Goal: Task Accomplishment & Management: Manage account settings

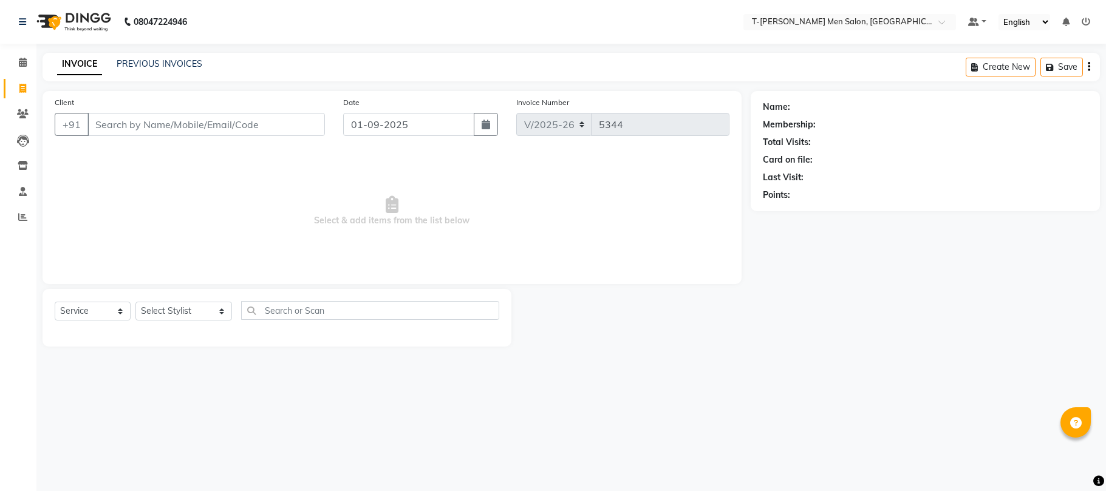
select select "4816"
select select "service"
drag, startPoint x: 0, startPoint y: 0, endPoint x: 173, endPoint y: 316, distance: 360.0
click at [173, 316] on select "Select Stylist [PERSON_NAME] (goru) [PERSON_NAME] [PERSON_NAME] ([PERSON_NAME])…" at bounding box center [183, 311] width 97 height 19
select select "80929"
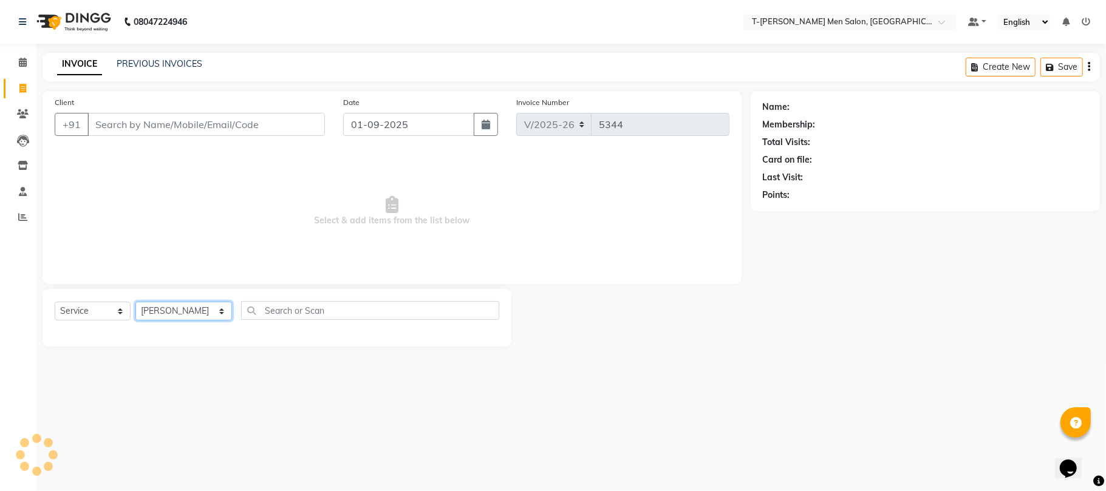
click at [135, 302] on select "Select Stylist [PERSON_NAME] (goru) [PERSON_NAME] [PERSON_NAME] ([PERSON_NAME])…" at bounding box center [183, 311] width 97 height 19
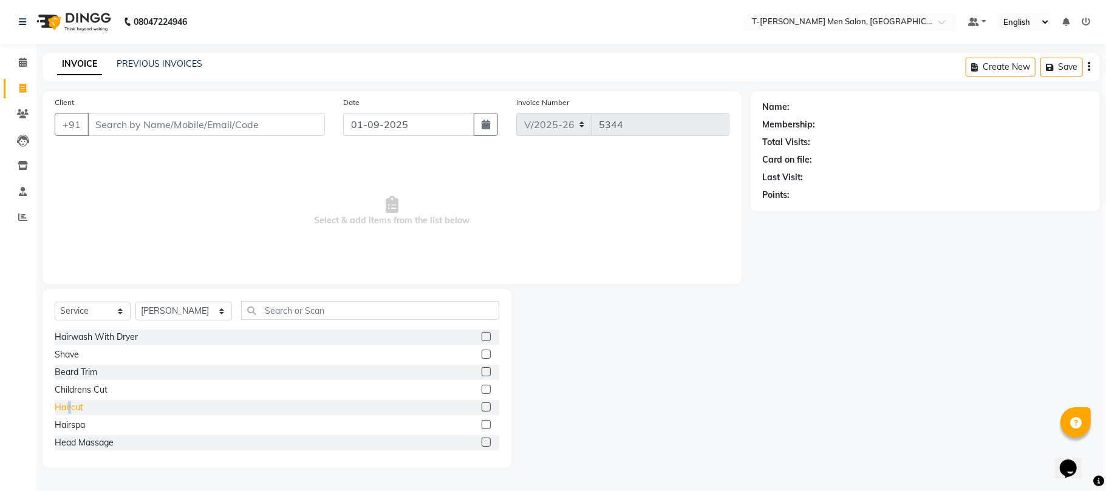
click at [70, 413] on div "Haircut" at bounding box center [277, 407] width 444 height 15
click at [73, 403] on div "Haircut" at bounding box center [69, 407] width 29 height 13
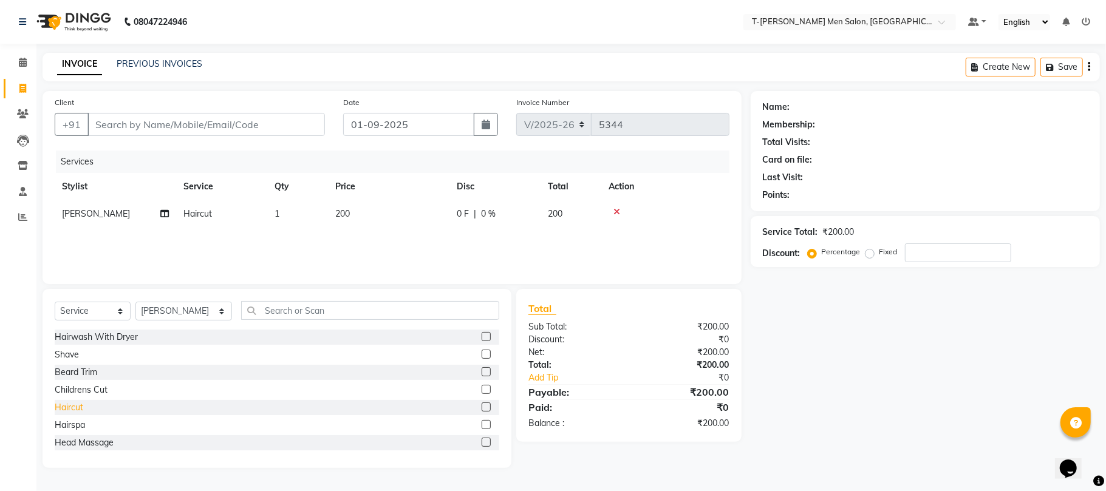
click at [68, 409] on div "Haircut" at bounding box center [69, 407] width 29 height 13
checkbox input "false"
click at [266, 124] on input "Client" at bounding box center [205, 124] width 237 height 23
click at [616, 238] on icon at bounding box center [616, 239] width 7 height 9
click at [285, 130] on input "Client" at bounding box center [205, 124] width 237 height 23
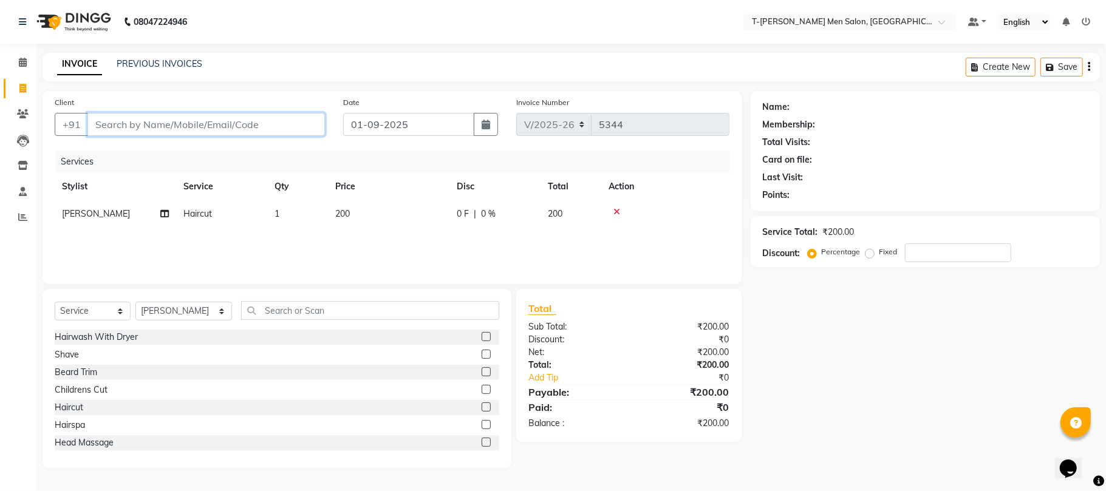
type input "7"
type input "0"
type input "7828694113"
click at [312, 129] on span "Add Client" at bounding box center [294, 124] width 48 height 12
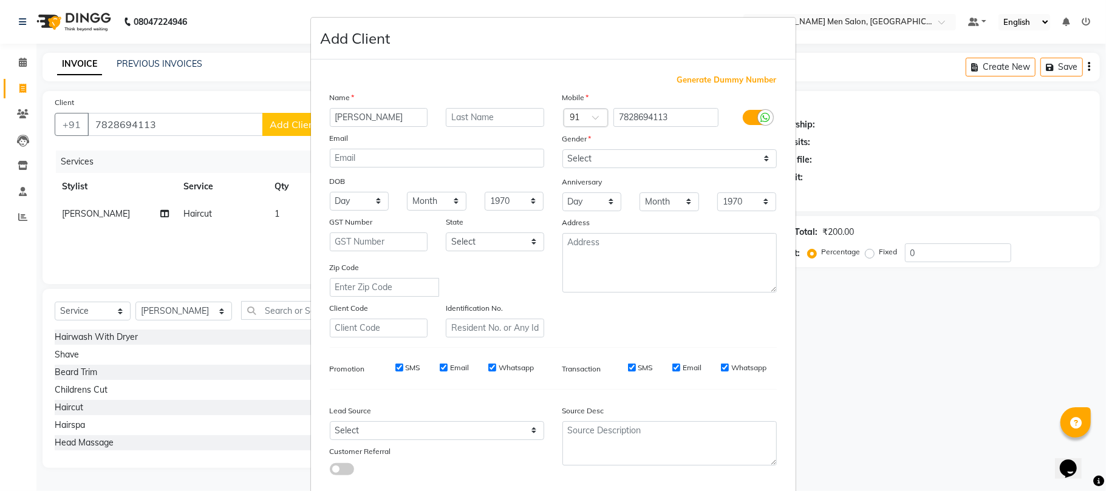
type input "[PERSON_NAME]"
type input "Tyagi"
drag, startPoint x: 614, startPoint y: 165, endPoint x: 608, endPoint y: 166, distance: 6.1
click at [614, 165] on select "Select [DEMOGRAPHIC_DATA] [DEMOGRAPHIC_DATA] Other Prefer Not To Say" at bounding box center [669, 158] width 214 height 19
select select "[DEMOGRAPHIC_DATA]"
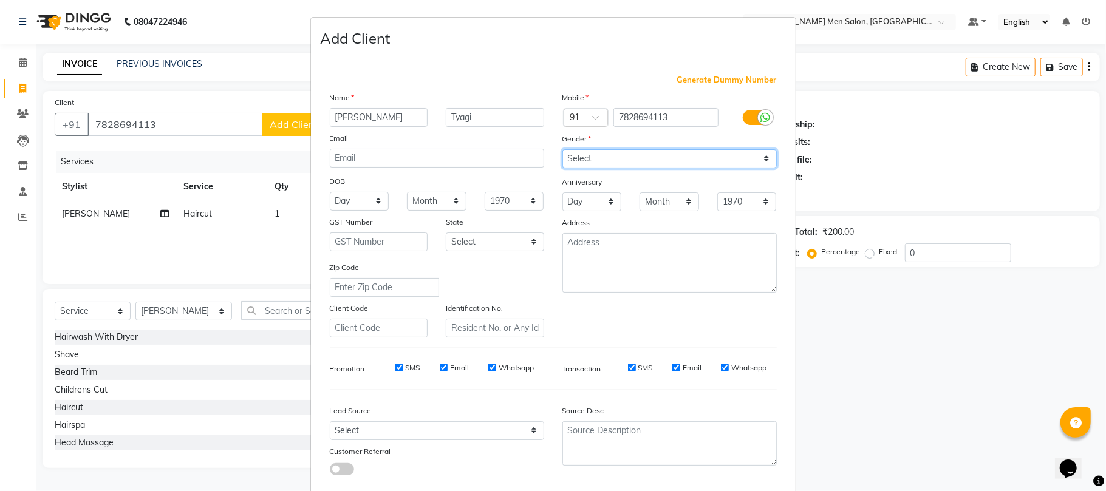
click at [562, 149] on select "Select [DEMOGRAPHIC_DATA] [DEMOGRAPHIC_DATA] Other Prefer Not To Say" at bounding box center [669, 158] width 214 height 19
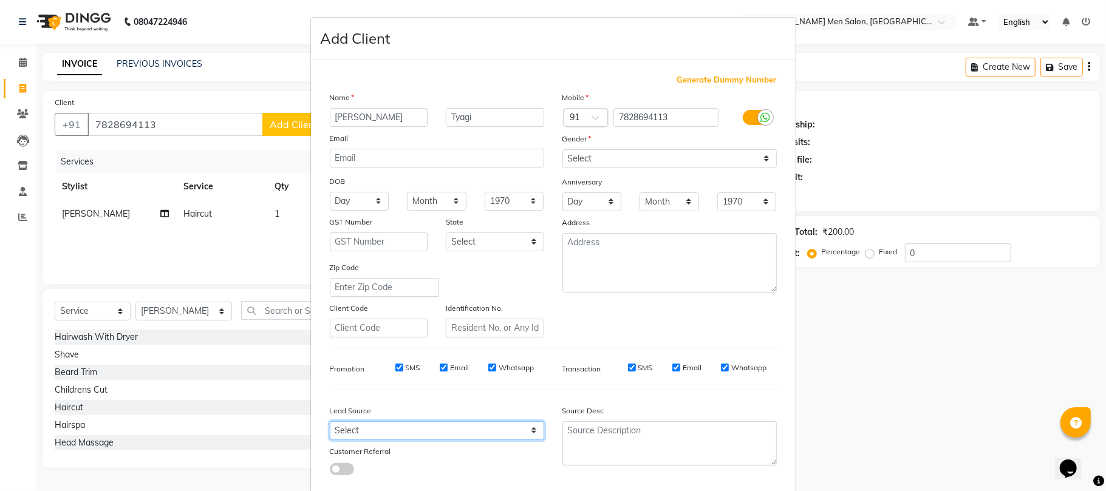
click at [447, 424] on select "Select Walk-in Referral Internet Friend Word of Mouth Advertisement Facebook Ju…" at bounding box center [437, 430] width 214 height 19
select select "32268"
click at [330, 421] on select "Select Walk-in Referral Internet Friend Word of Mouth Advertisement Facebook Ju…" at bounding box center [437, 430] width 214 height 19
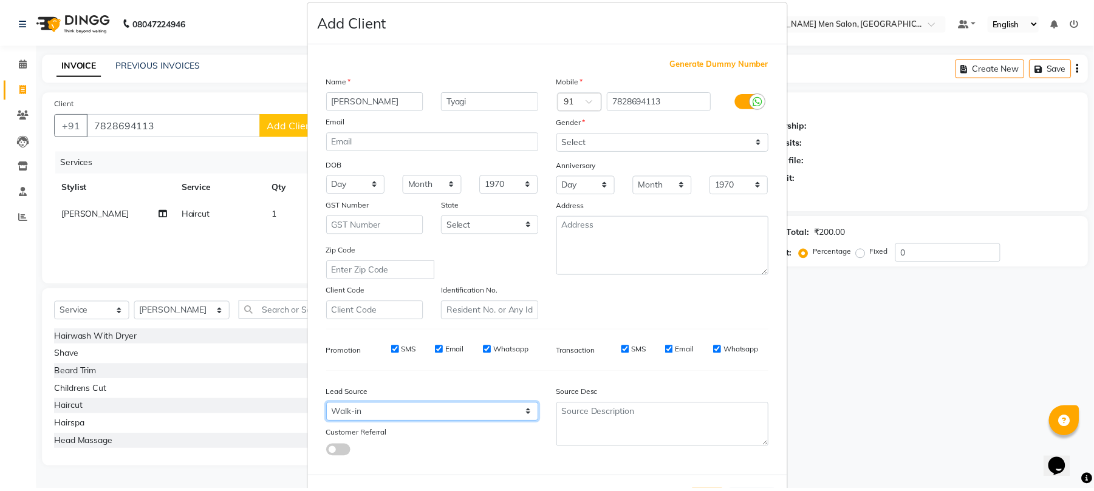
scroll to position [66, 0]
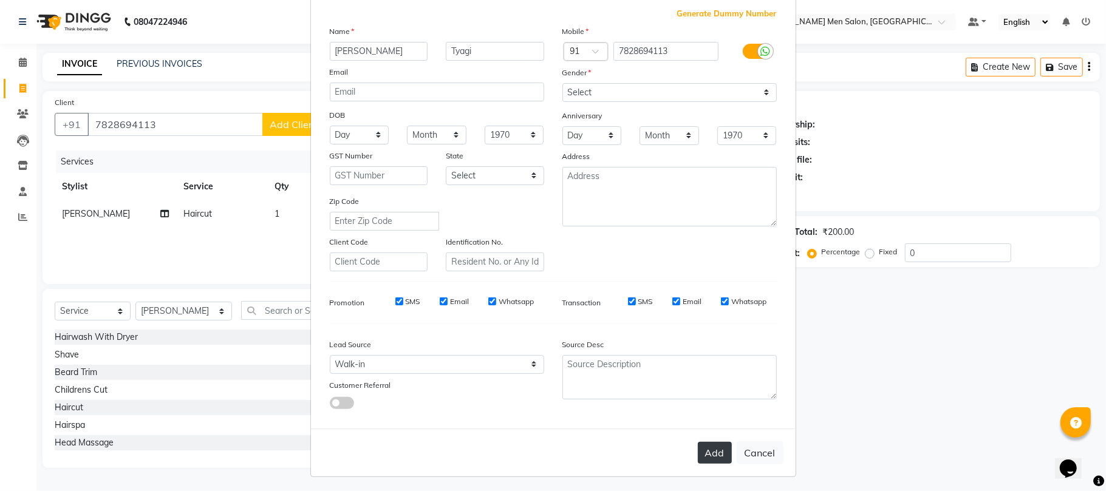
click at [703, 452] on button "Add" at bounding box center [715, 453] width 34 height 22
select select
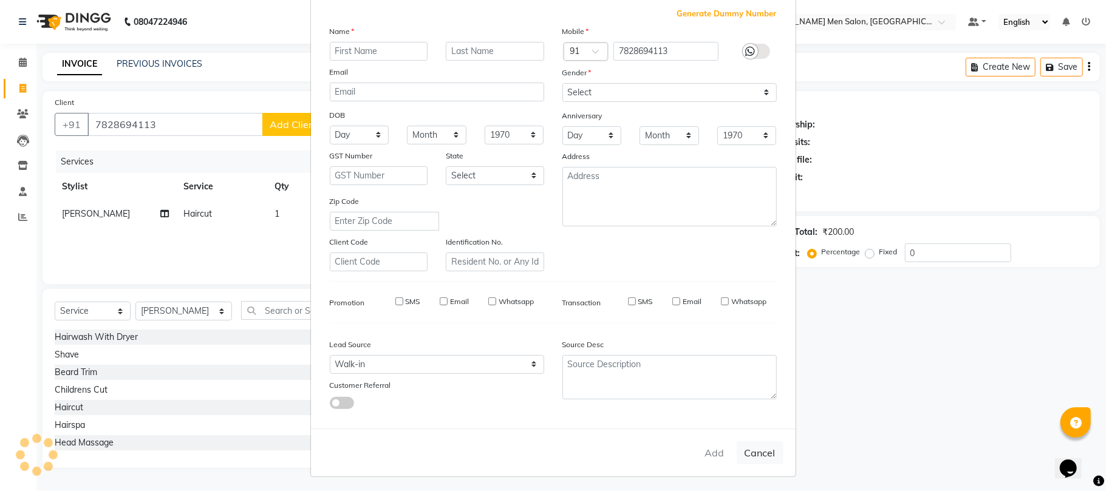
select select
checkbox input "false"
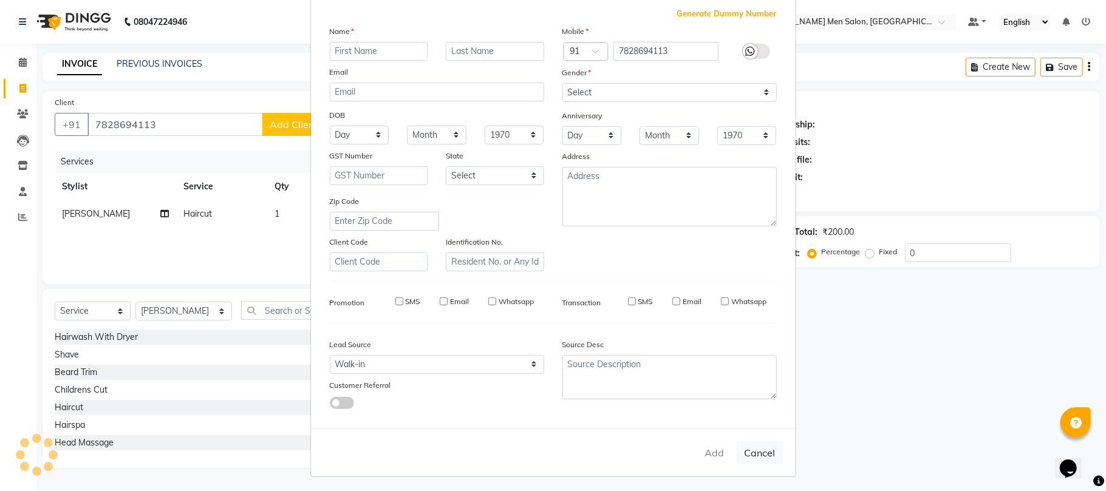
checkbox input "false"
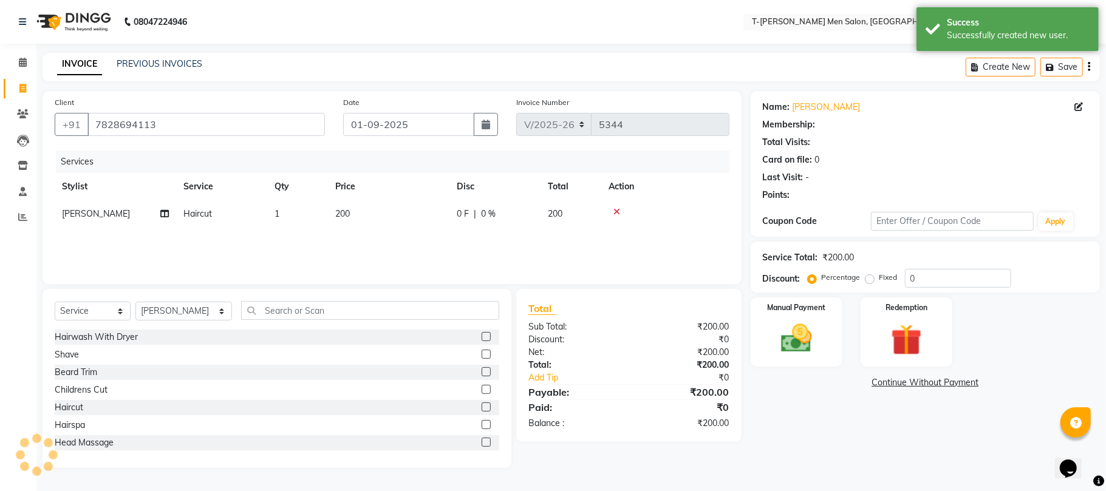
click at [805, 322] on img at bounding box center [796, 339] width 50 height 36
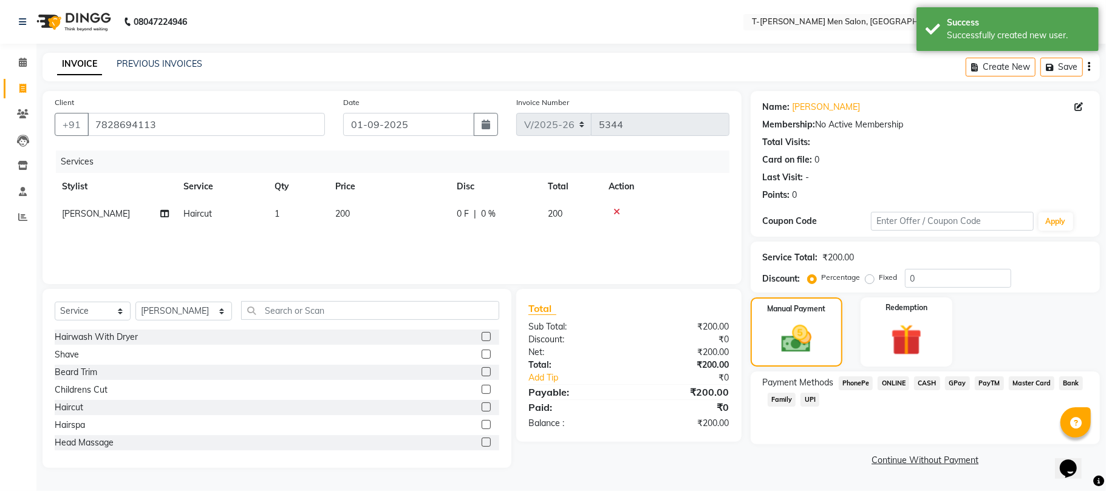
click at [924, 376] on span "CASH" at bounding box center [927, 383] width 26 height 14
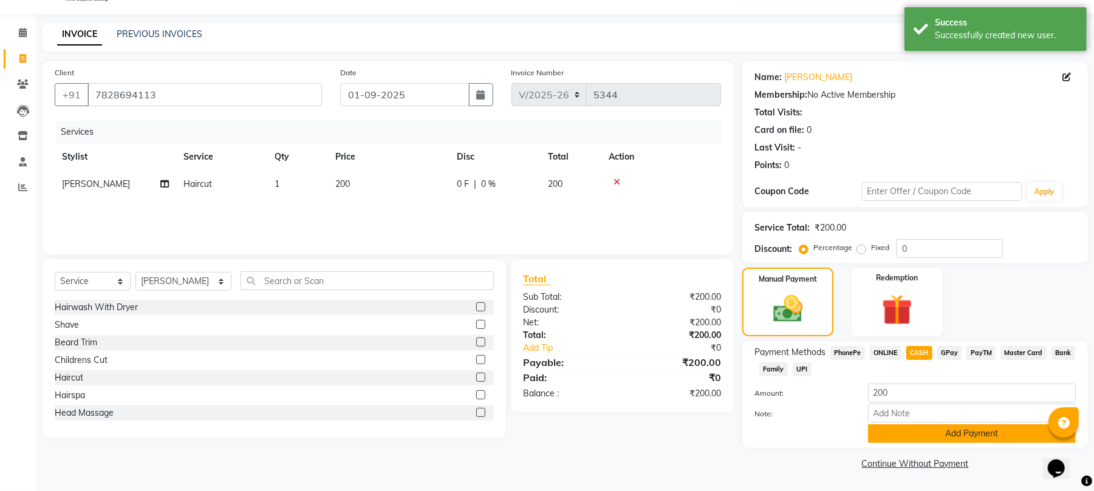
click at [890, 437] on button "Add Payment" at bounding box center [972, 433] width 208 height 19
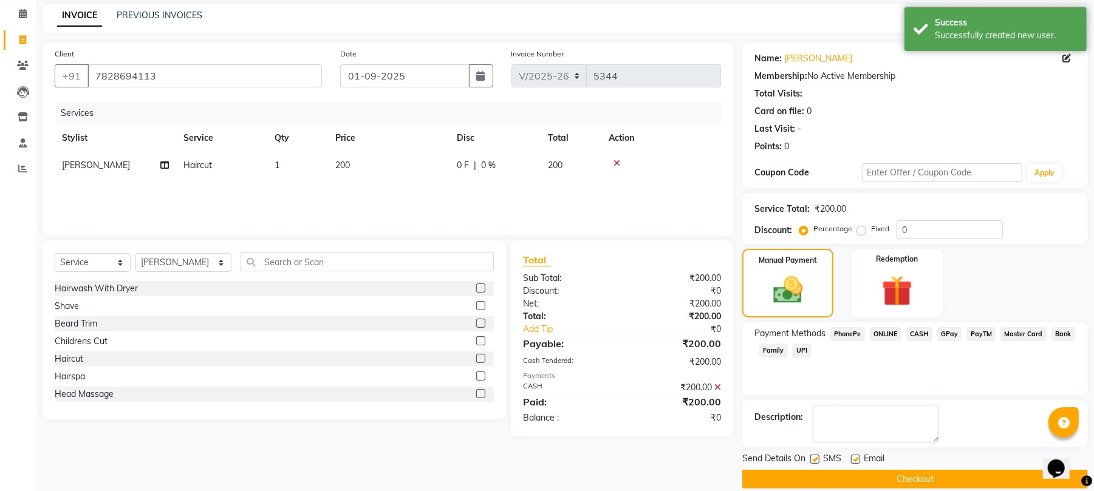
scroll to position [66, 0]
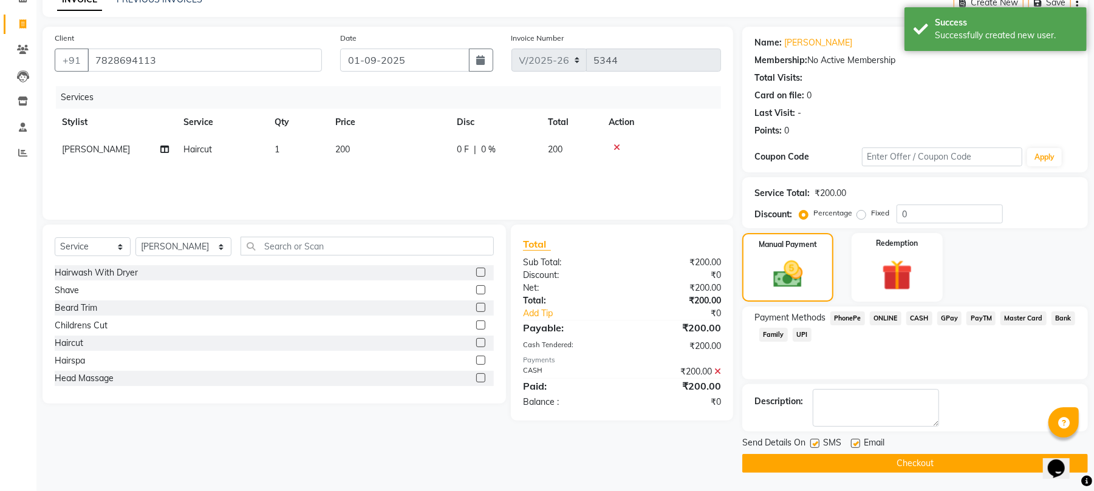
click at [856, 442] on label at bounding box center [855, 443] width 9 height 9
click at [856, 442] on input "checkbox" at bounding box center [855, 444] width 8 height 8
checkbox input "false"
click at [846, 464] on button "Checkout" at bounding box center [914, 463] width 345 height 19
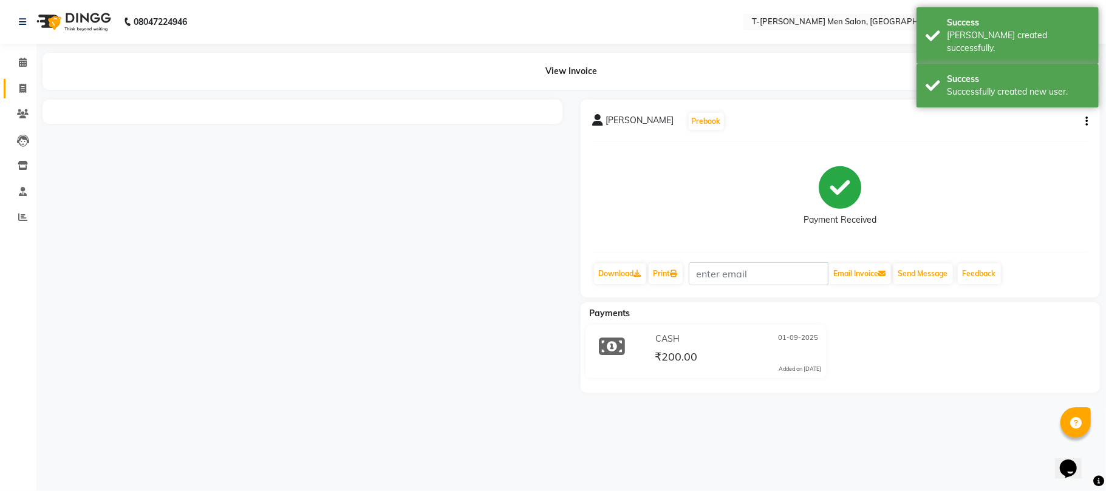
click at [24, 80] on link "Invoice" at bounding box center [18, 89] width 29 height 20
select select "service"
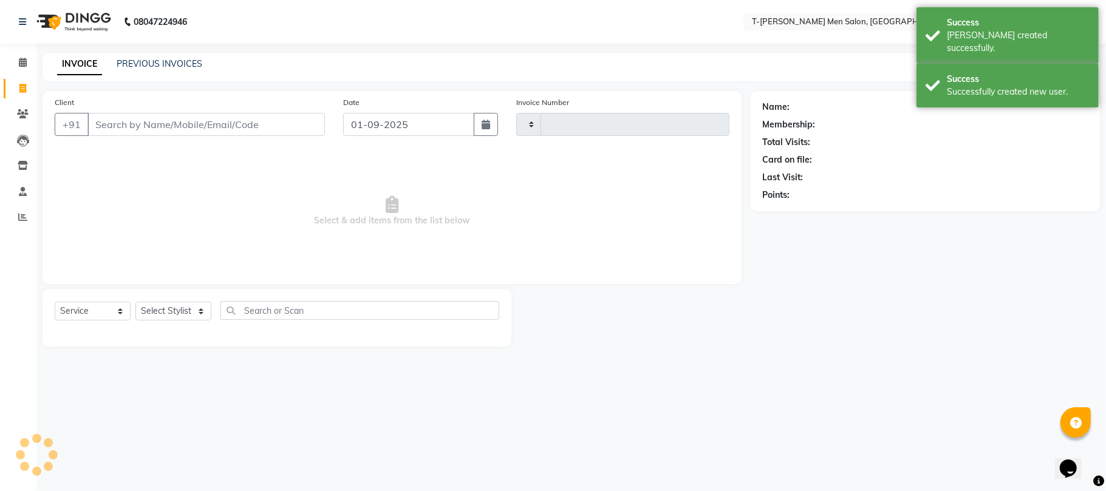
type input "5345"
select select "4816"
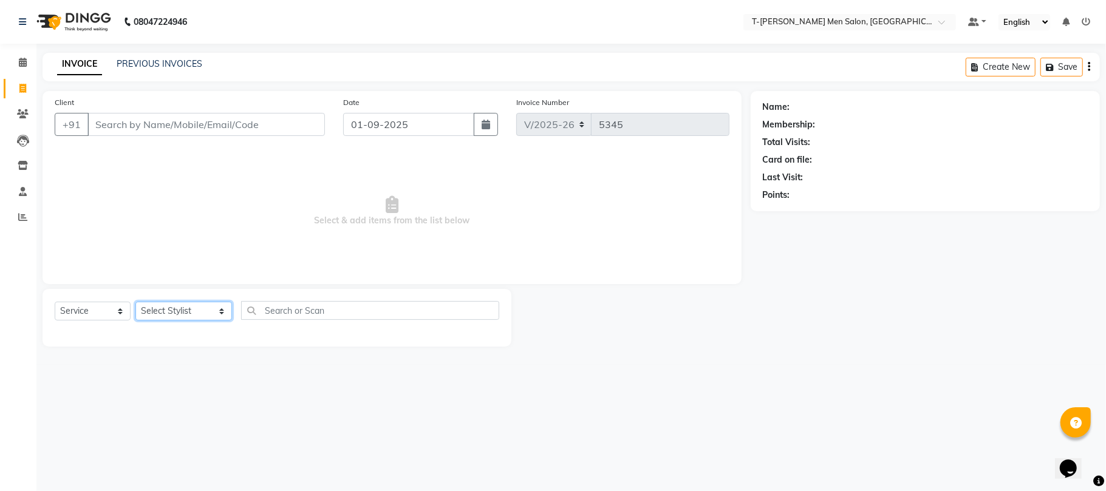
click at [156, 312] on select "Select Stylist [PERSON_NAME] (goru) [PERSON_NAME] [PERSON_NAME] ([PERSON_NAME])…" at bounding box center [183, 311] width 97 height 19
select select "29432"
click at [135, 302] on select "Select Stylist [PERSON_NAME] (goru) [PERSON_NAME] [PERSON_NAME] ([PERSON_NAME])…" at bounding box center [183, 311] width 97 height 19
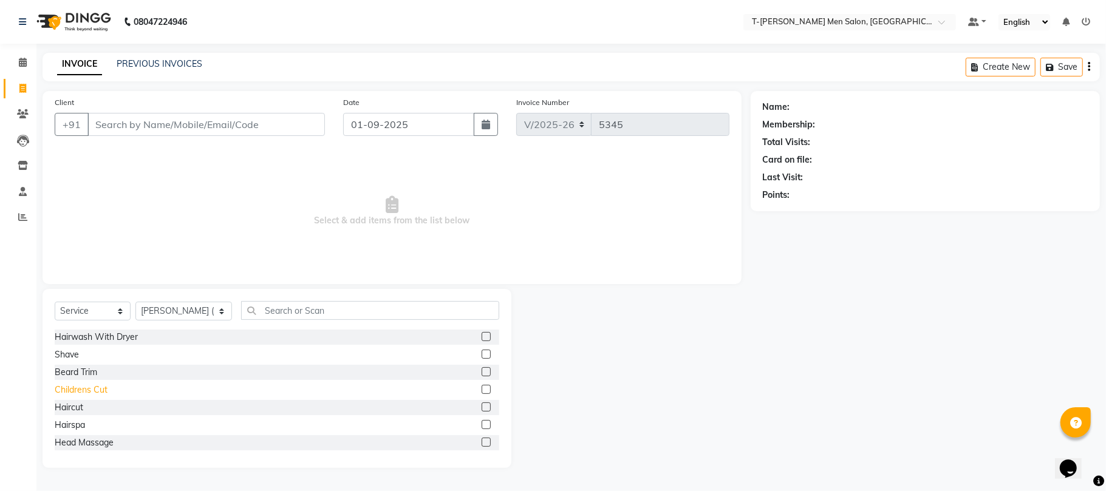
drag, startPoint x: 70, startPoint y: 406, endPoint x: 73, endPoint y: 384, distance: 22.7
click at [70, 406] on div "Haircut" at bounding box center [69, 407] width 29 height 13
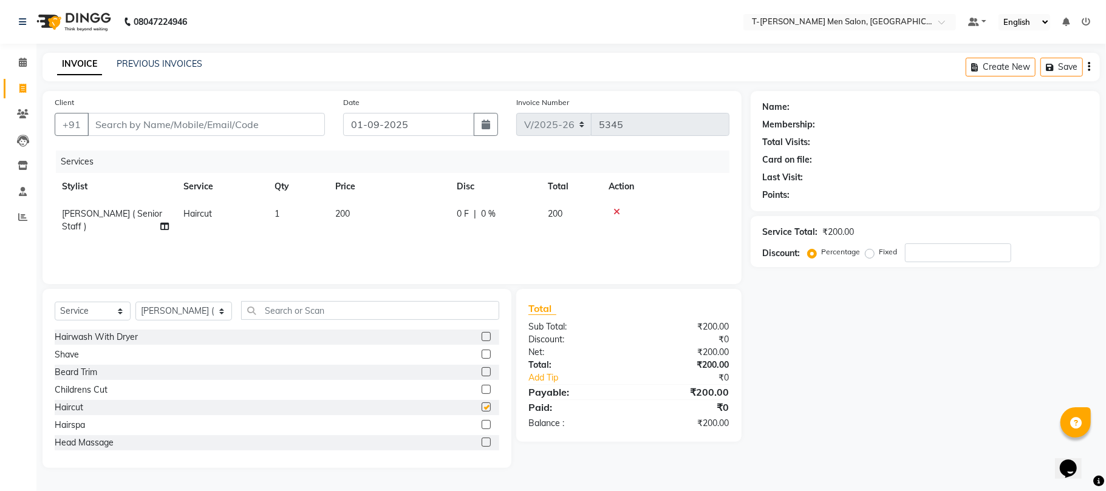
checkbox input "false"
click at [78, 374] on div "Beard Trim" at bounding box center [76, 372] width 43 height 13
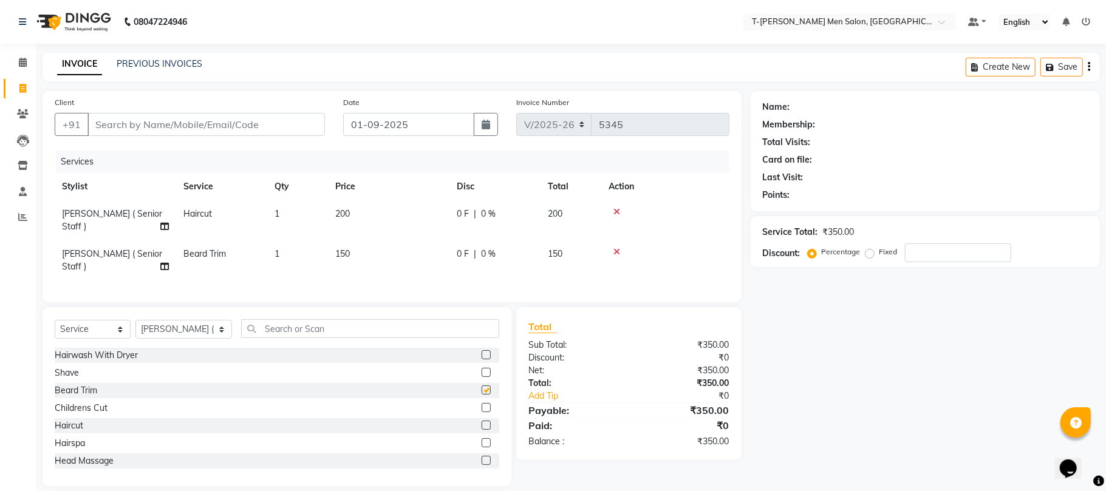
checkbox input "false"
click at [214, 124] on input "Client" at bounding box center [205, 124] width 237 height 23
click at [246, 121] on input "Client" at bounding box center [205, 124] width 237 height 23
click at [39, 384] on div "Client +91 Date [DATE] Invoice Number V/2025 V/[PHONE_NUMBER] Services Stylist …" at bounding box center [391, 288] width 717 height 395
type input "9"
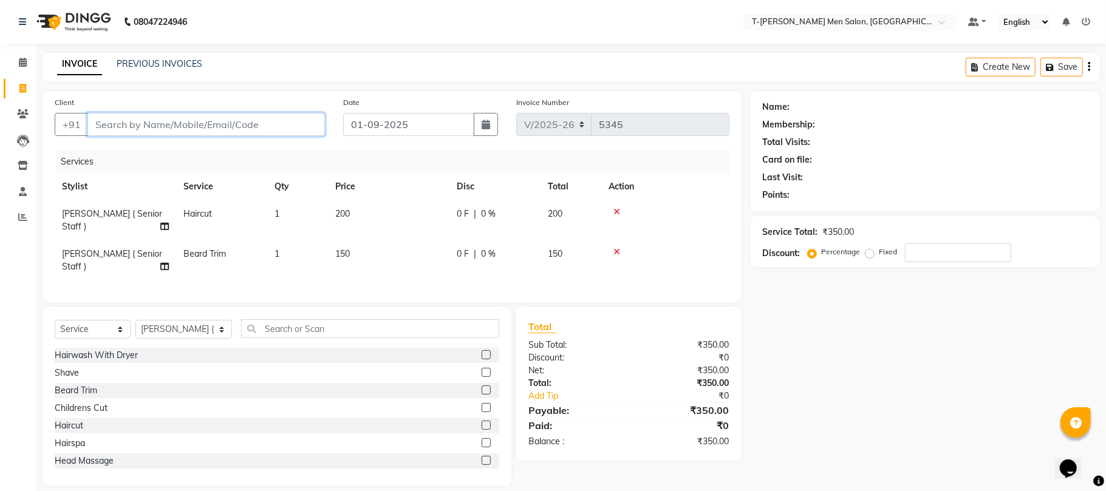
type input "0"
type input "9399032671"
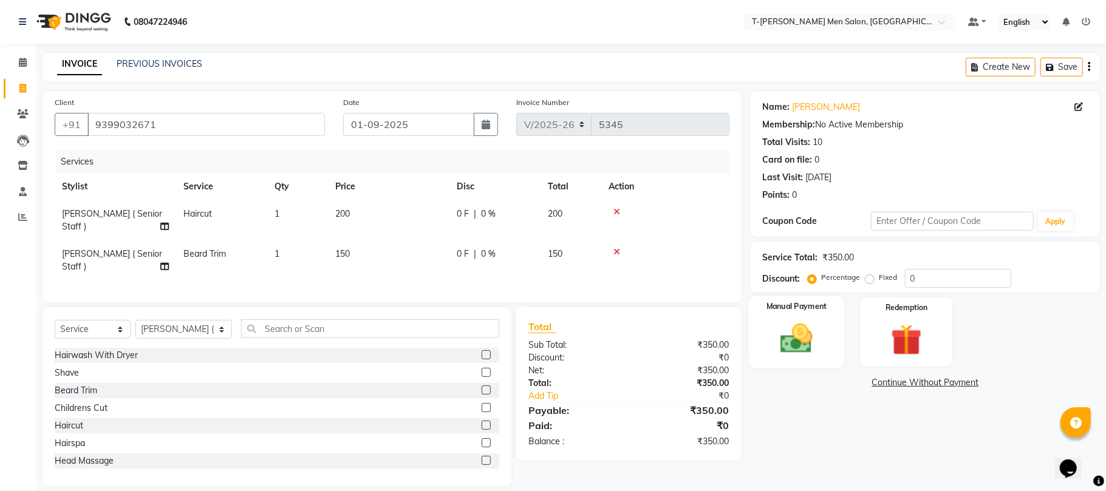
click at [785, 348] on img at bounding box center [796, 339] width 53 height 38
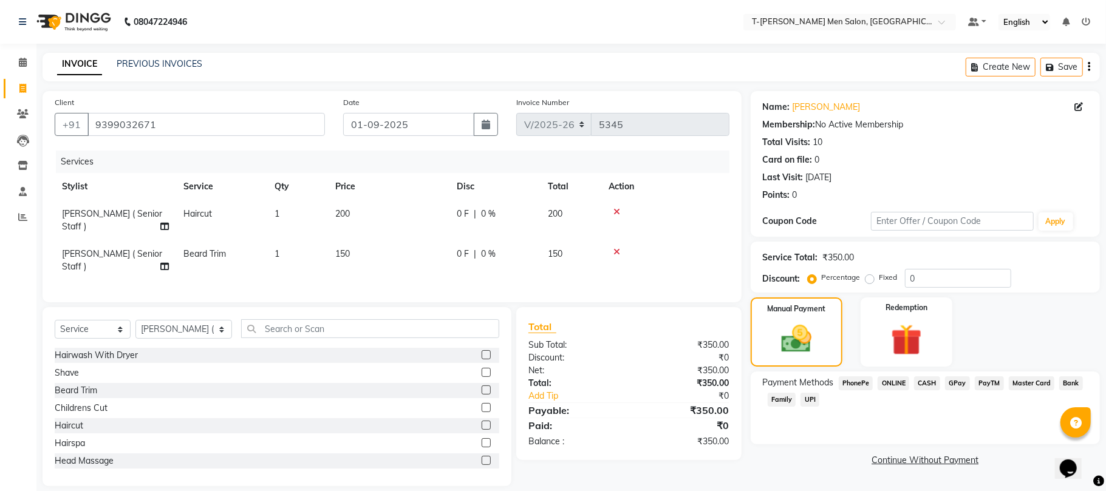
click at [930, 382] on span "CASH" at bounding box center [927, 383] width 26 height 14
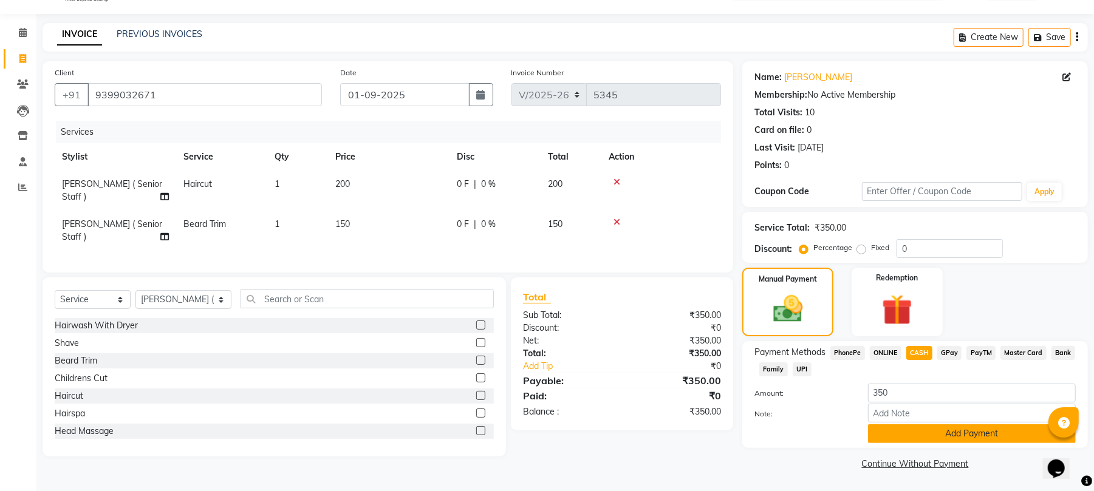
click at [880, 434] on button "Add Payment" at bounding box center [972, 433] width 208 height 19
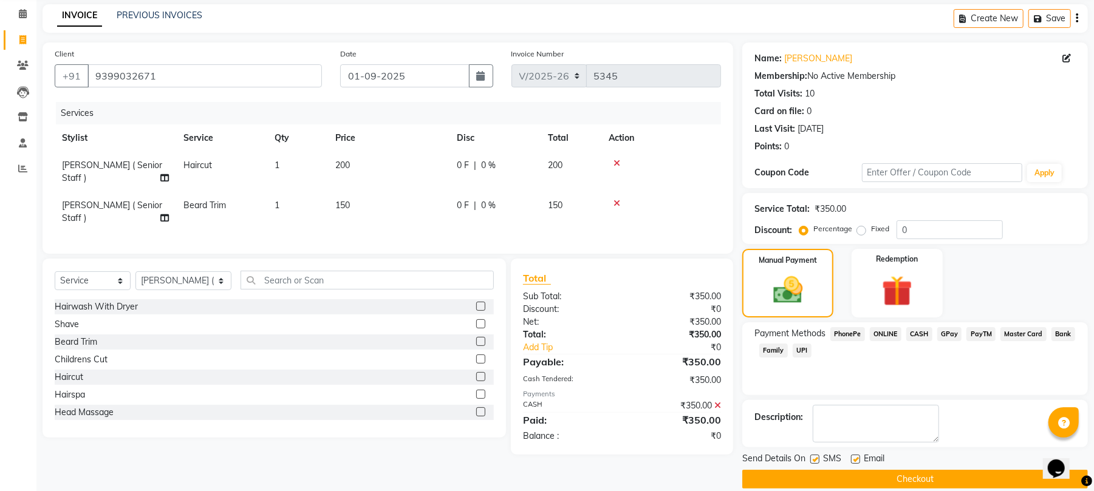
scroll to position [66, 0]
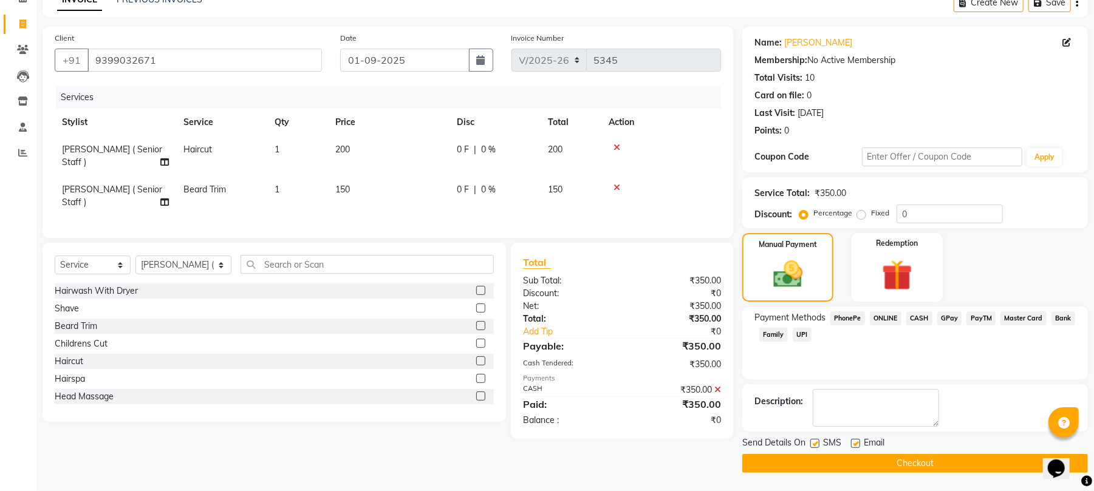
click at [855, 444] on label at bounding box center [855, 443] width 9 height 9
click at [855, 444] on input "checkbox" at bounding box center [855, 444] width 8 height 8
checkbox input "false"
click at [818, 467] on button "Checkout" at bounding box center [914, 463] width 345 height 19
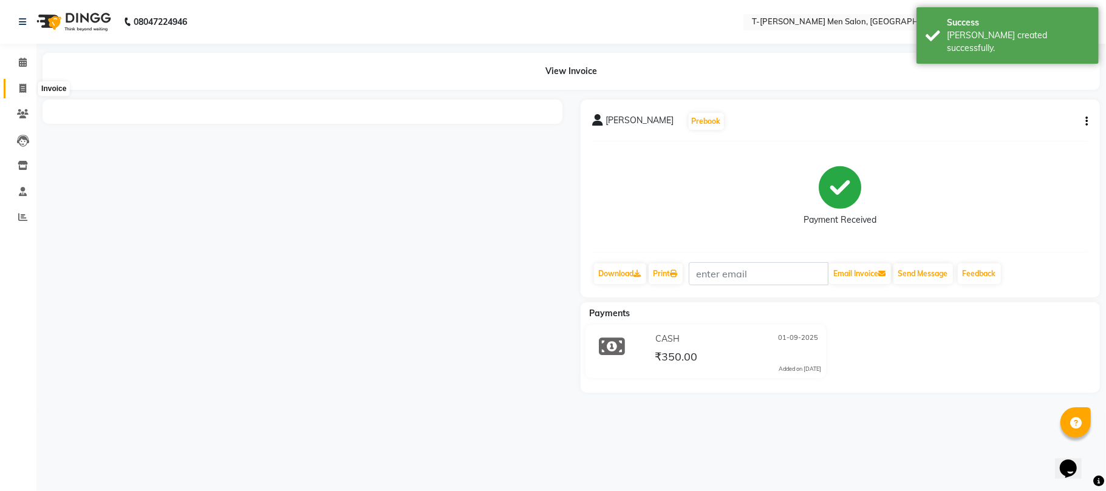
click at [19, 87] on icon at bounding box center [22, 88] width 7 height 9
select select "service"
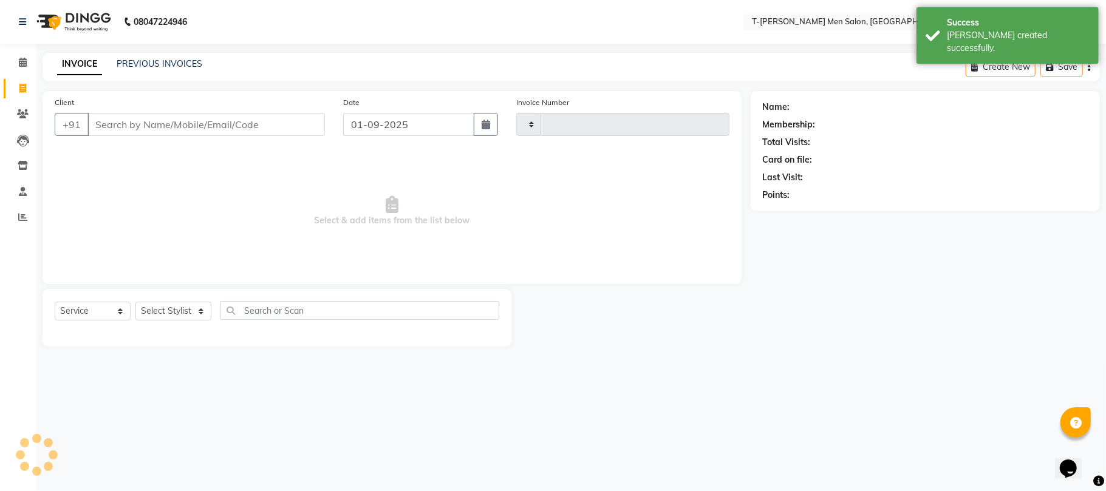
type input "5346"
select select "4816"
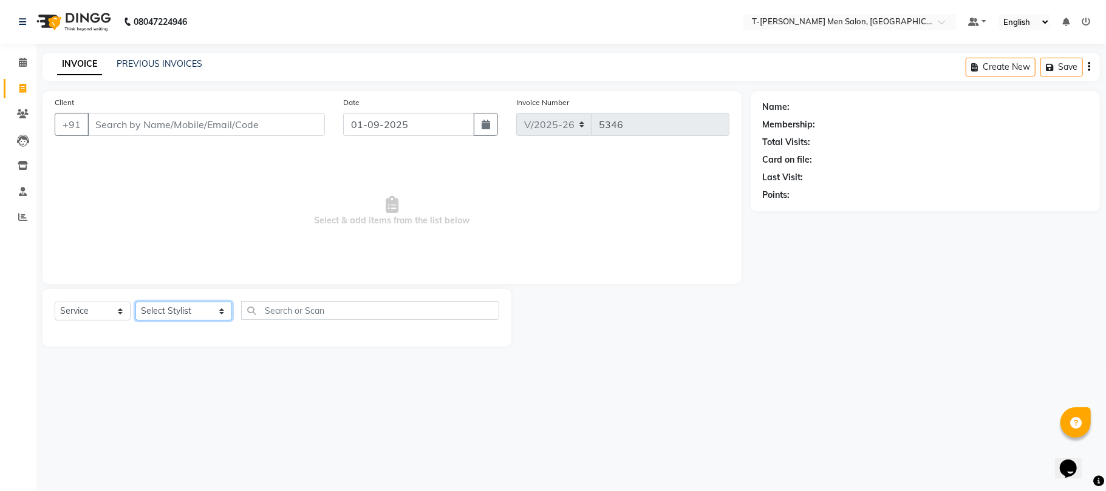
click at [164, 312] on select "Select Stylist [PERSON_NAME] (goru) [PERSON_NAME] [PERSON_NAME] ([PERSON_NAME])…" at bounding box center [183, 311] width 97 height 19
select select "86290"
click at [135, 302] on select "Select Stylist [PERSON_NAME] (goru) [PERSON_NAME] [PERSON_NAME] ([PERSON_NAME])…" at bounding box center [183, 311] width 97 height 19
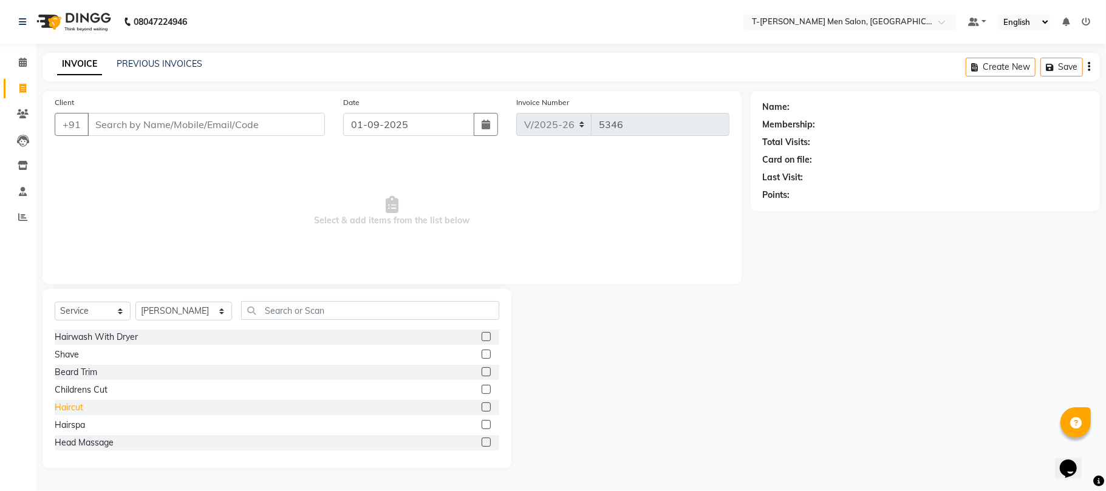
click at [73, 409] on div "Haircut" at bounding box center [69, 407] width 29 height 13
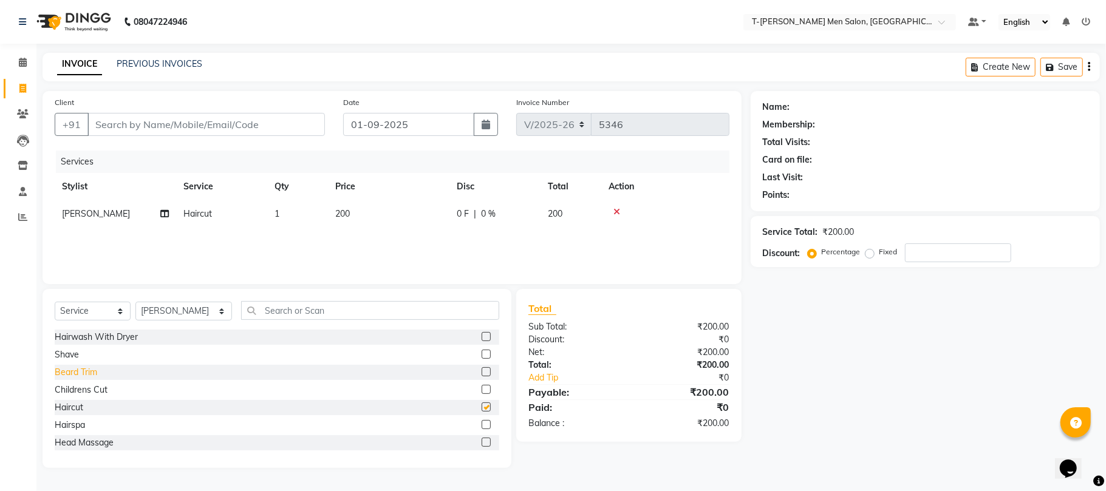
checkbox input "false"
click at [83, 372] on div "Beard Trim" at bounding box center [76, 372] width 43 height 13
checkbox input "false"
click at [156, 120] on input "Client" at bounding box center [205, 124] width 237 height 23
drag, startPoint x: 262, startPoint y: 304, endPoint x: 276, endPoint y: 328, distance: 27.2
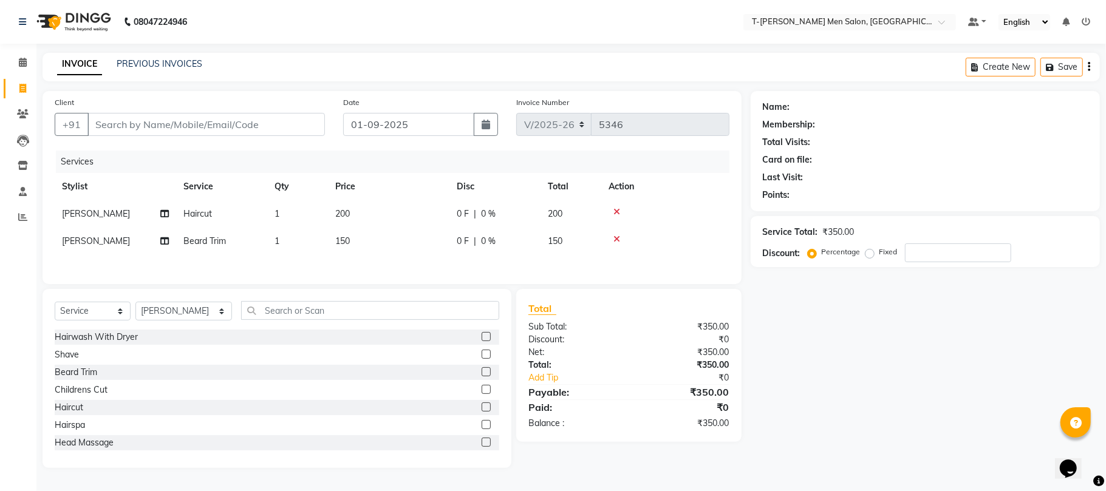
click at [275, 325] on div "Select Service Product Membership Package Voucher Prepaid Gift Card Select Styl…" at bounding box center [277, 378] width 469 height 179
click at [219, 115] on input "Client" at bounding box center [205, 124] width 237 height 23
type input "9"
type input "0"
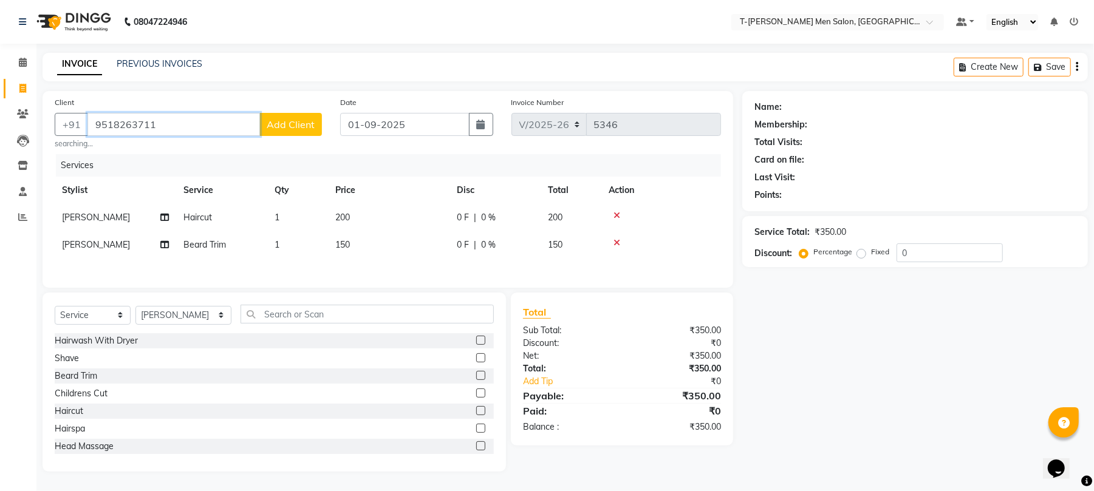
type input "9518263711"
click at [308, 120] on span "Add Client" at bounding box center [291, 124] width 48 height 12
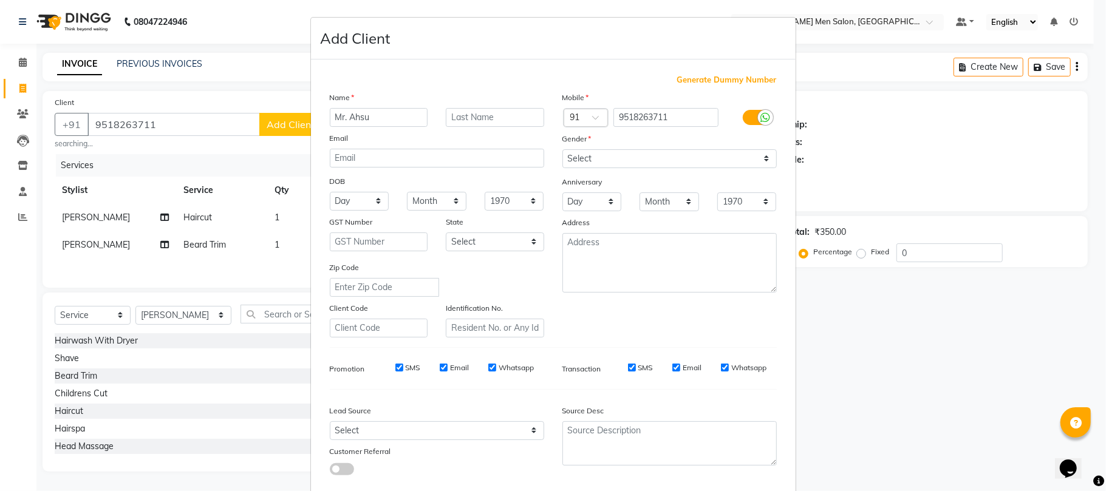
type input "Mr. Ahsu"
type input "[PERSON_NAME]"
click at [350, 115] on input "Mr. Ahsu" at bounding box center [379, 117] width 98 height 19
click at [381, 117] on input "Mr. Ashsu" at bounding box center [379, 117] width 98 height 19
type input "Mr. Ashsu"
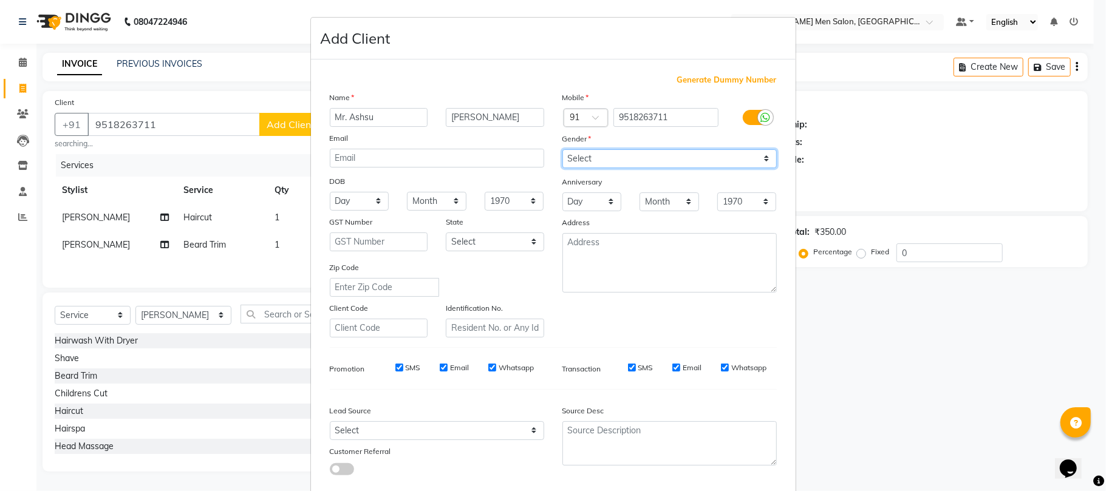
drag, startPoint x: 599, startPoint y: 158, endPoint x: 599, endPoint y: 166, distance: 8.5
click at [599, 158] on select "Select [DEMOGRAPHIC_DATA] [DEMOGRAPHIC_DATA] Other Prefer Not To Say" at bounding box center [669, 158] width 214 height 19
select select "[DEMOGRAPHIC_DATA]"
click at [562, 149] on select "Select [DEMOGRAPHIC_DATA] [DEMOGRAPHIC_DATA] Other Prefer Not To Say" at bounding box center [669, 158] width 214 height 19
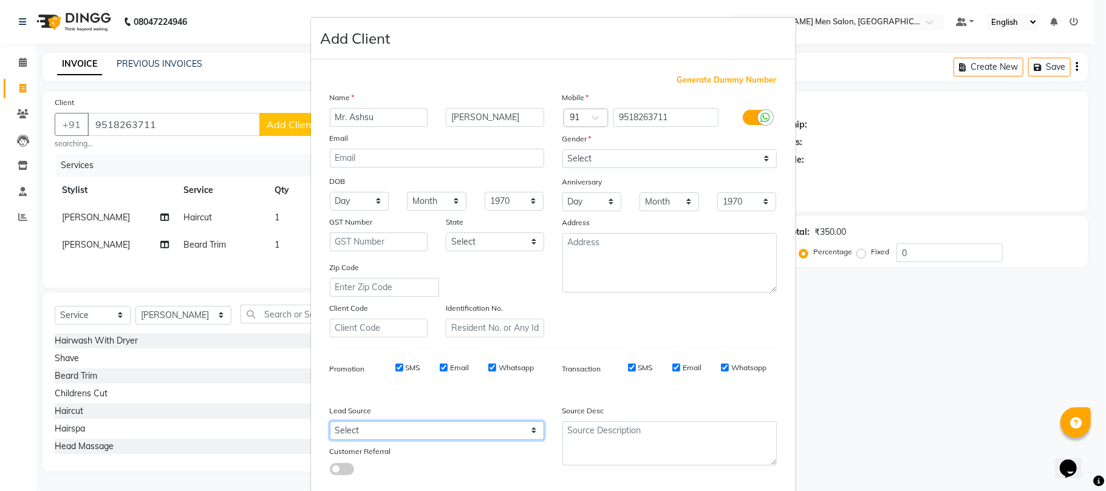
drag, startPoint x: 445, startPoint y: 425, endPoint x: 445, endPoint y: 418, distance: 6.7
click at [445, 425] on select "Select Walk-in Referral Internet Friend Word of Mouth Advertisement Facebook Ju…" at bounding box center [437, 430] width 214 height 19
select select "32268"
click at [330, 421] on select "Select Walk-in Referral Internet Friend Word of Mouth Advertisement Facebook Ju…" at bounding box center [437, 430] width 214 height 19
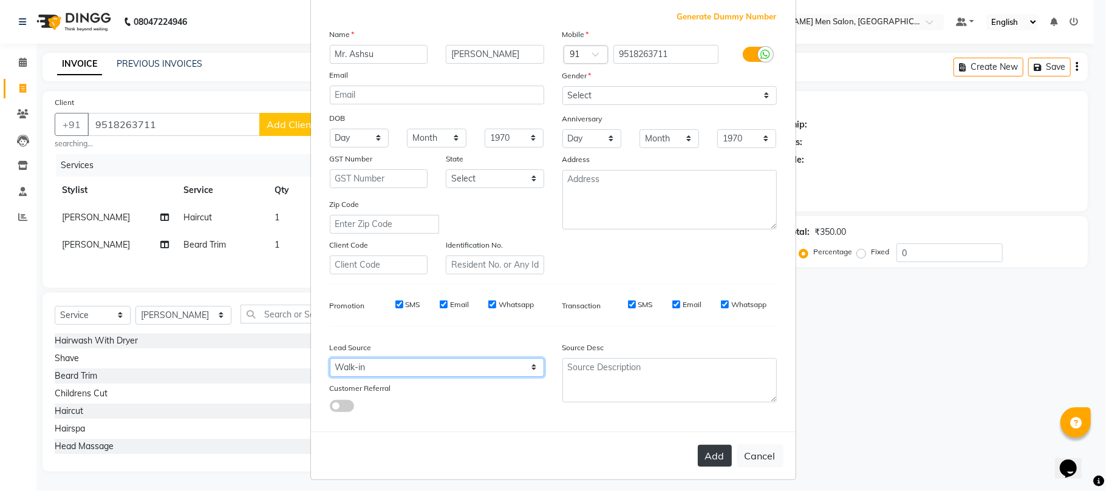
scroll to position [66, 0]
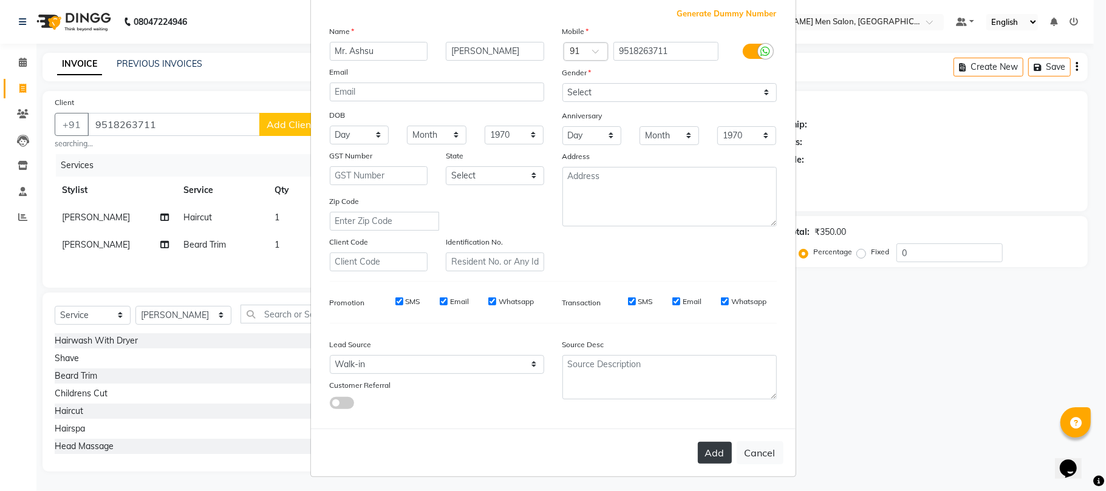
click at [703, 451] on button "Add" at bounding box center [715, 453] width 34 height 22
select select
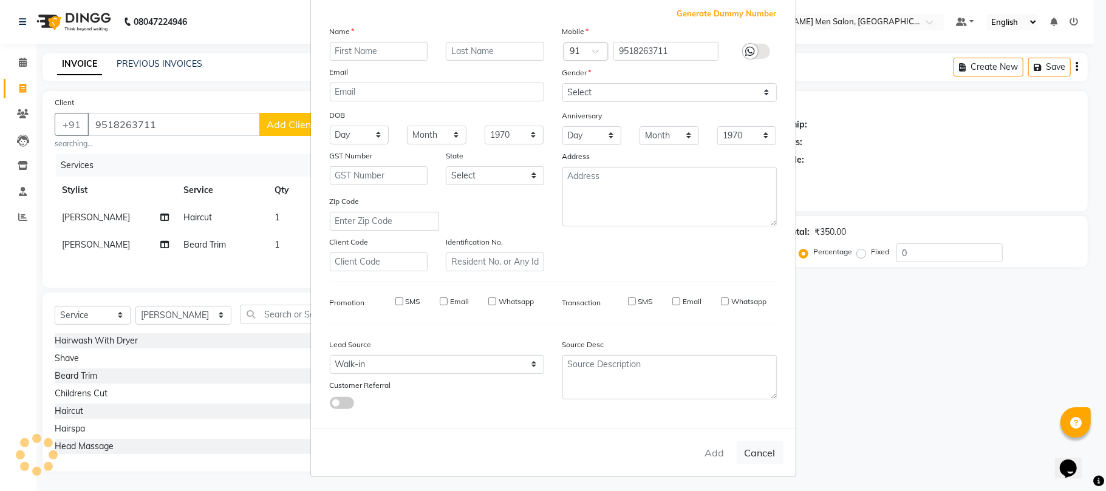
select select
checkbox input "false"
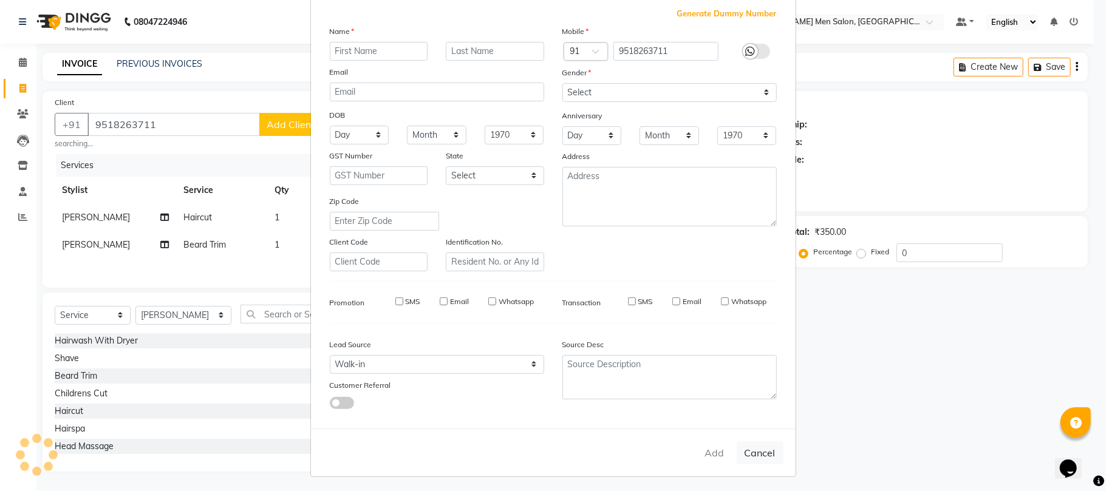
checkbox input "false"
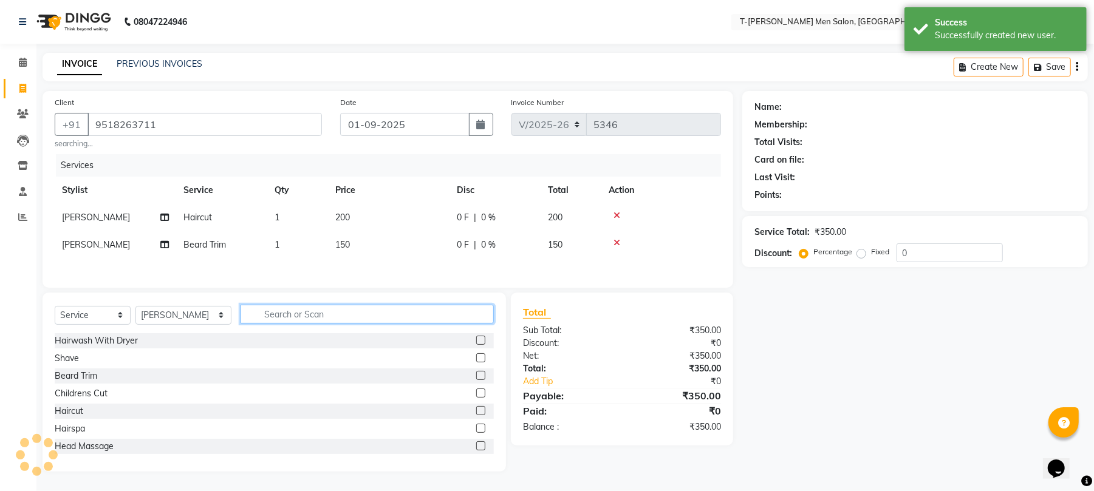
click at [376, 316] on input "text" at bounding box center [366, 314] width 253 height 19
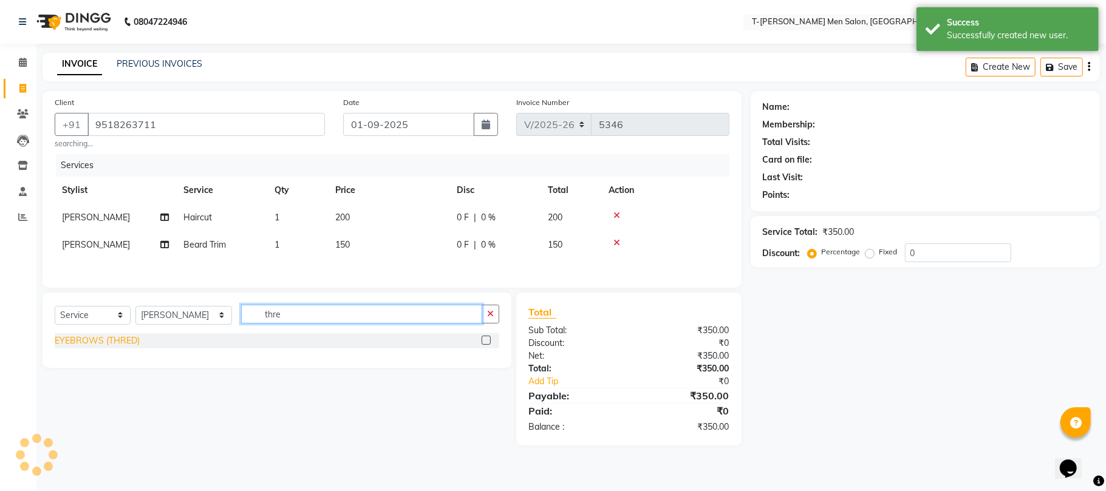
type input "thre"
click at [129, 347] on div "EYEBROWS (THRED)" at bounding box center [97, 341] width 85 height 13
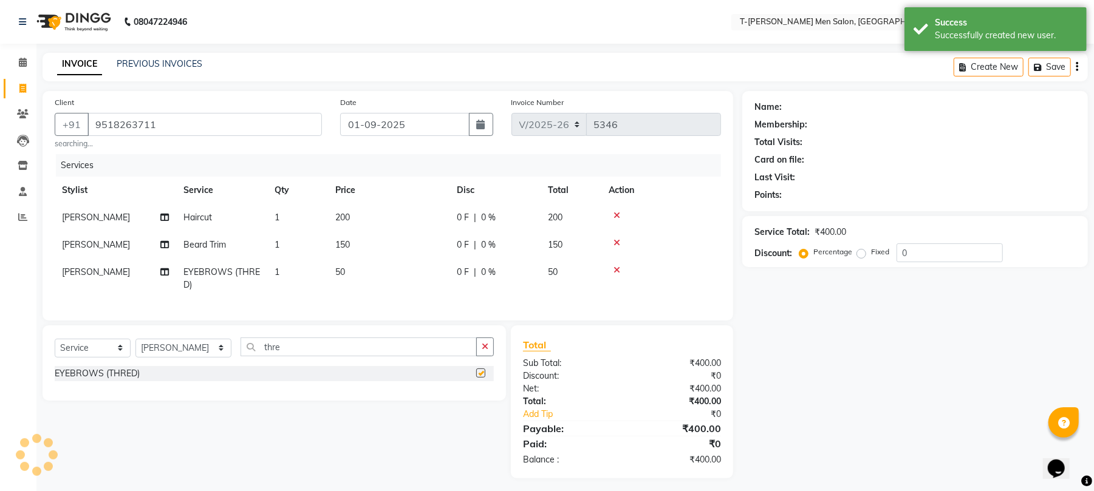
checkbox input "false"
click at [481, 356] on button "button" at bounding box center [485, 347] width 18 height 19
click at [243, 127] on input "9518263711" at bounding box center [204, 124] width 234 height 23
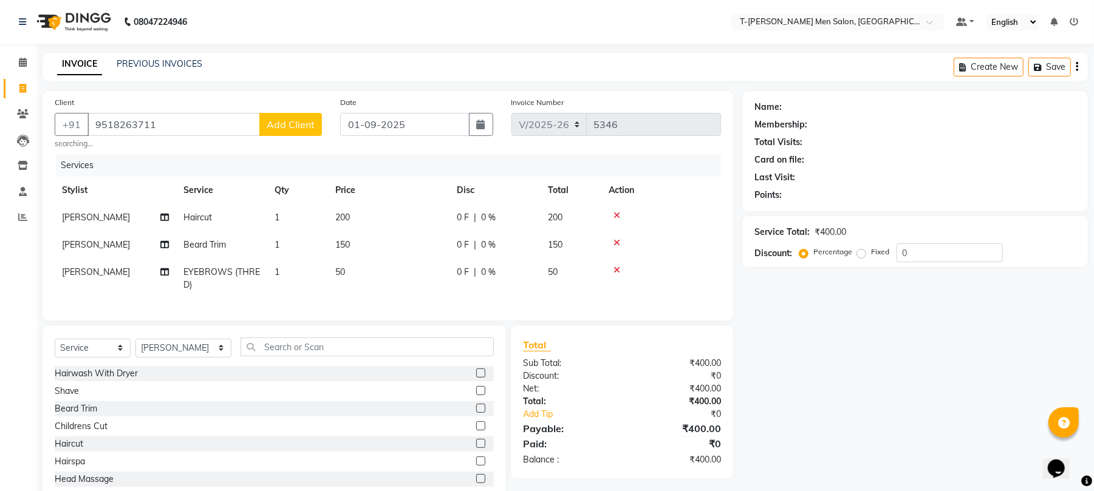
click at [275, 131] on button "Add Client" at bounding box center [290, 124] width 63 height 23
select select "32268"
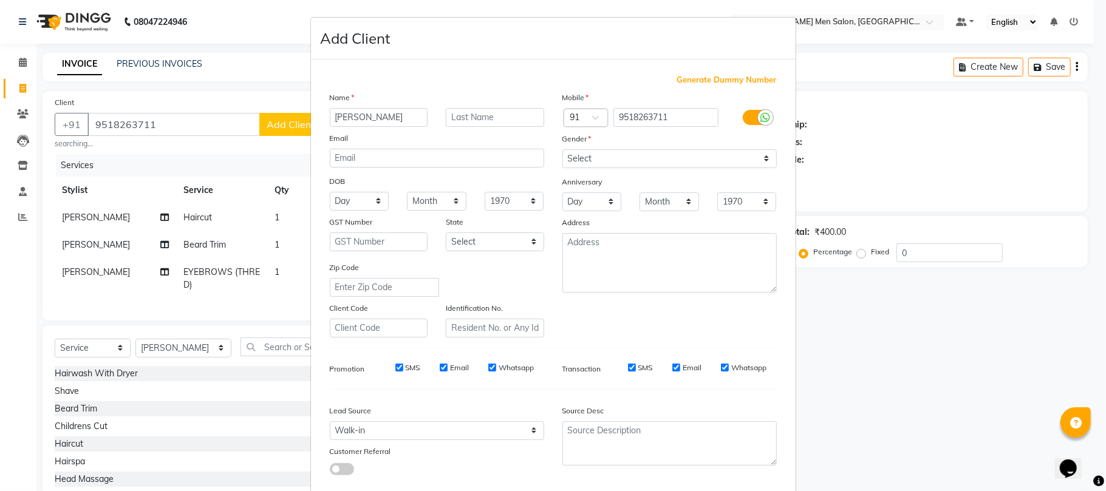
type input "[PERSON_NAME]"
drag, startPoint x: 556, startPoint y: 156, endPoint x: 560, endPoint y: 163, distance: 7.6
click at [562, 156] on select "Select [DEMOGRAPHIC_DATA] [DEMOGRAPHIC_DATA] Other Prefer Not To Say" at bounding box center [669, 158] width 214 height 19
select select "[DEMOGRAPHIC_DATA]"
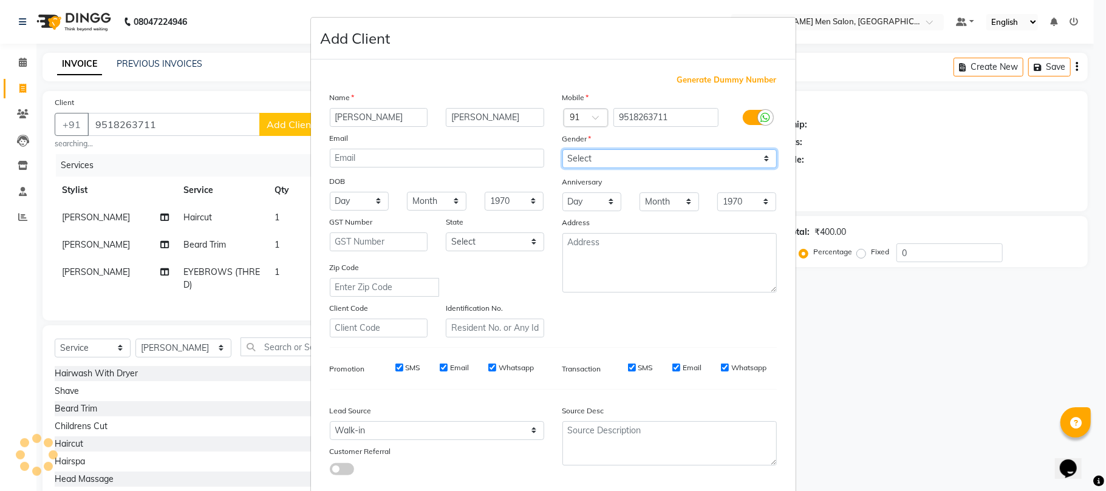
click at [562, 149] on select "Select [DEMOGRAPHIC_DATA] [DEMOGRAPHIC_DATA] Other Prefer Not To Say" at bounding box center [669, 158] width 214 height 19
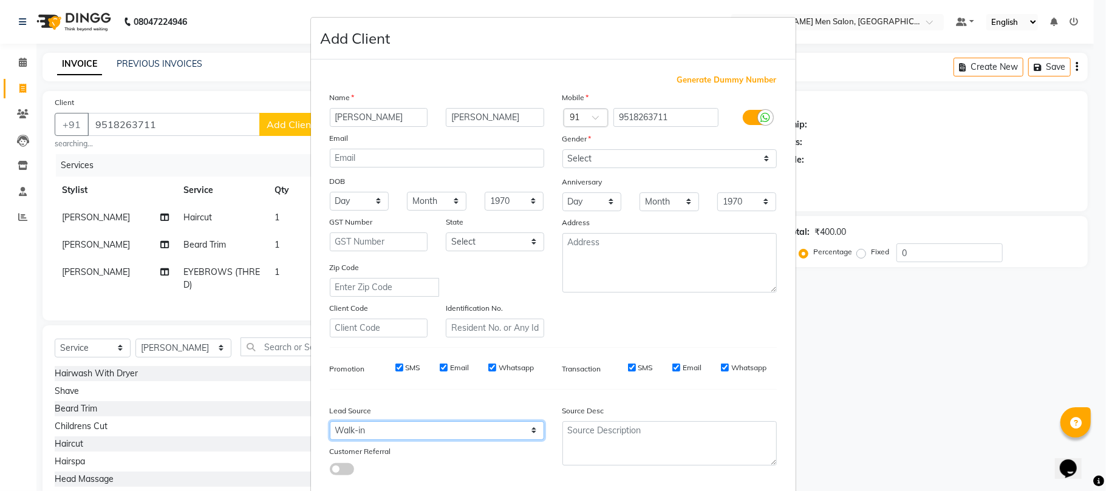
click at [443, 429] on select "Select Walk-in Referral Internet Friend Word of Mouth Advertisement Facebook Ju…" at bounding box center [437, 430] width 214 height 19
click at [330, 421] on select "Select Walk-in Referral Internet Friend Word of Mouth Advertisement Facebook Ju…" at bounding box center [437, 430] width 214 height 19
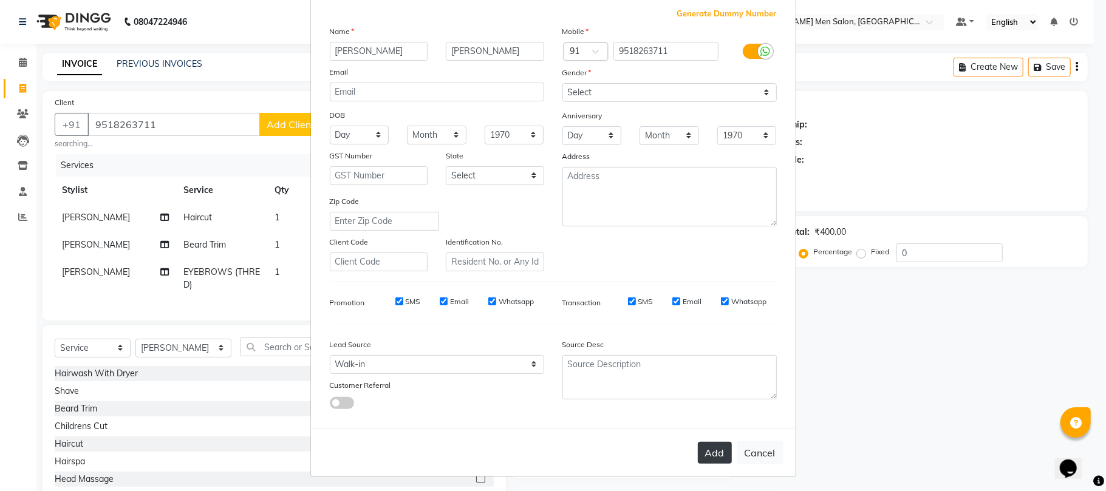
click at [706, 446] on button "Add" at bounding box center [715, 453] width 34 height 22
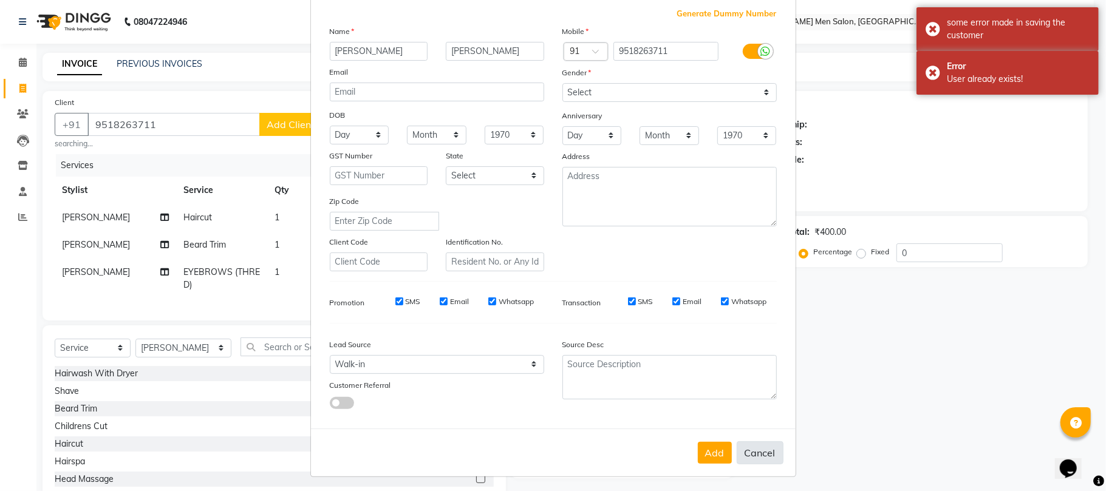
click at [758, 460] on div "Add Cancel" at bounding box center [553, 453] width 485 height 48
click at [749, 447] on button "Cancel" at bounding box center [760, 452] width 47 height 23
select select
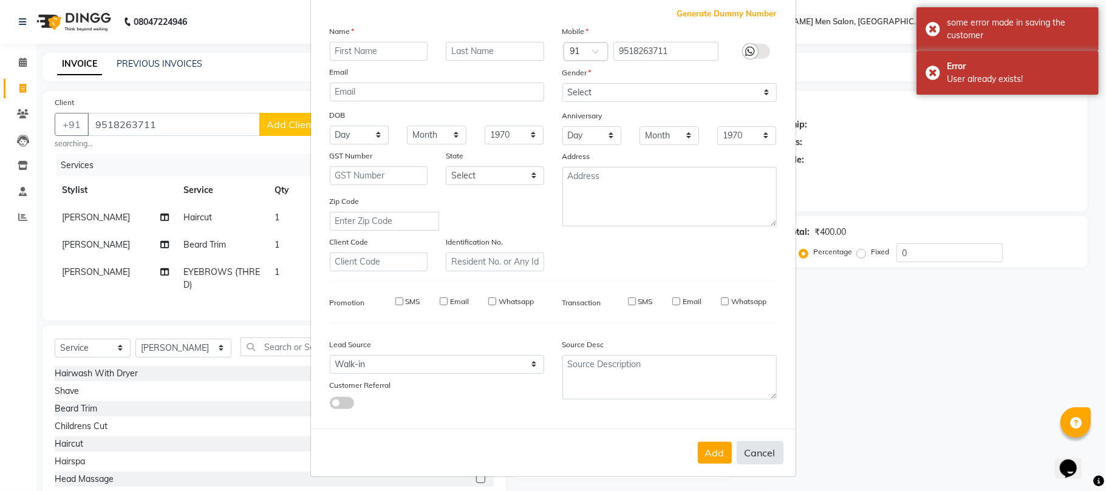
select select
checkbox input "false"
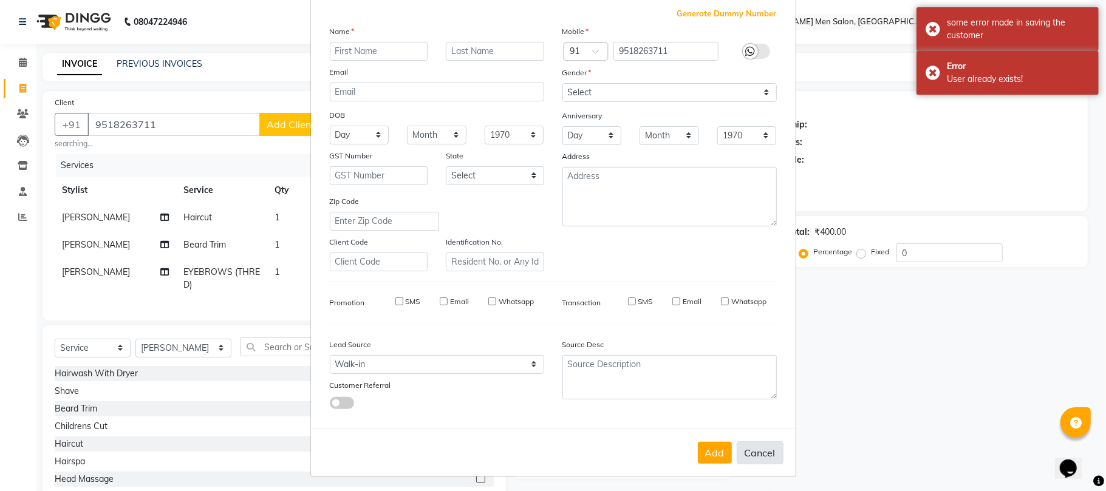
checkbox input "false"
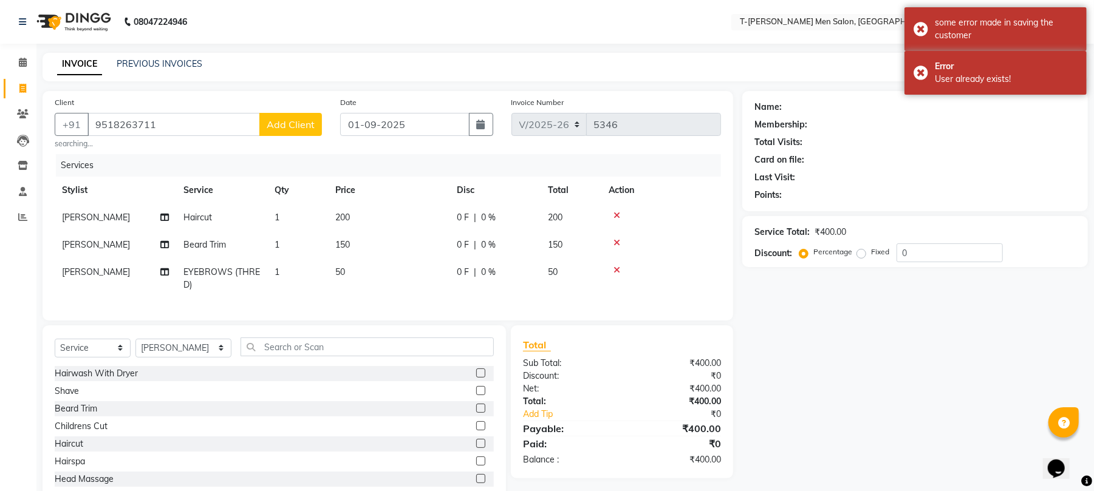
drag, startPoint x: 258, startPoint y: 108, endPoint x: 171, endPoint y: 126, distance: 89.3
click at [171, 126] on div "Client [PHONE_NUMBER] Add Client searching..." at bounding box center [188, 122] width 285 height 53
drag, startPoint x: 137, startPoint y: 130, endPoint x: 127, endPoint y: 125, distance: 10.9
click at [85, 149] on div "Client [PHONE_NUMBER] Add Client searching..." at bounding box center [188, 122] width 285 height 53
click at [174, 129] on input "9518263711" at bounding box center [173, 124] width 172 height 23
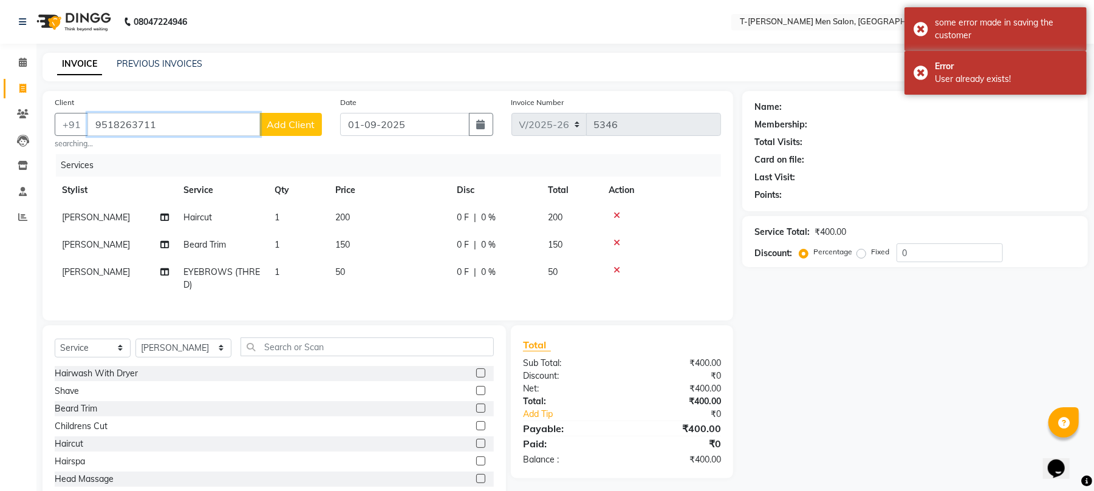
drag, startPoint x: 172, startPoint y: 124, endPoint x: 75, endPoint y: 158, distance: 102.9
click at [75, 158] on div "Client [PHONE_NUMBER] Add Client searching... Date [DATE] Invoice Number V/2025…" at bounding box center [388, 206] width 690 height 230
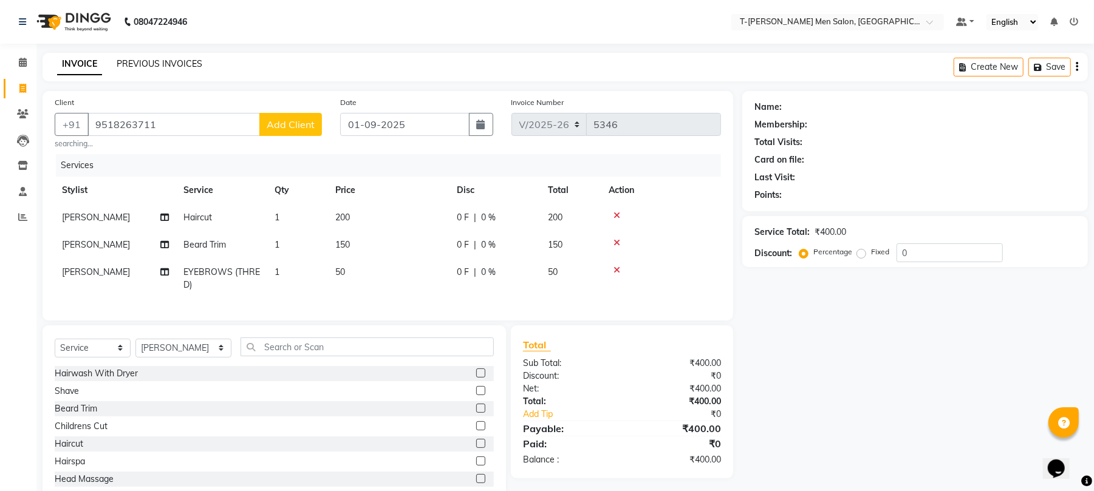
click at [159, 61] on link "PREVIOUS INVOICES" at bounding box center [160, 63] width 86 height 11
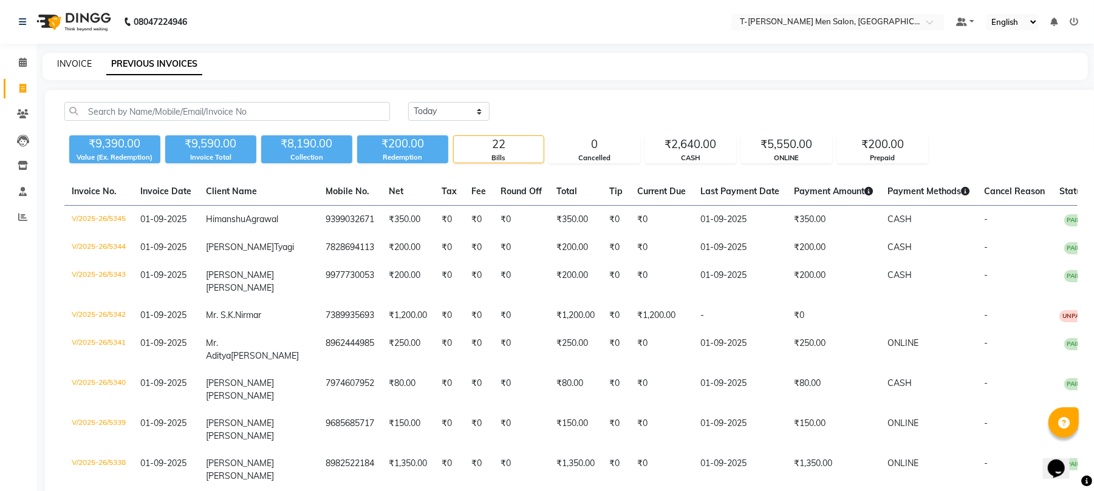
click at [77, 58] on link "INVOICE" at bounding box center [74, 63] width 35 height 11
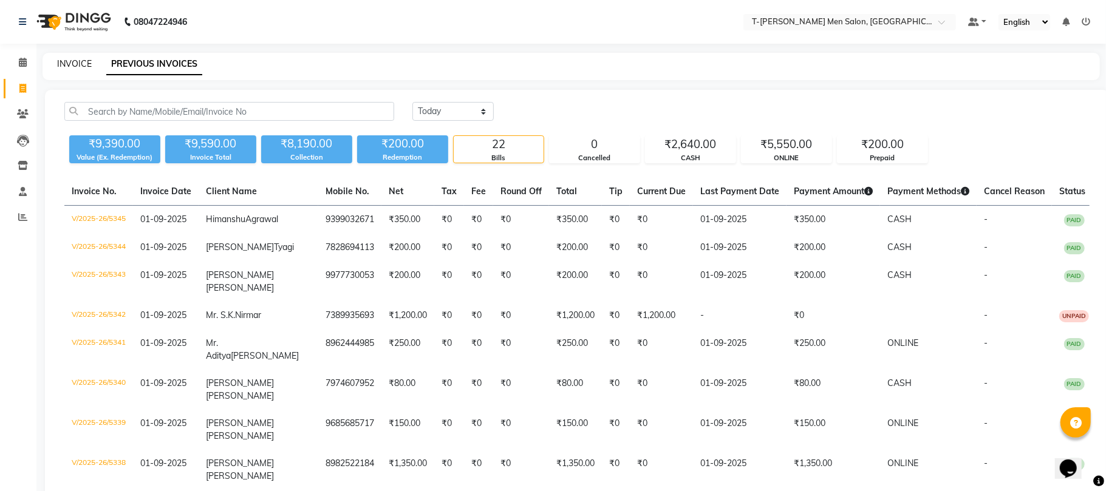
select select "4816"
select select "service"
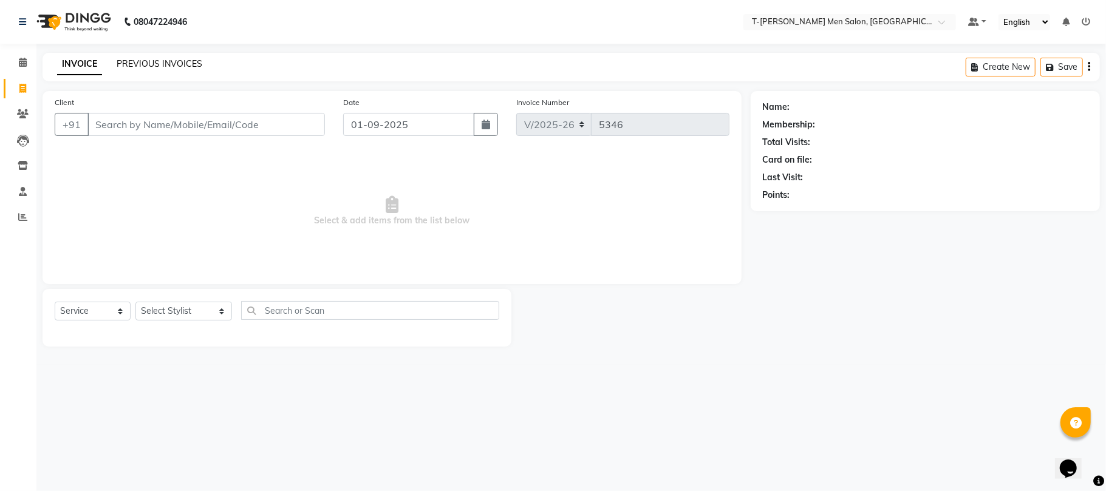
click at [134, 62] on link "PREVIOUS INVOICES" at bounding box center [160, 63] width 86 height 11
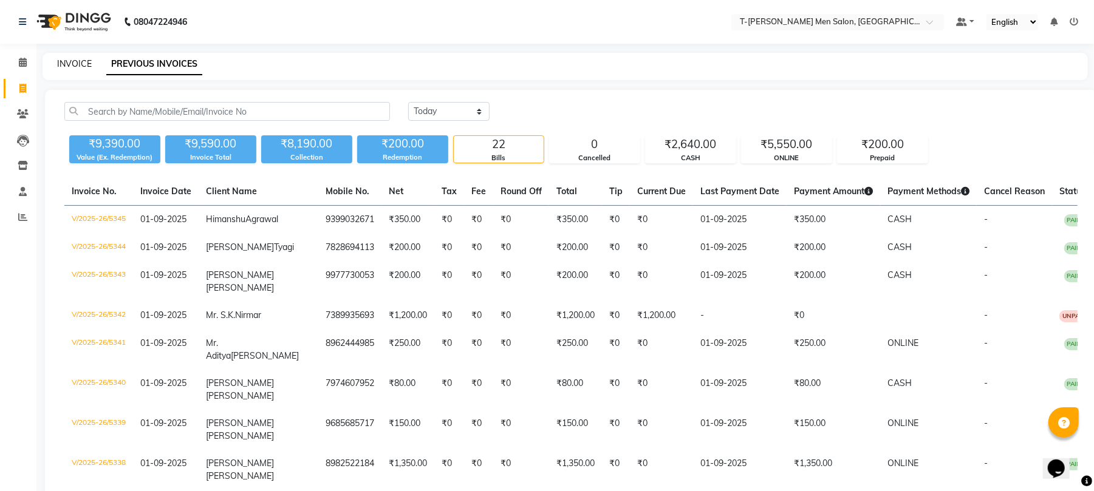
click at [75, 59] on link "INVOICE" at bounding box center [74, 63] width 35 height 11
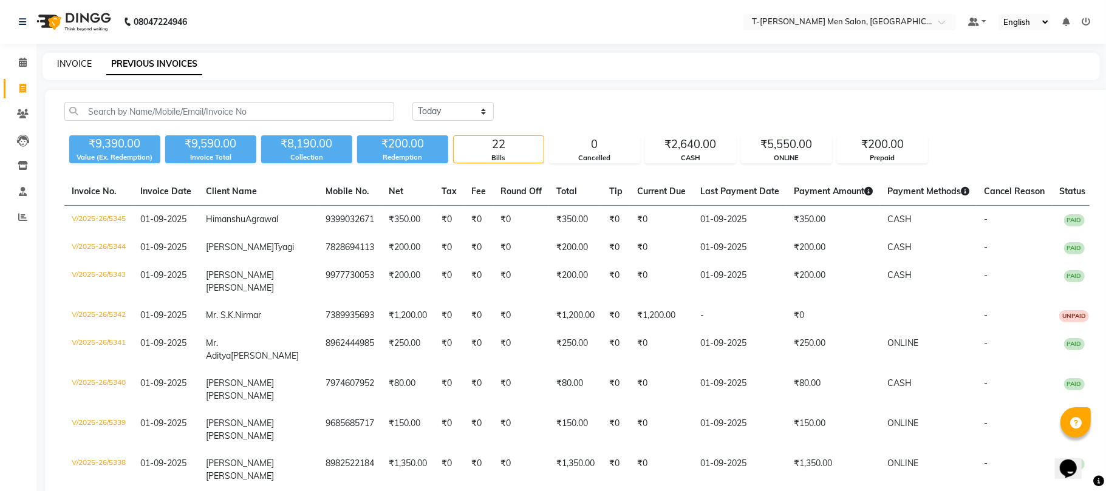
select select "service"
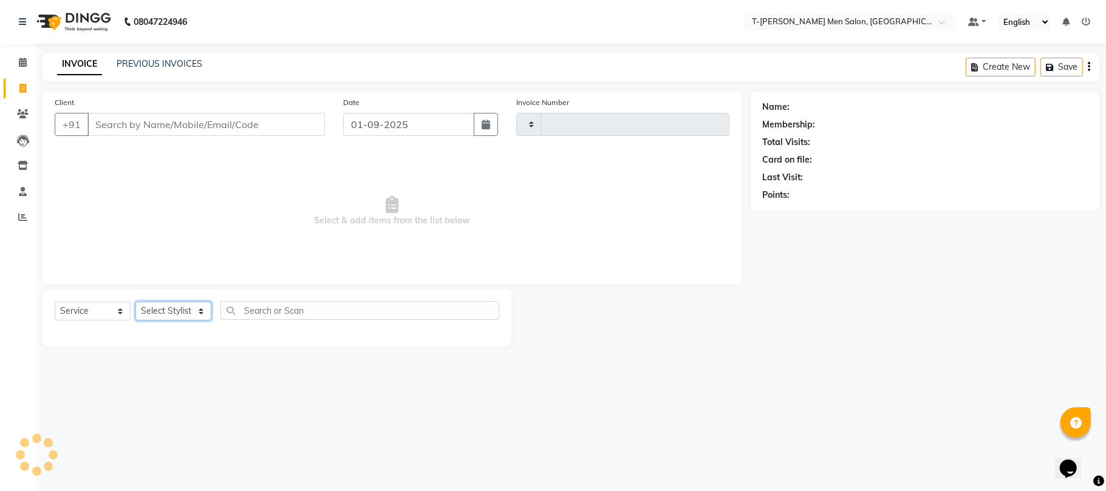
click at [162, 304] on select "Select Stylist" at bounding box center [173, 311] width 76 height 19
type input "5346"
select select "4816"
click at [146, 64] on link "PREVIOUS INVOICES" at bounding box center [160, 63] width 86 height 11
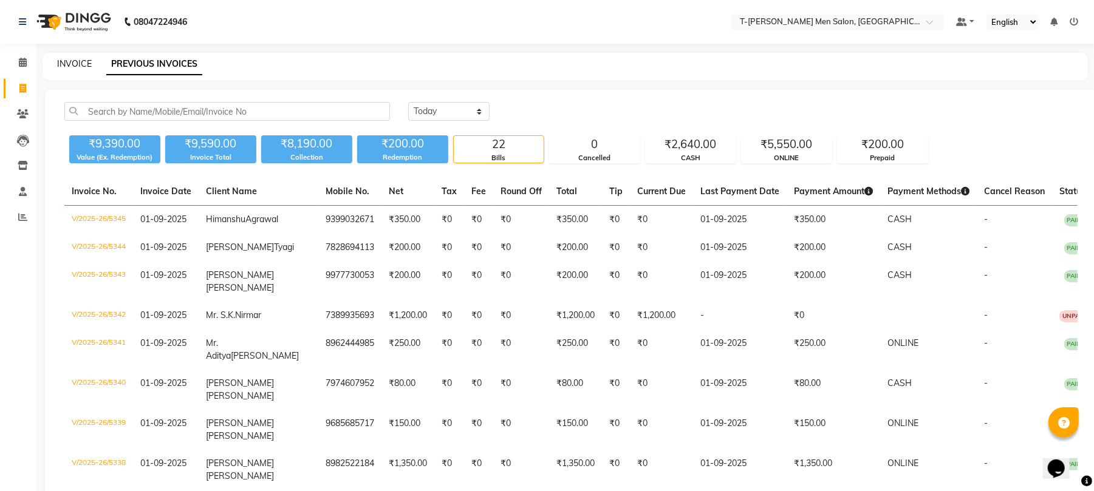
click at [78, 64] on link "INVOICE" at bounding box center [74, 63] width 35 height 11
select select "service"
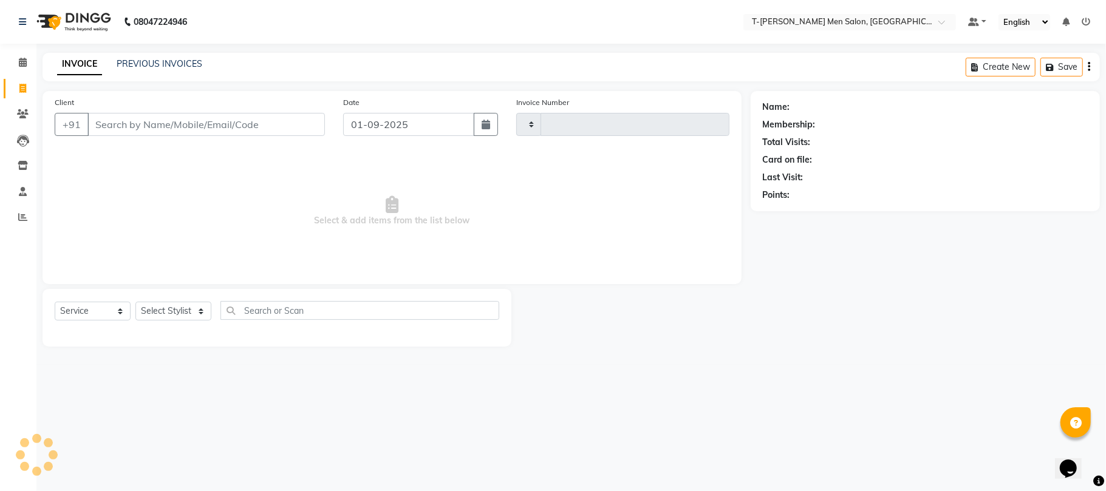
type input "5346"
select select "4816"
click at [163, 318] on select "Select Stylist" at bounding box center [173, 311] width 76 height 19
select select "86290"
click at [135, 302] on select "Select Stylist [PERSON_NAME] (goru) [PERSON_NAME] [PERSON_NAME] ([PERSON_NAME])…" at bounding box center [183, 311] width 97 height 19
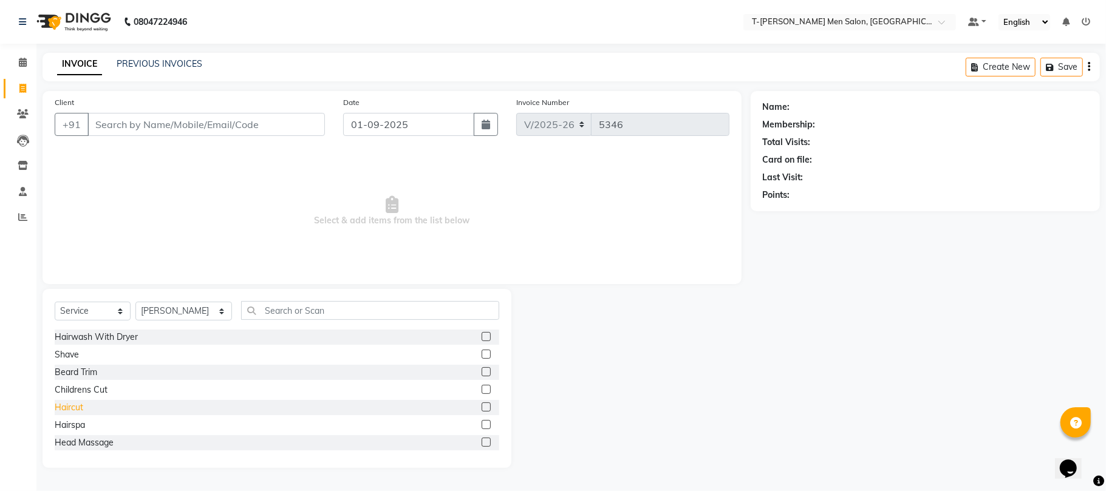
click at [69, 413] on div "Haircut" at bounding box center [69, 407] width 29 height 13
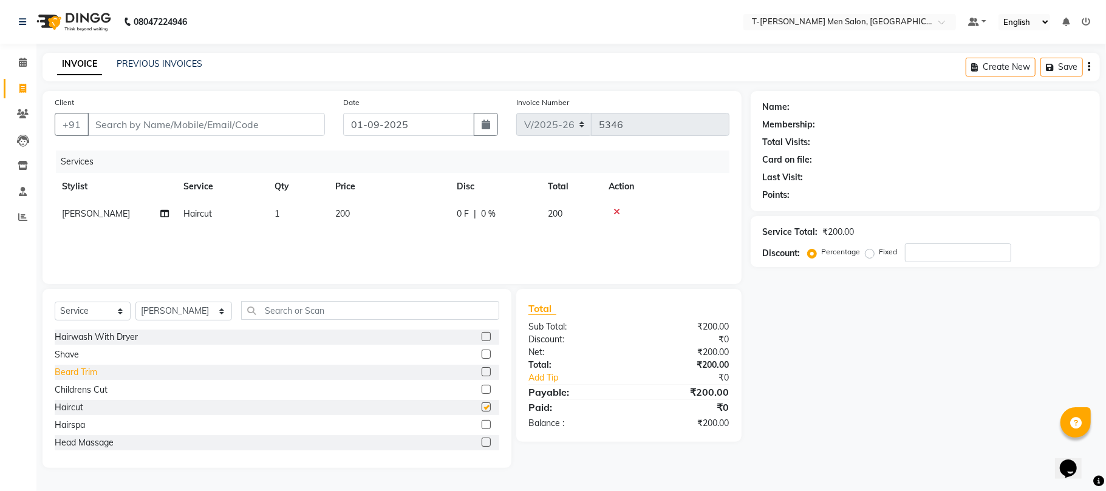
checkbox input "false"
click at [68, 370] on div "Beard Trim" at bounding box center [76, 372] width 43 height 13
checkbox input "false"
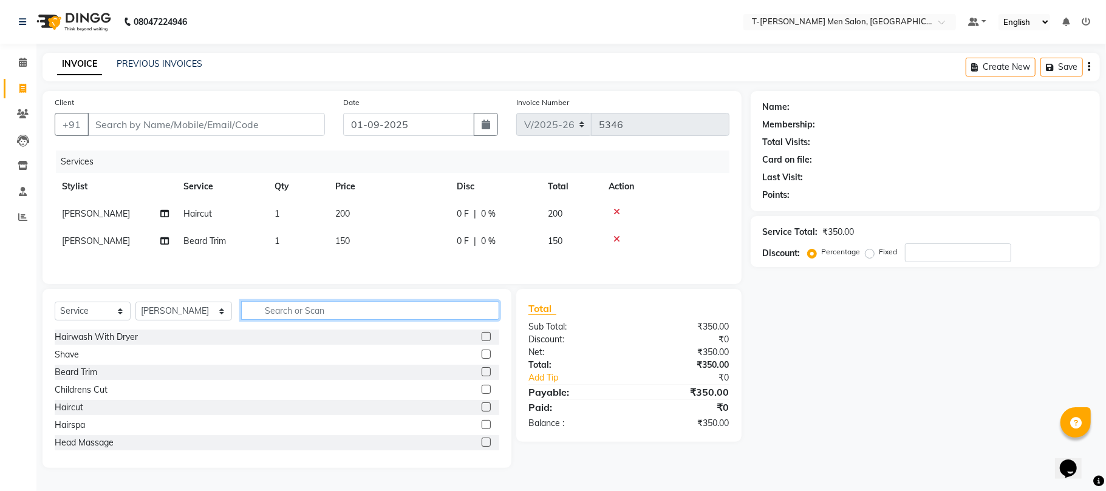
click at [261, 313] on input "text" at bounding box center [370, 310] width 258 height 19
type input "thre"
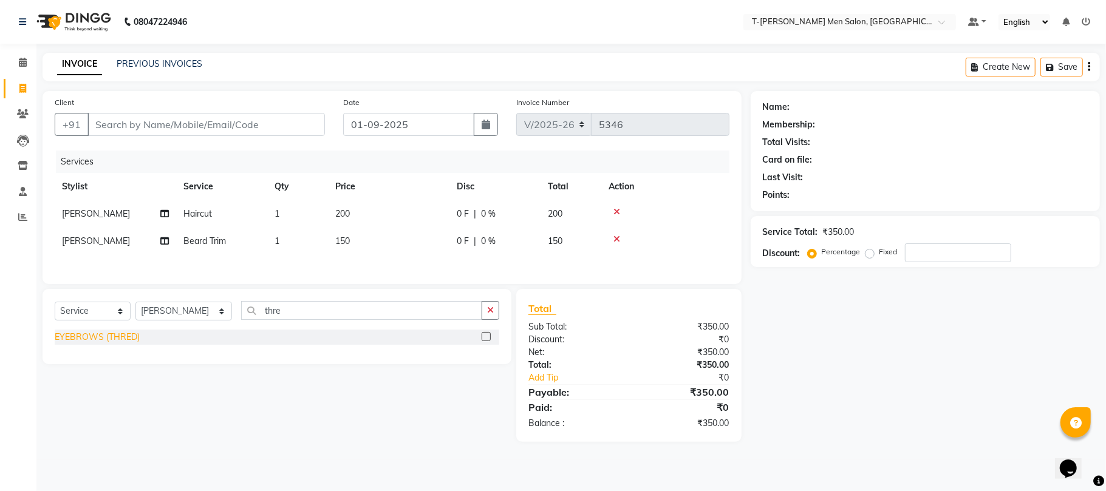
click at [117, 340] on div "EYEBROWS (THRED)" at bounding box center [97, 337] width 85 height 13
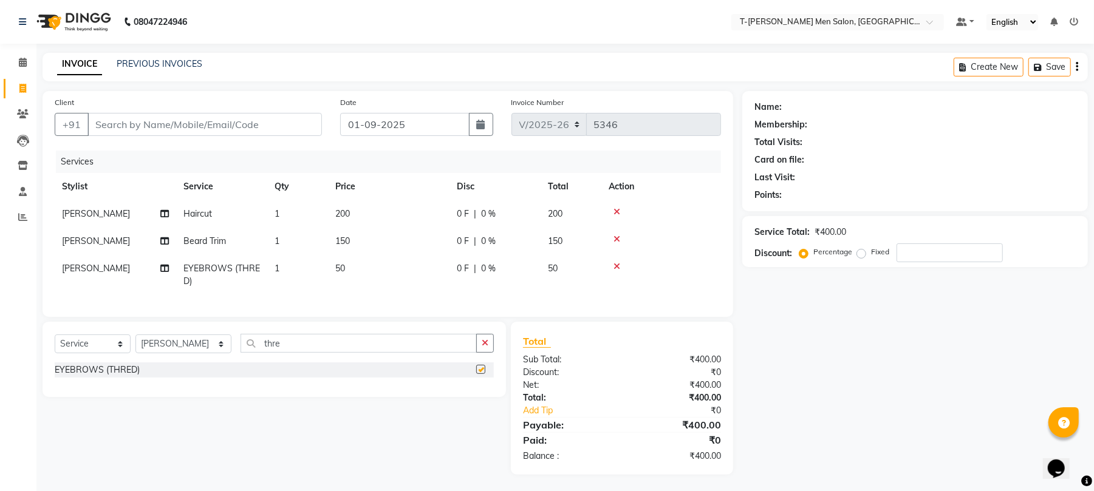
checkbox input "false"
drag, startPoint x: 483, startPoint y: 359, endPoint x: 274, endPoint y: 273, distance: 226.0
click at [482, 347] on icon "button" at bounding box center [484, 343] width 7 height 9
click at [210, 112] on div "Client +91" at bounding box center [188, 121] width 285 height 50
click at [222, 137] on div "Client +91" at bounding box center [188, 121] width 285 height 50
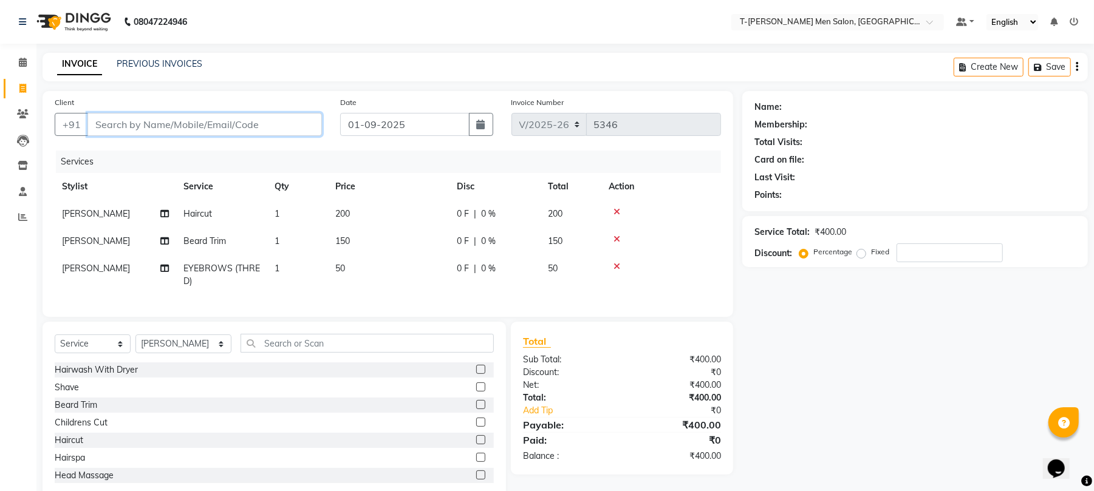
click at [222, 127] on input "Client" at bounding box center [204, 124] width 234 height 23
type input "c"
type input "0"
type input "12024000001"
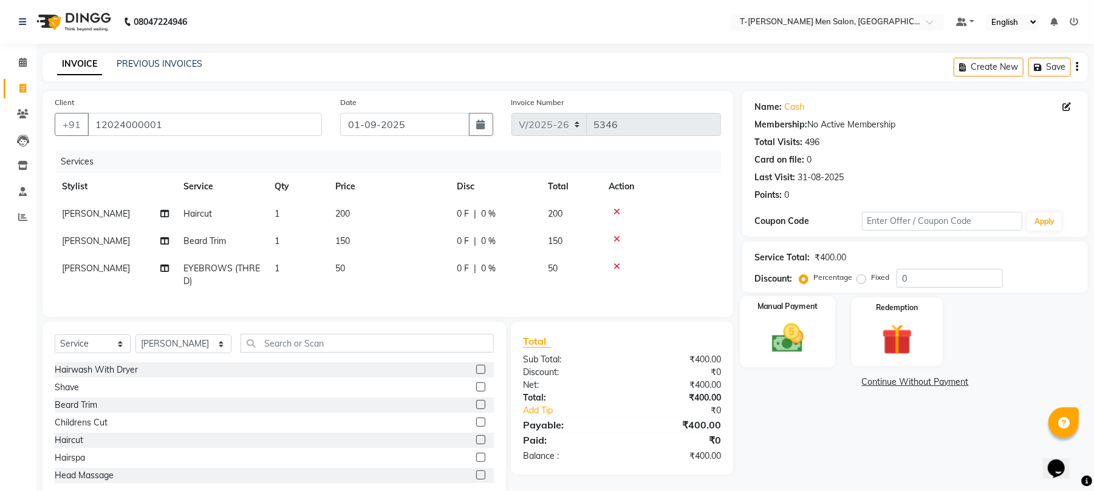
drag, startPoint x: 807, startPoint y: 342, endPoint x: 834, endPoint y: 358, distance: 31.6
click at [808, 344] on img at bounding box center [787, 338] width 52 height 37
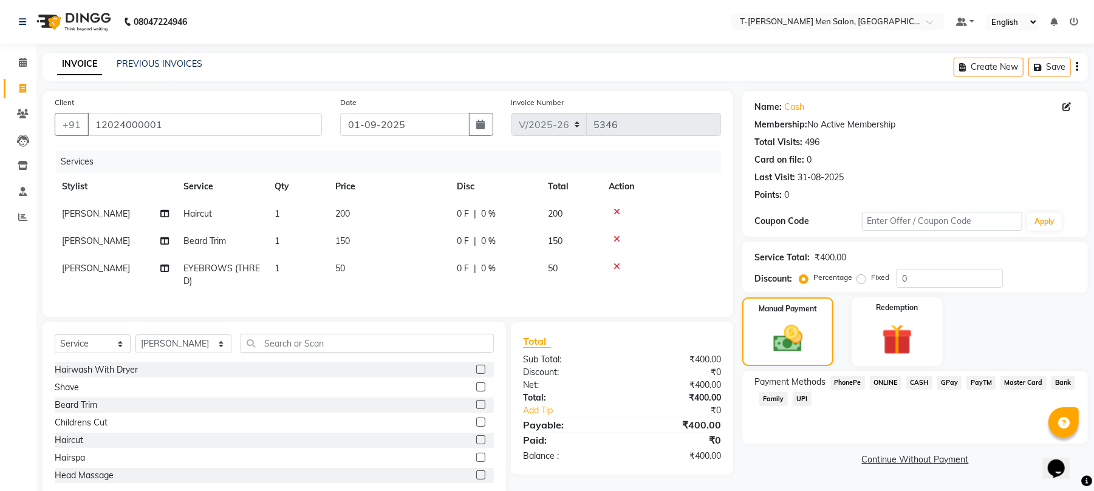
click at [914, 380] on span "CASH" at bounding box center [919, 383] width 26 height 14
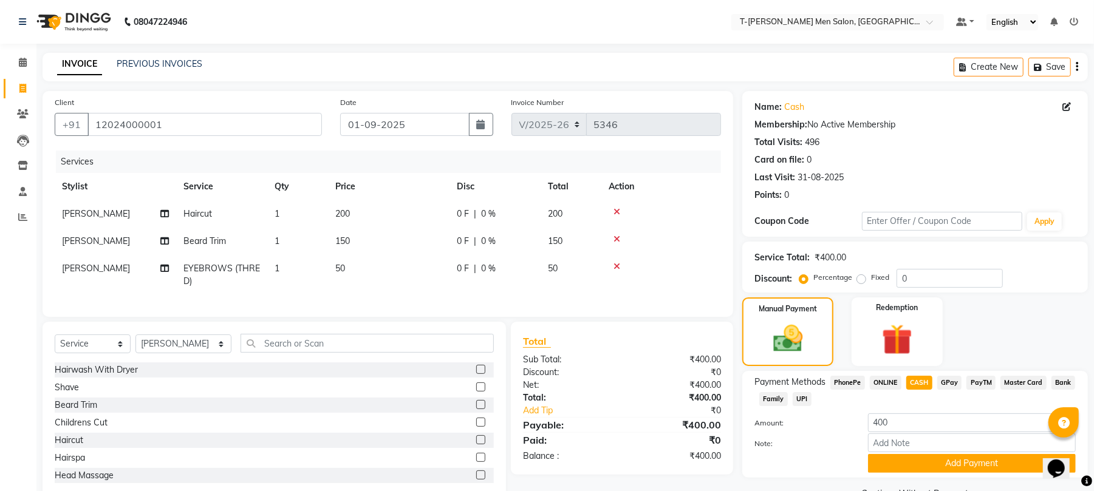
click at [885, 382] on span "ONLINE" at bounding box center [885, 383] width 32 height 14
click at [875, 461] on button "Add Payment" at bounding box center [972, 463] width 208 height 19
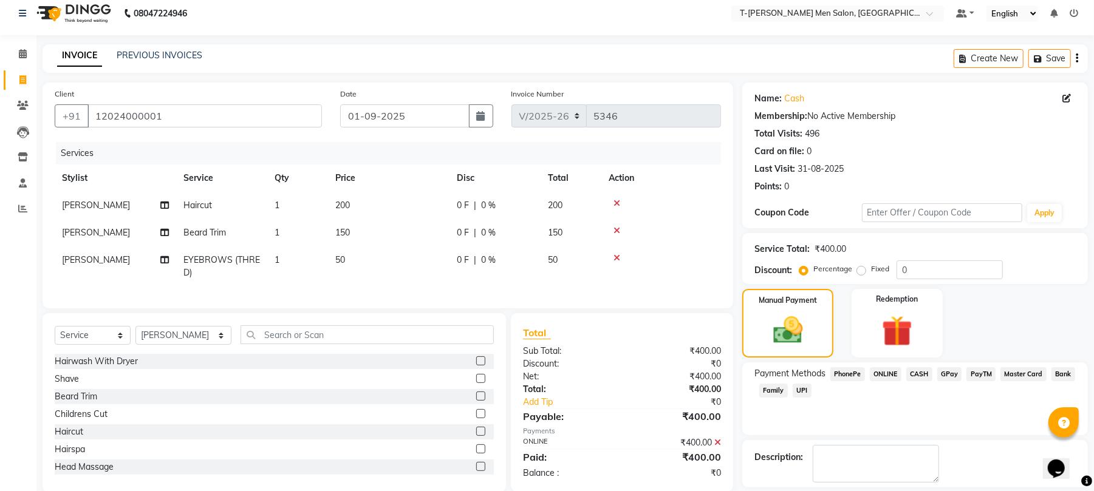
scroll to position [66, 0]
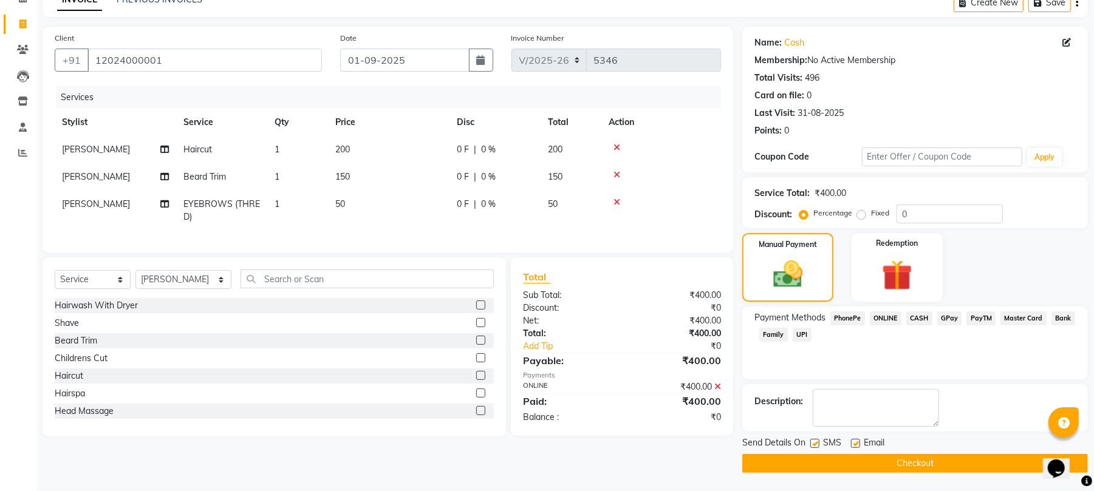
click at [854, 446] on label at bounding box center [855, 443] width 9 height 9
click at [854, 446] on input "checkbox" at bounding box center [855, 444] width 8 height 8
checkbox input "false"
click at [812, 443] on label at bounding box center [814, 443] width 9 height 9
click at [812, 443] on input "checkbox" at bounding box center [814, 444] width 8 height 8
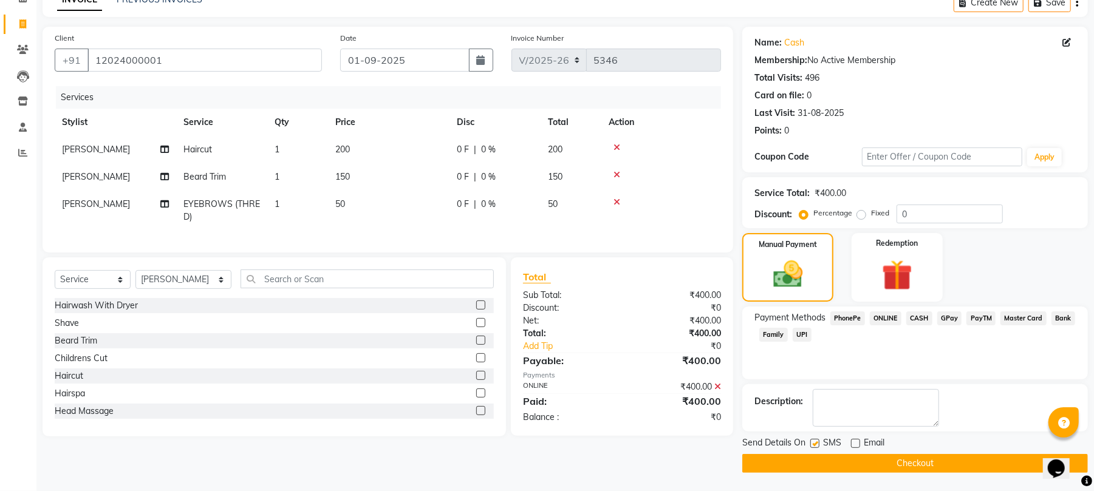
checkbox input "false"
click at [793, 461] on button "Checkout" at bounding box center [914, 463] width 345 height 19
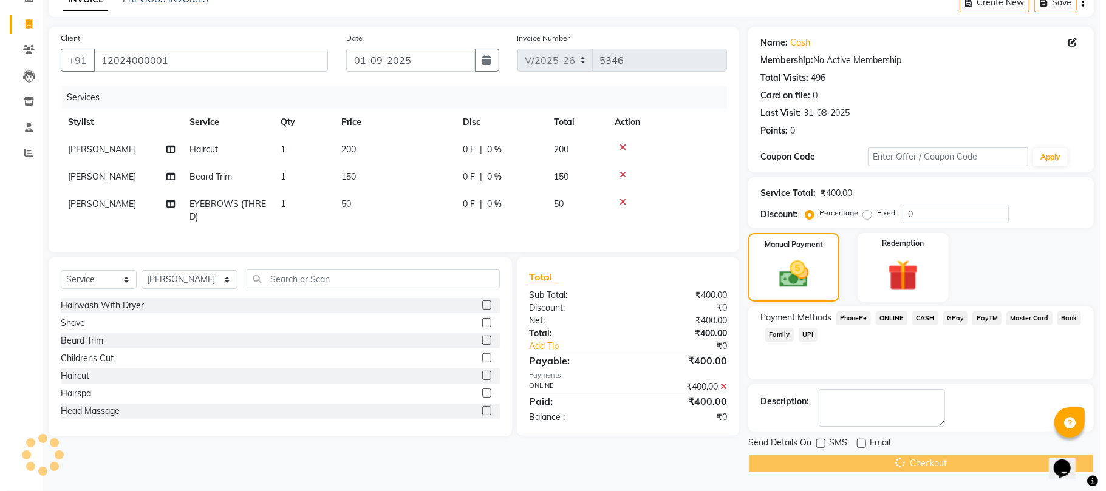
scroll to position [0, 0]
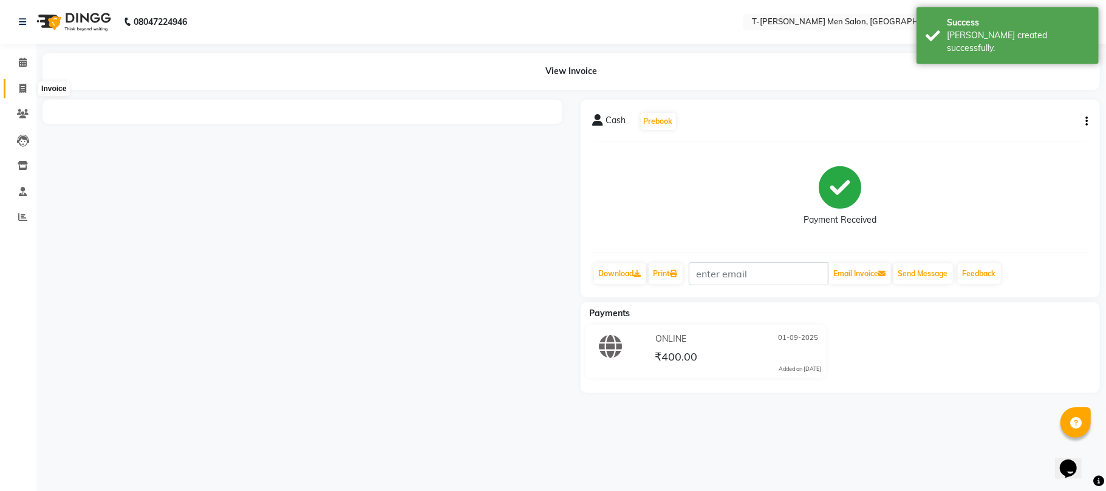
click at [22, 84] on icon at bounding box center [22, 88] width 7 height 9
select select "service"
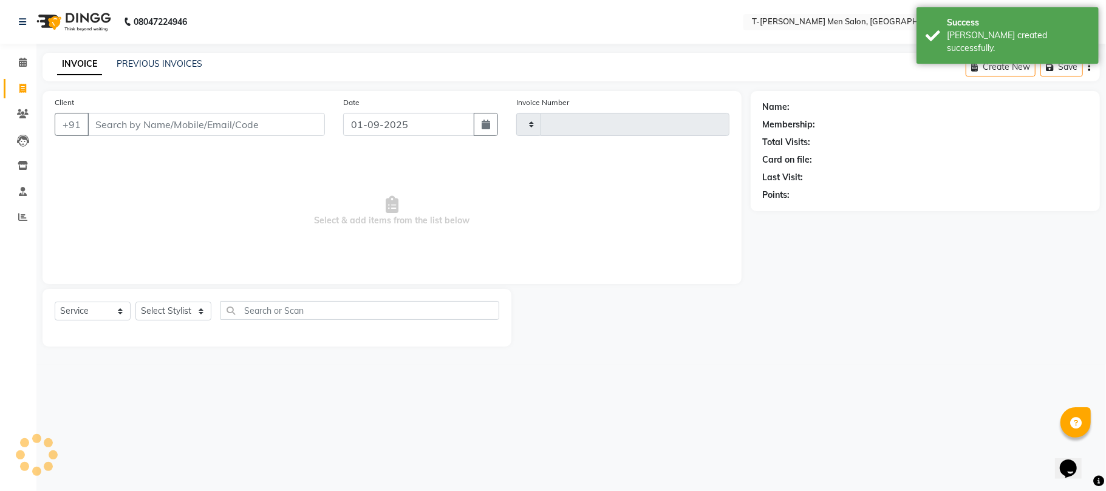
type input "5347"
select select "4816"
click at [121, 62] on link "PREVIOUS INVOICES" at bounding box center [160, 63] width 86 height 11
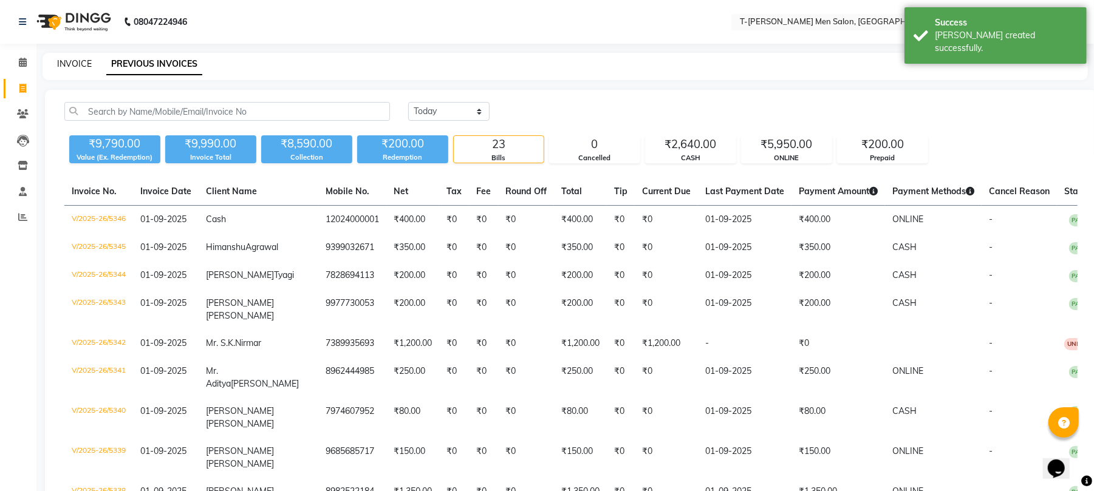
click at [69, 69] on link "INVOICE" at bounding box center [74, 63] width 35 height 11
select select "service"
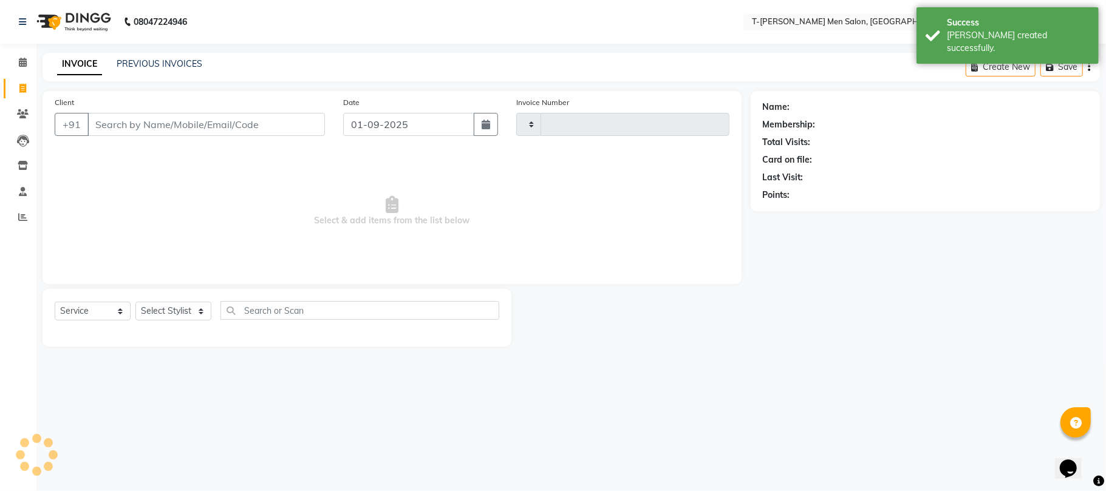
type input "5347"
select select "4816"
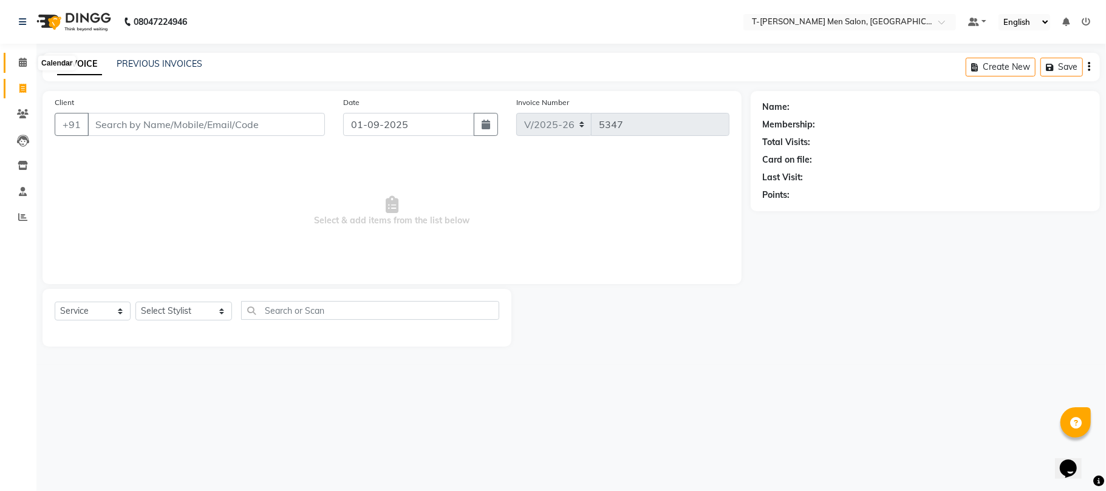
click at [19, 63] on icon at bounding box center [23, 62] width 8 height 9
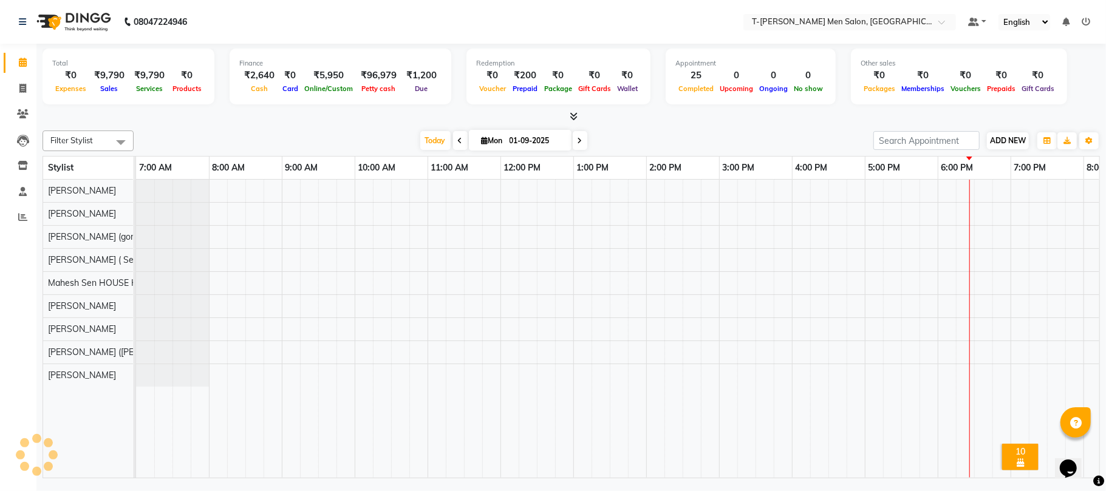
click at [1009, 140] on span "ADD NEW" at bounding box center [1008, 140] width 36 height 9
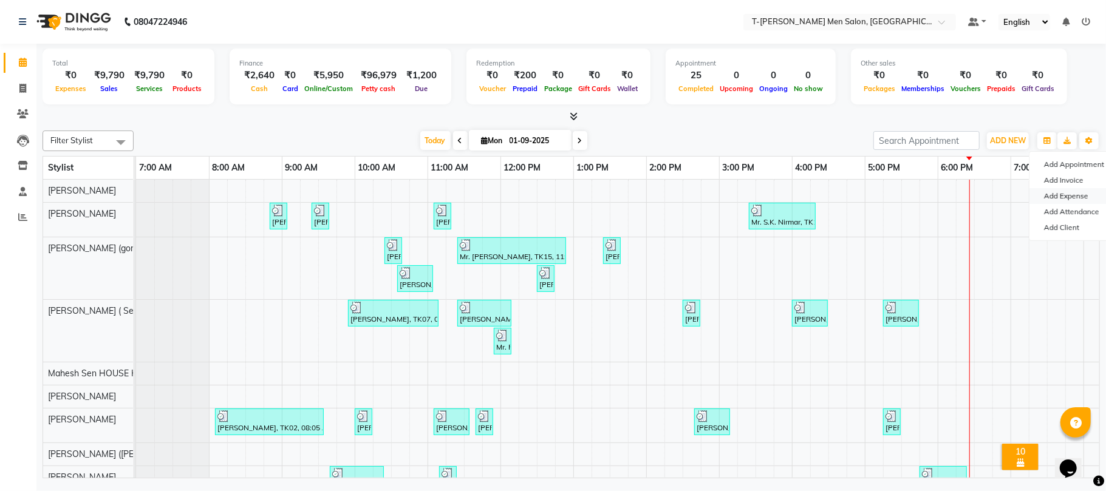
click at [1061, 197] on link "Add Expense" at bounding box center [1077, 196] width 96 height 16
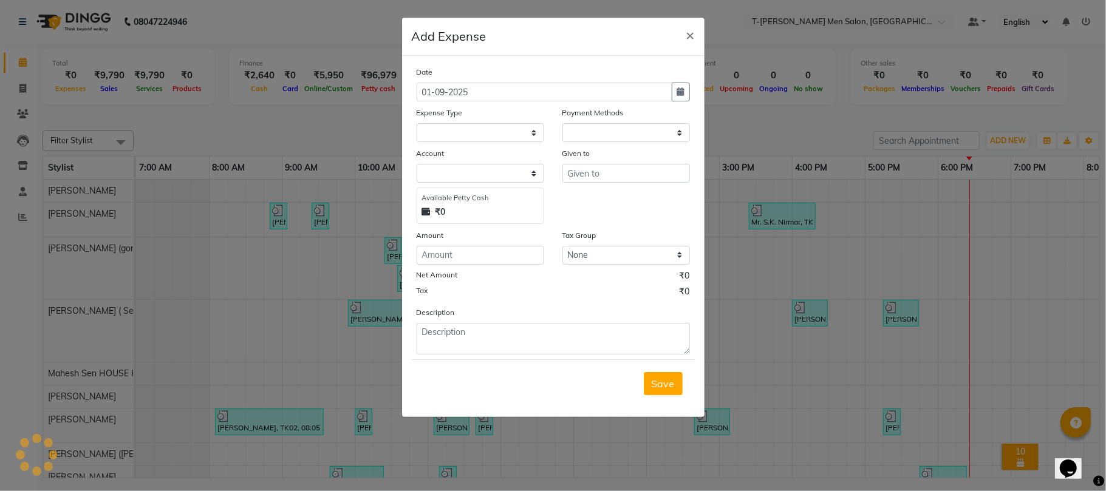
select select "1"
select select "3663"
click at [446, 134] on select "Select Advance Salary Bank charges Bank Loan Intrest Recovery Car maintenance C…" at bounding box center [481, 132] width 128 height 19
select select "6670"
click at [417, 123] on select "Select Advance Salary Bank charges Bank Loan Intrest Recovery Car maintenance C…" at bounding box center [481, 132] width 128 height 19
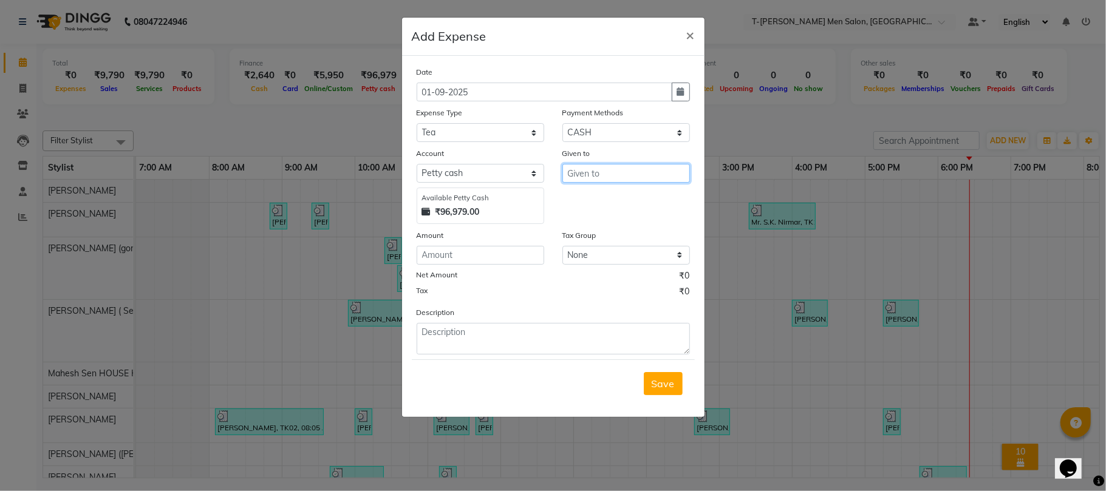
click at [618, 174] on input "text" at bounding box center [626, 173] width 128 height 19
type input "Manager"
click at [527, 256] on input "number" at bounding box center [481, 255] width 128 height 19
type input "140"
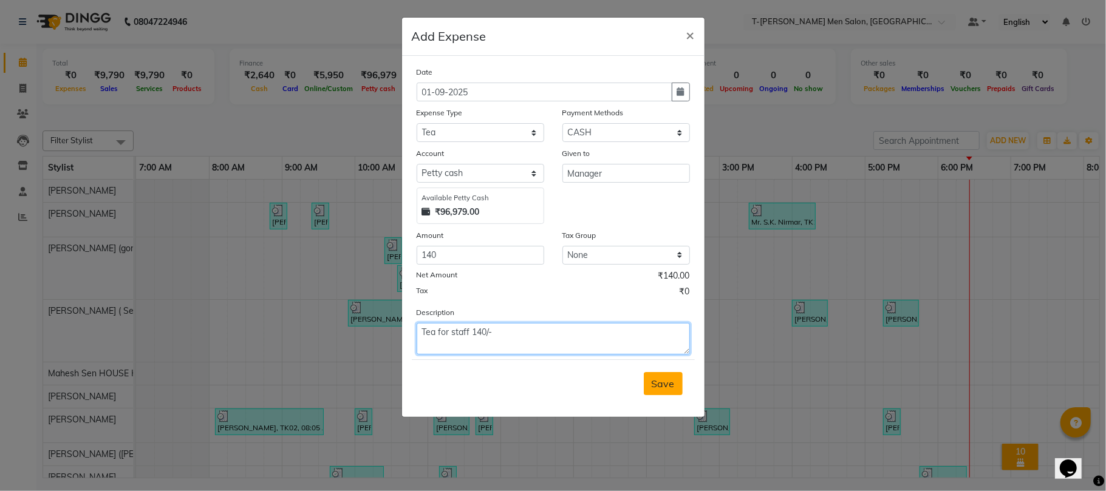
type textarea "Tea for staff 140/-"
click at [664, 372] on button "Save" at bounding box center [663, 383] width 39 height 23
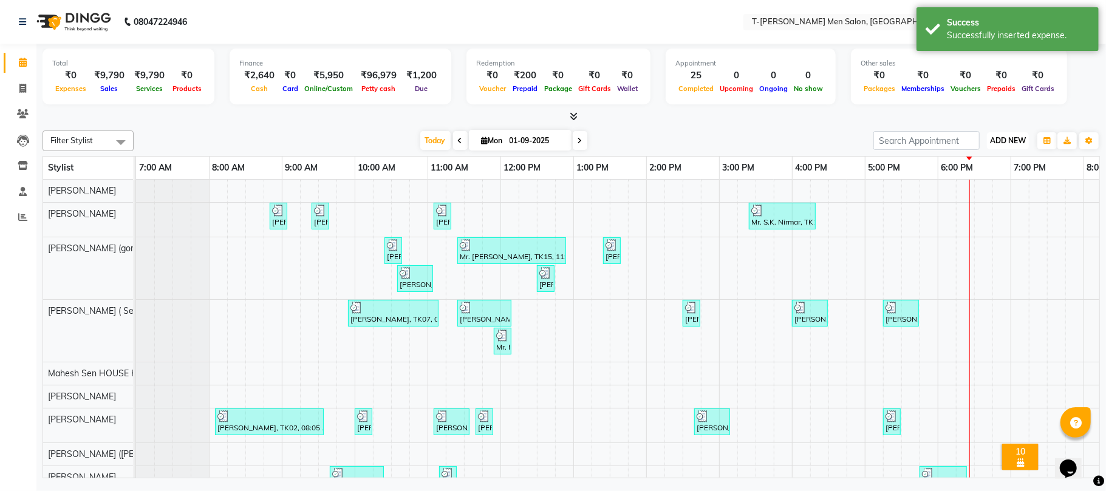
click at [1002, 143] on span "ADD NEW" at bounding box center [1008, 140] width 36 height 9
click at [992, 198] on link "Add Expense" at bounding box center [980, 196] width 96 height 16
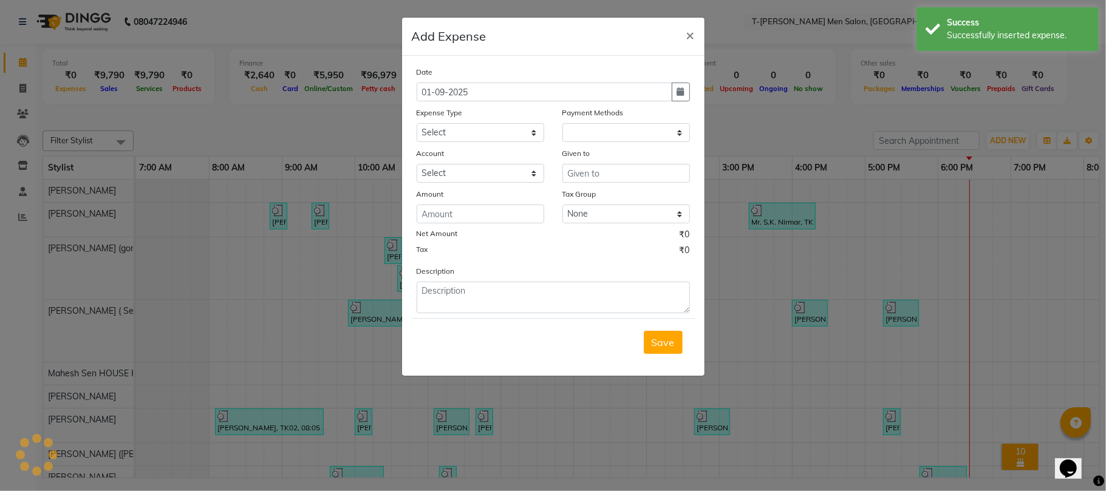
select select "1"
select select "3663"
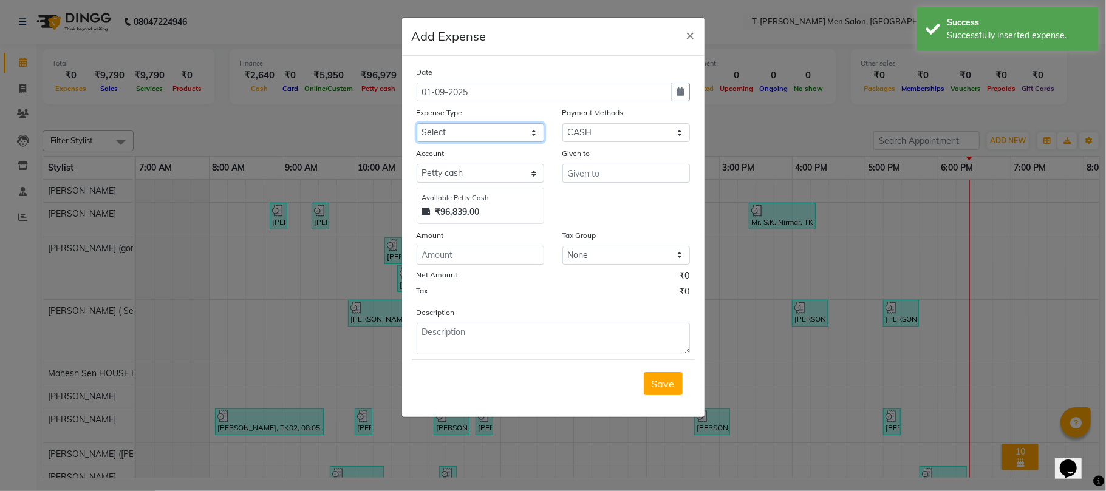
click at [516, 134] on select "Select Advance Salary Bank charges Bank Loan Intrest Recovery Car maintenance C…" at bounding box center [481, 132] width 128 height 19
select select "7952"
click at [417, 123] on select "Select Advance Salary Bank charges Bank Loan Intrest Recovery Car maintenance C…" at bounding box center [481, 132] width 128 height 19
type input "Manager"
type input "300"
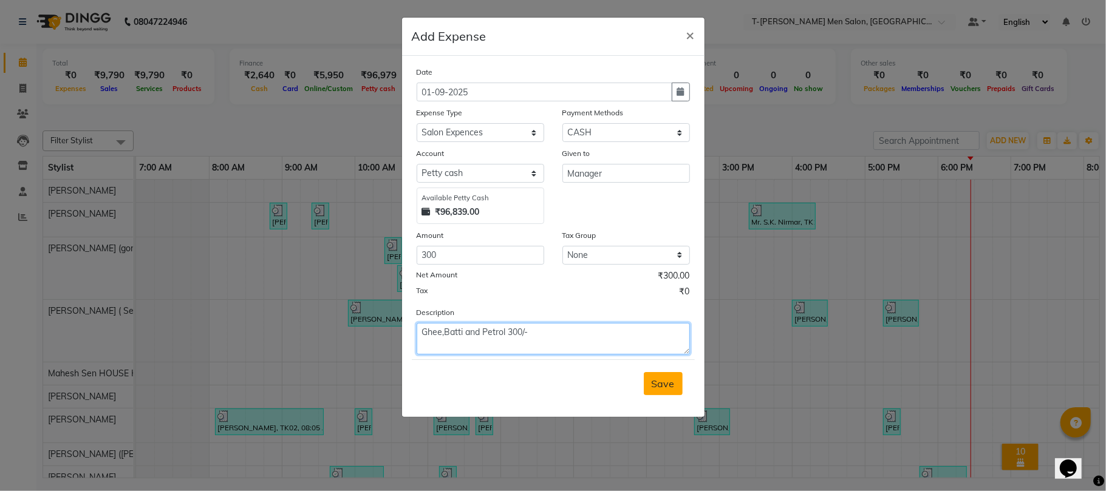
type textarea "Ghee,Batti and Petrol 300/-"
click at [661, 387] on span "Save" at bounding box center [663, 384] width 23 height 12
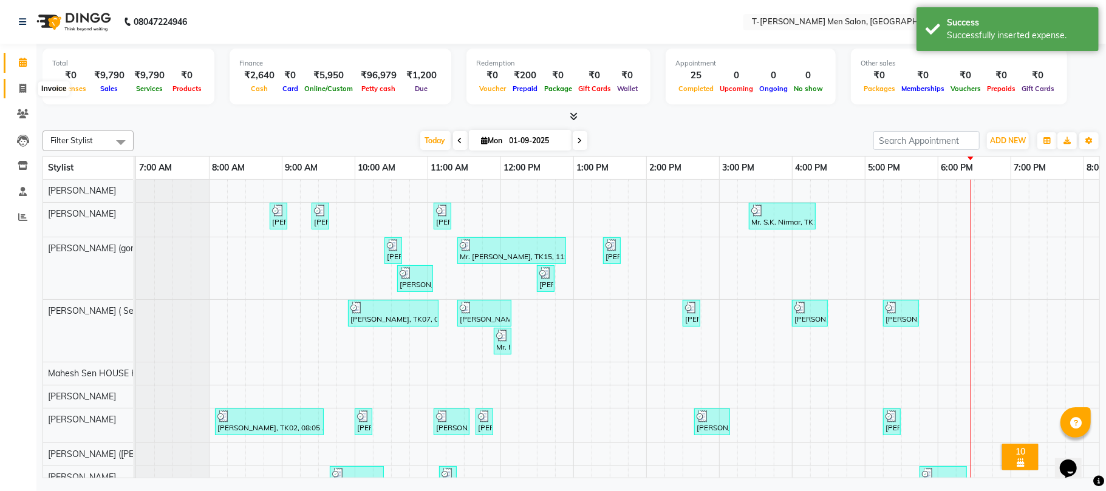
click at [27, 94] on span at bounding box center [22, 89] width 21 height 14
select select "service"
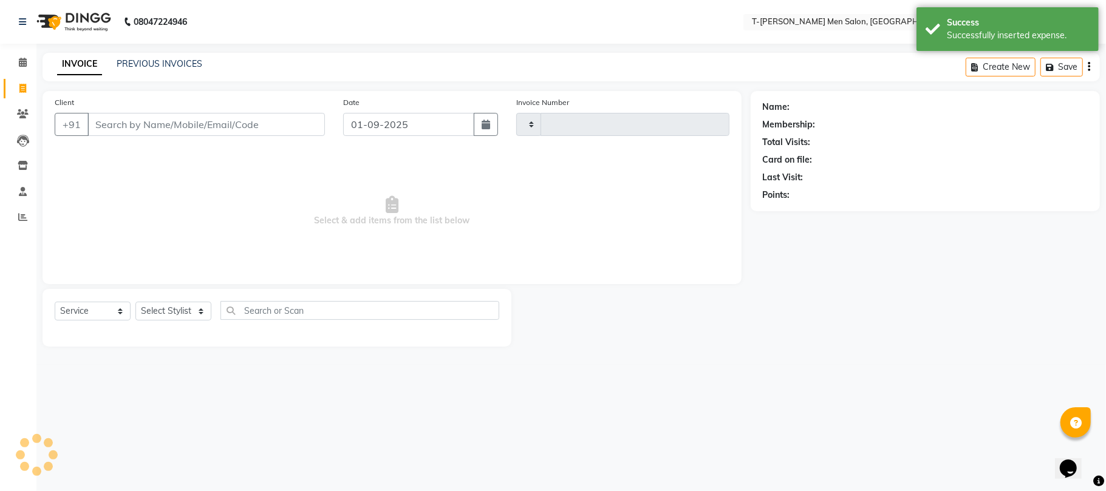
type input "5347"
select select "4816"
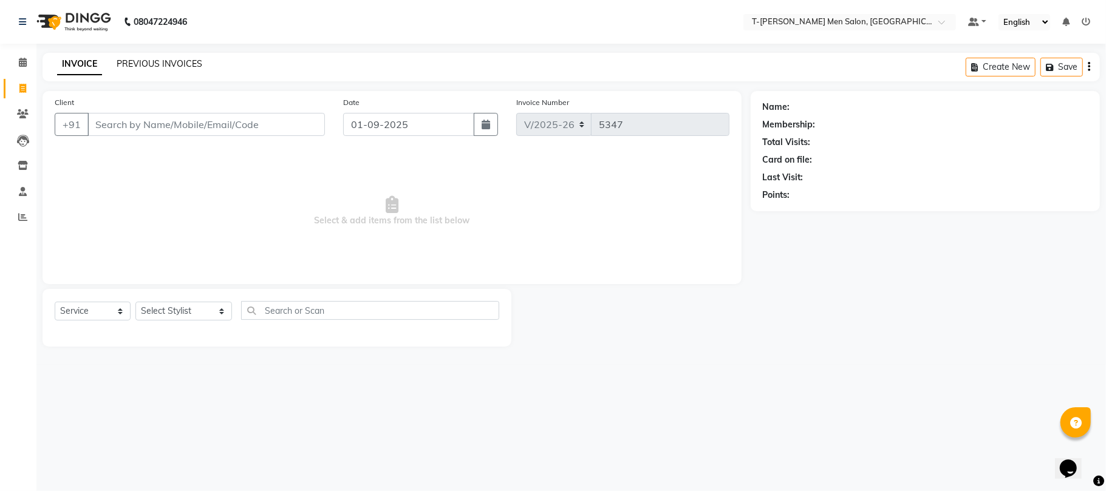
click at [145, 60] on link "PREVIOUS INVOICES" at bounding box center [160, 63] width 86 height 11
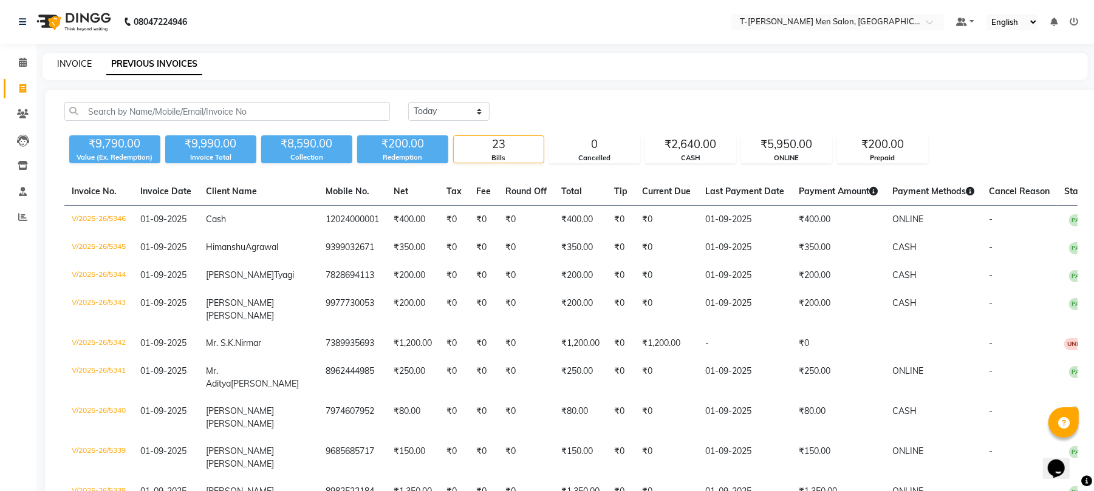
click at [72, 64] on link "INVOICE" at bounding box center [74, 63] width 35 height 11
select select "service"
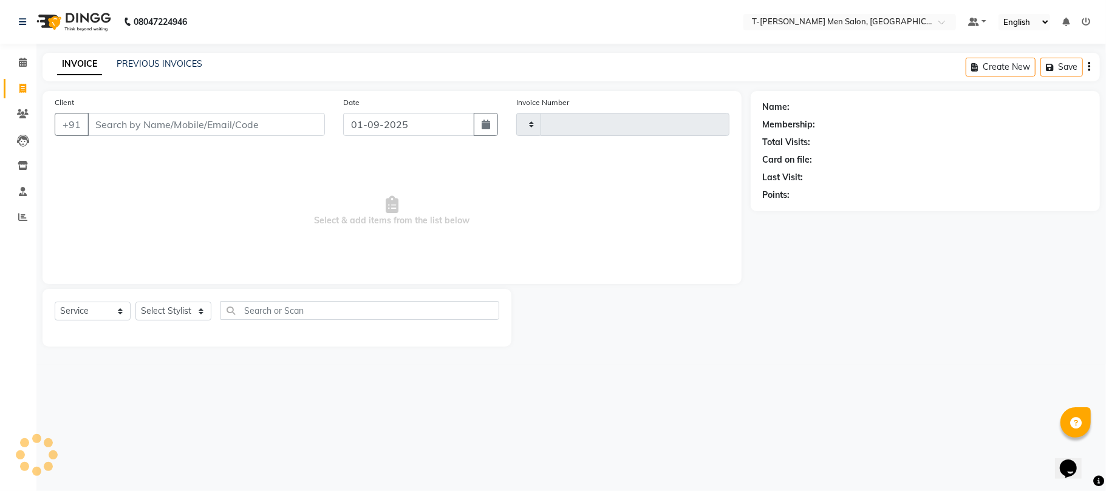
type input "5347"
select select "4816"
click at [175, 302] on select "Select Stylist [PERSON_NAME] (goru) [PERSON_NAME] [PERSON_NAME] ([PERSON_NAME])…" at bounding box center [183, 311] width 97 height 19
select select "29178"
click at [135, 302] on select "Select Stylist [PERSON_NAME] (goru) [PERSON_NAME] [PERSON_NAME] ([PERSON_NAME])…" at bounding box center [183, 311] width 97 height 19
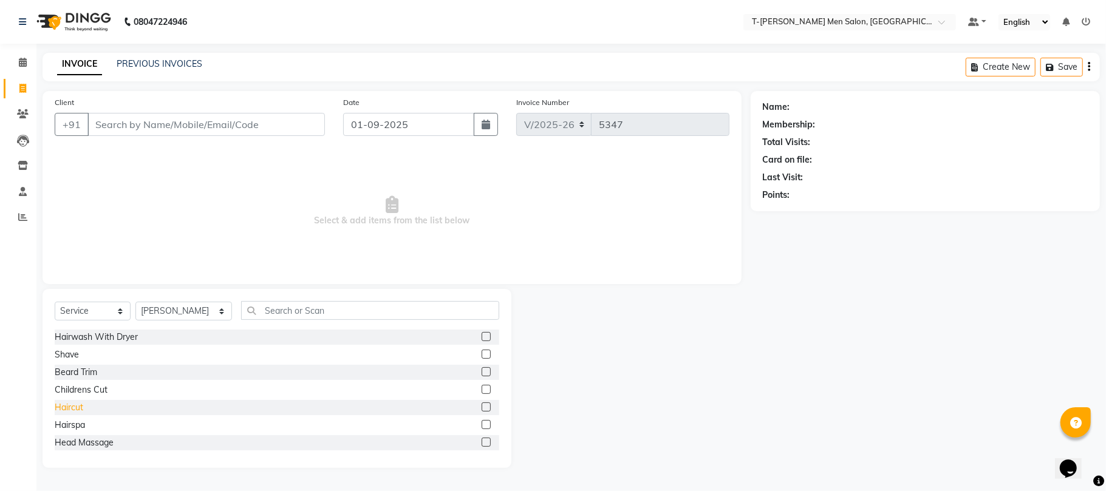
click at [66, 406] on div "Haircut" at bounding box center [69, 407] width 29 height 13
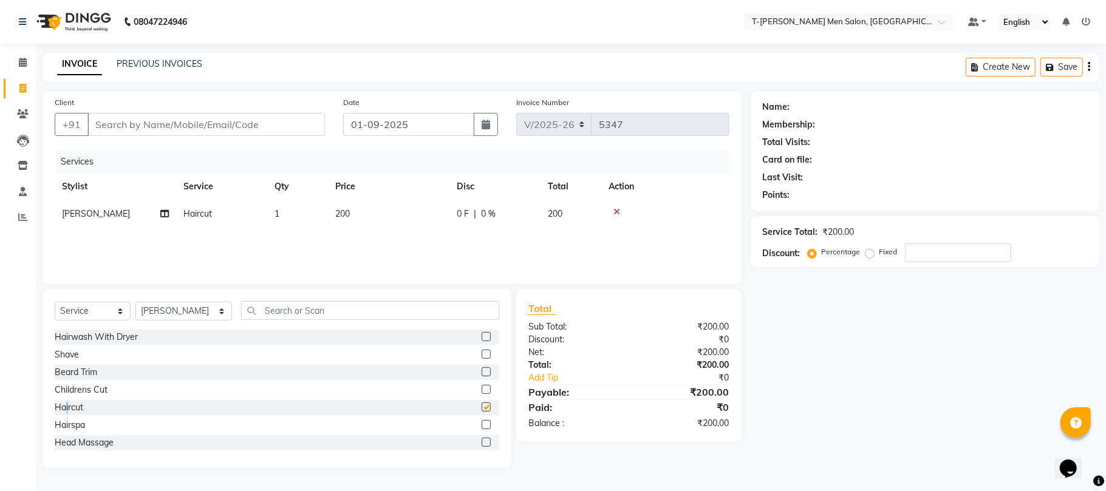
checkbox input "false"
click at [71, 379] on div "Beard Trim" at bounding box center [277, 372] width 444 height 15
click at [73, 376] on div "Beard Trim" at bounding box center [76, 372] width 43 height 13
checkbox input "false"
click at [83, 449] on div "Head Massage" at bounding box center [84, 443] width 59 height 13
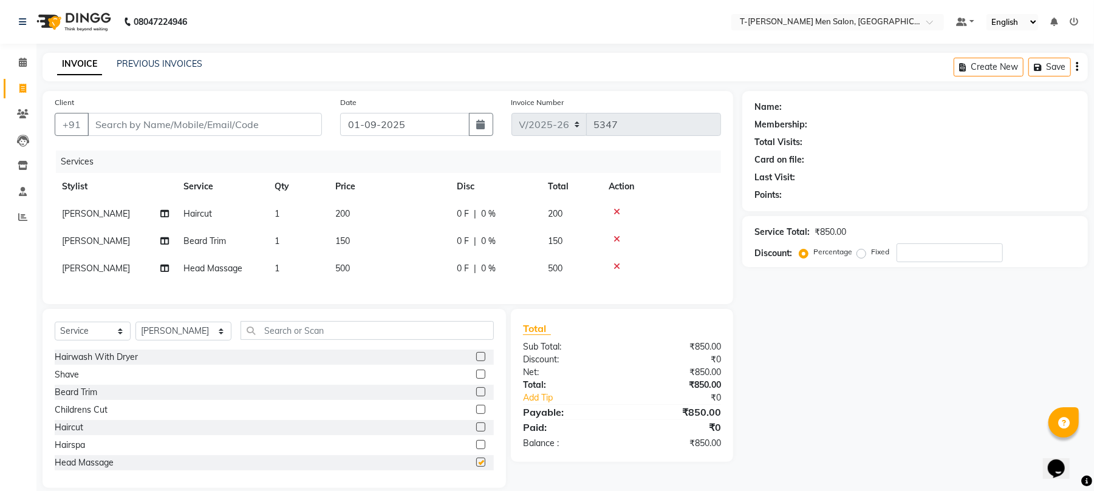
checkbox input "false"
click at [616, 209] on icon at bounding box center [616, 212] width 7 height 9
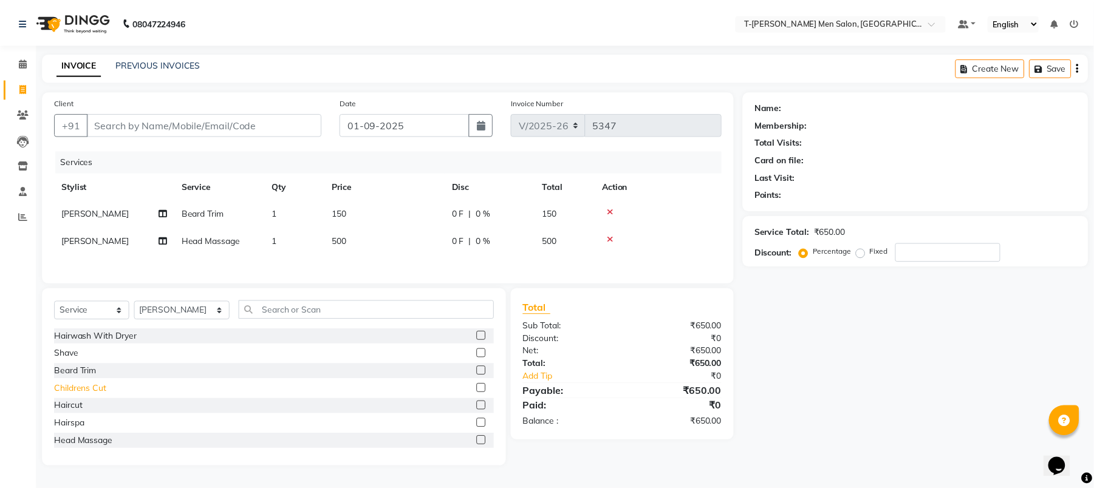
scroll to position [81, 0]
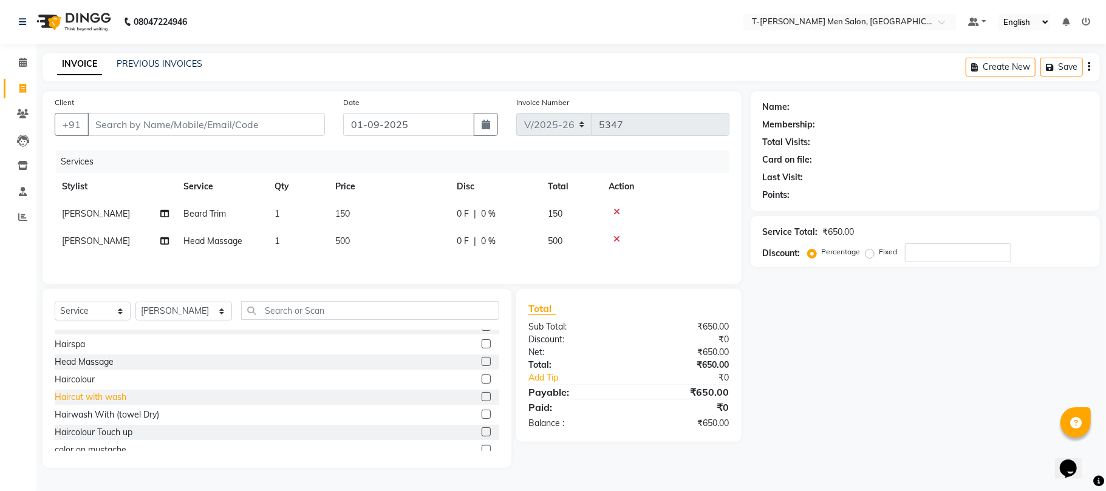
click at [83, 396] on div "Haircut with wash" at bounding box center [91, 397] width 72 height 13
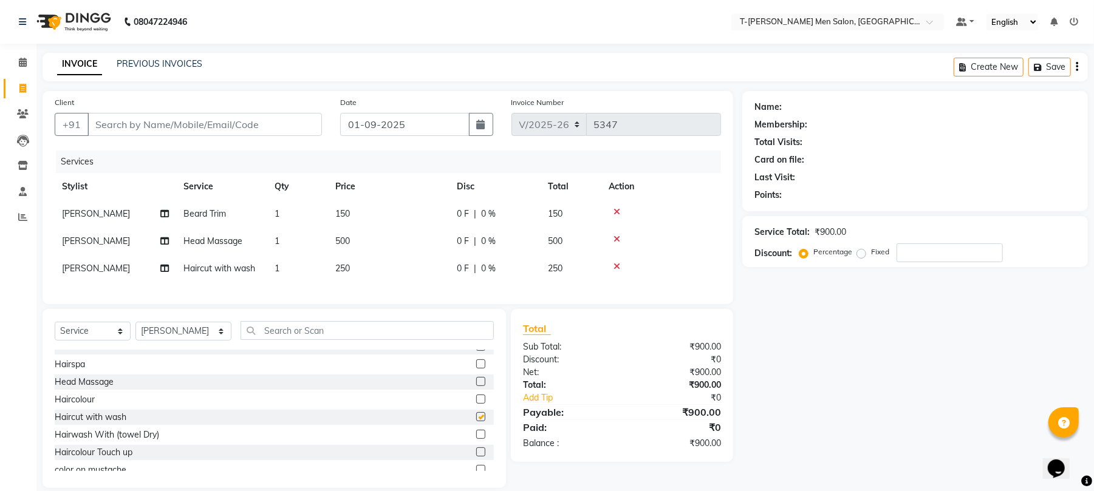
checkbox input "false"
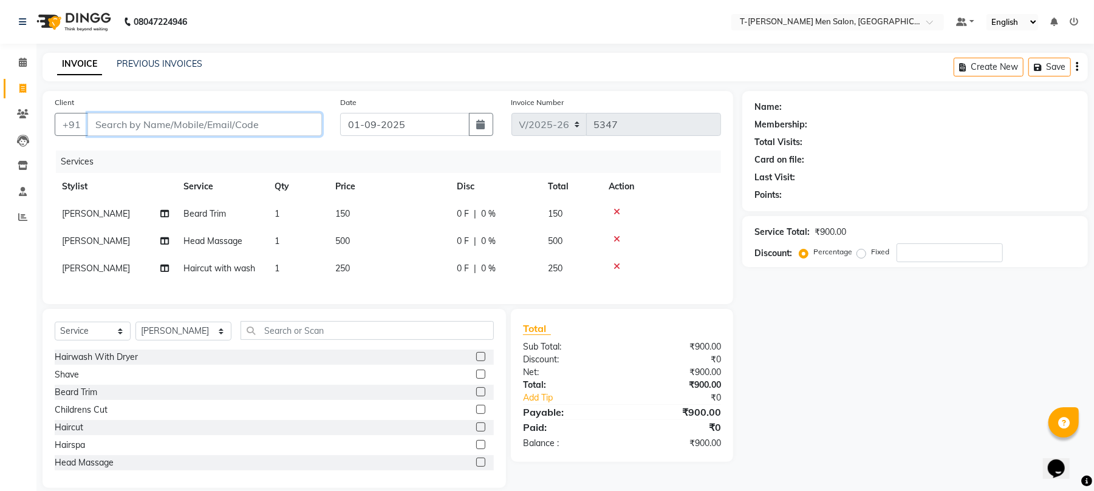
click at [247, 132] on input "Client" at bounding box center [204, 124] width 234 height 23
type input "p"
type input "0"
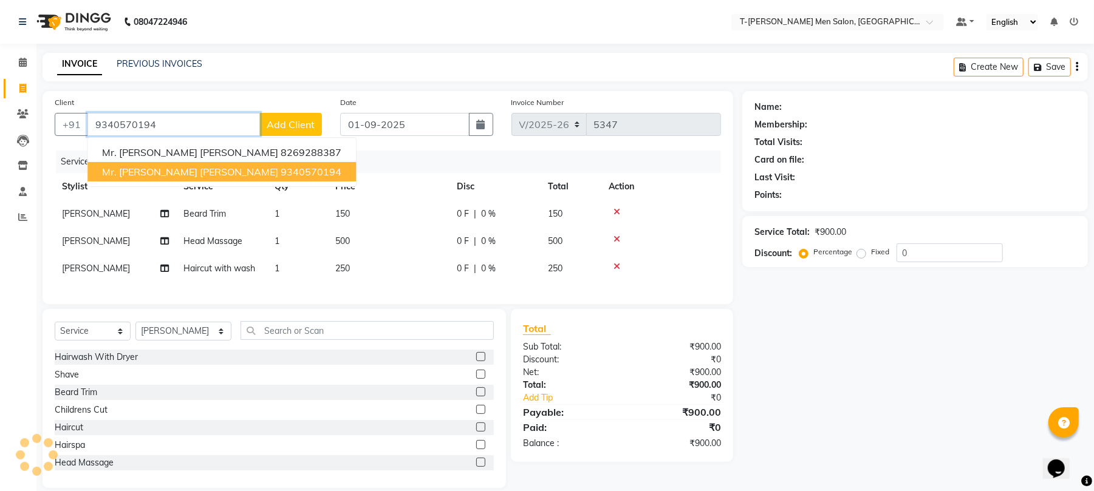
type input "9340570194"
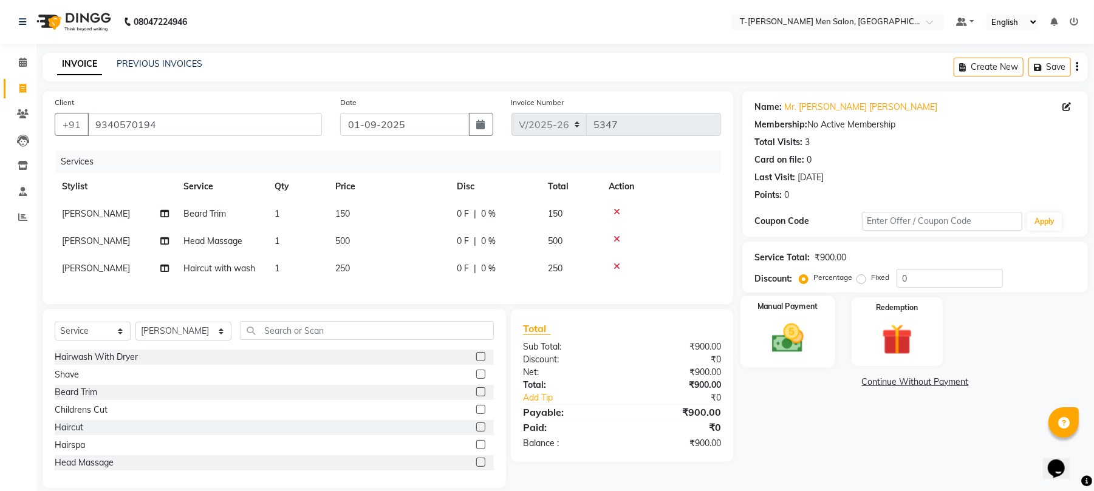
click at [804, 338] on img at bounding box center [787, 338] width 52 height 37
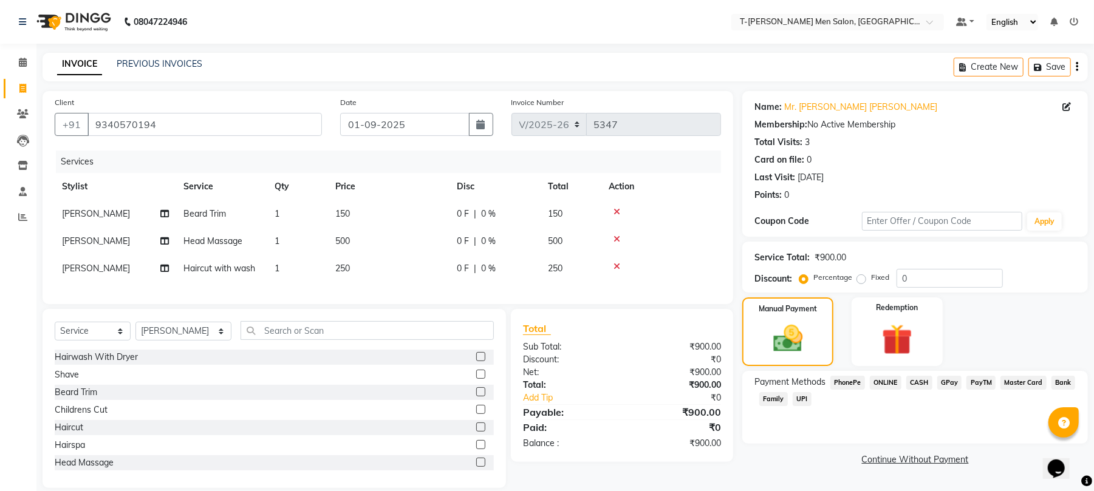
click at [890, 387] on span "ONLINE" at bounding box center [885, 383] width 32 height 14
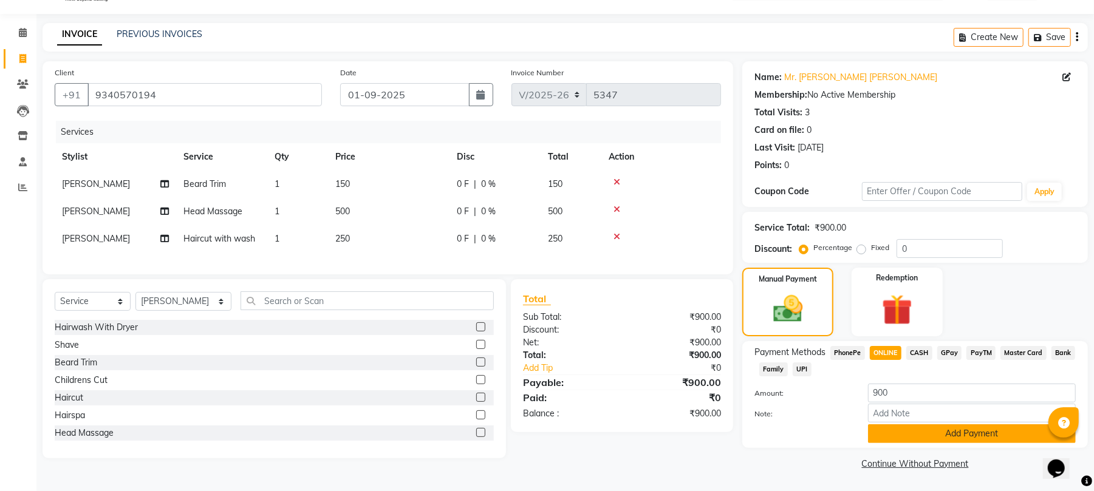
click at [900, 437] on button "Add Payment" at bounding box center [972, 433] width 208 height 19
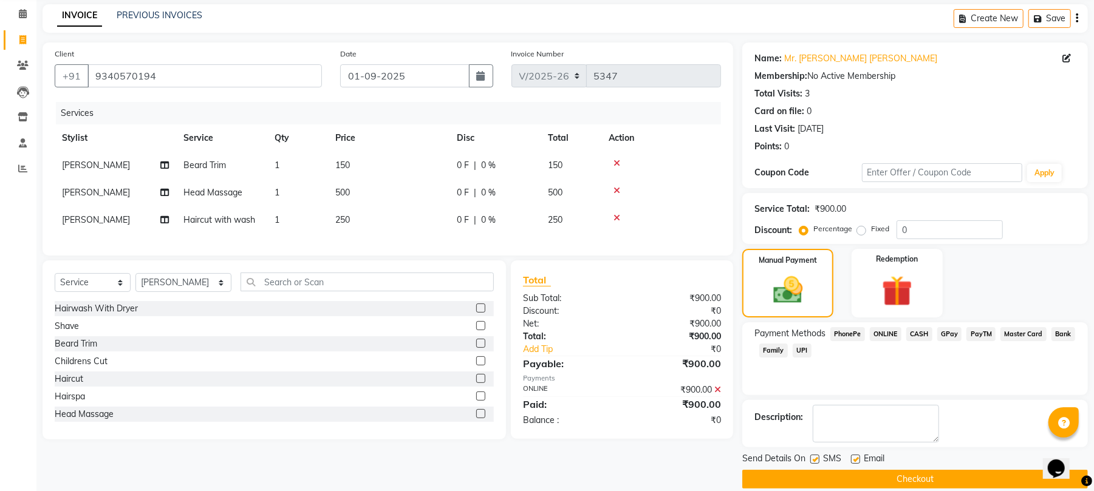
scroll to position [66, 0]
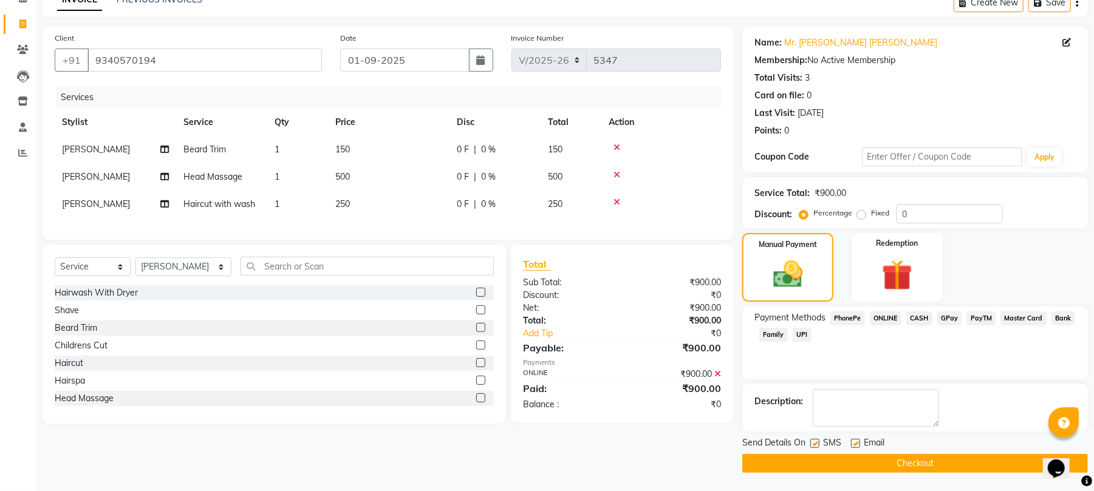
click at [854, 443] on label at bounding box center [855, 443] width 9 height 9
click at [854, 443] on input "checkbox" at bounding box center [855, 444] width 8 height 8
checkbox input "false"
click at [810, 467] on button "Checkout" at bounding box center [914, 463] width 345 height 19
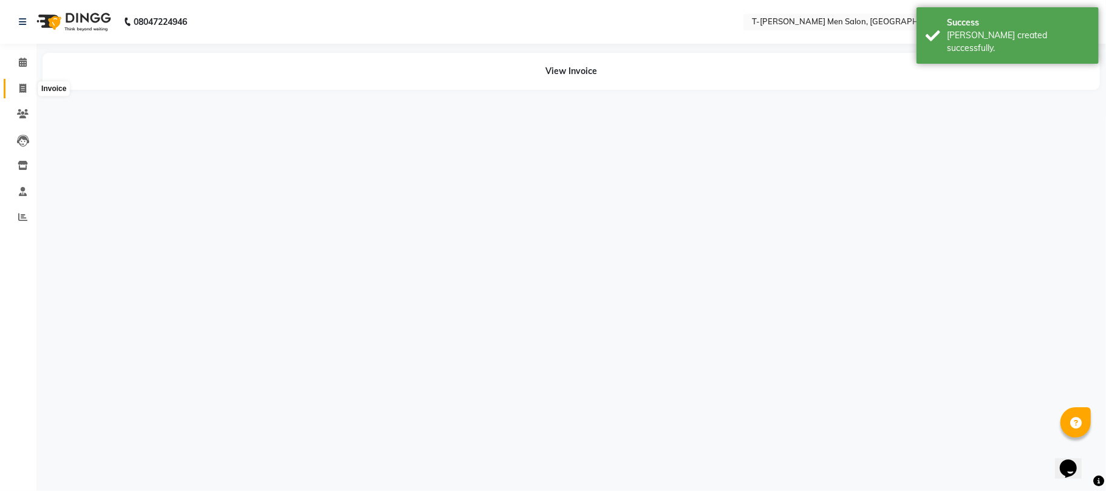
click at [24, 83] on span at bounding box center [22, 89] width 21 height 14
select select "service"
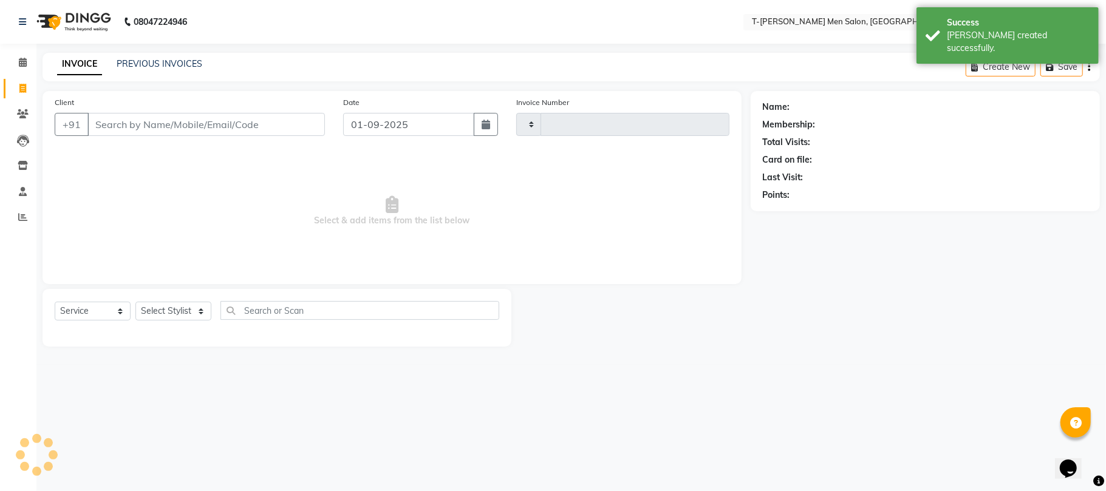
type input "5348"
select select "4816"
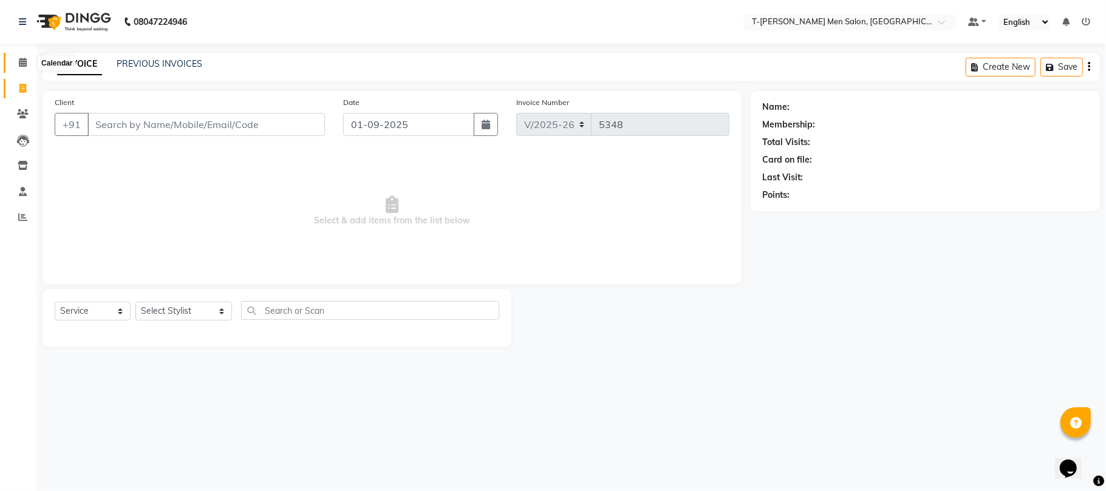
click at [26, 63] on icon at bounding box center [23, 62] width 8 height 9
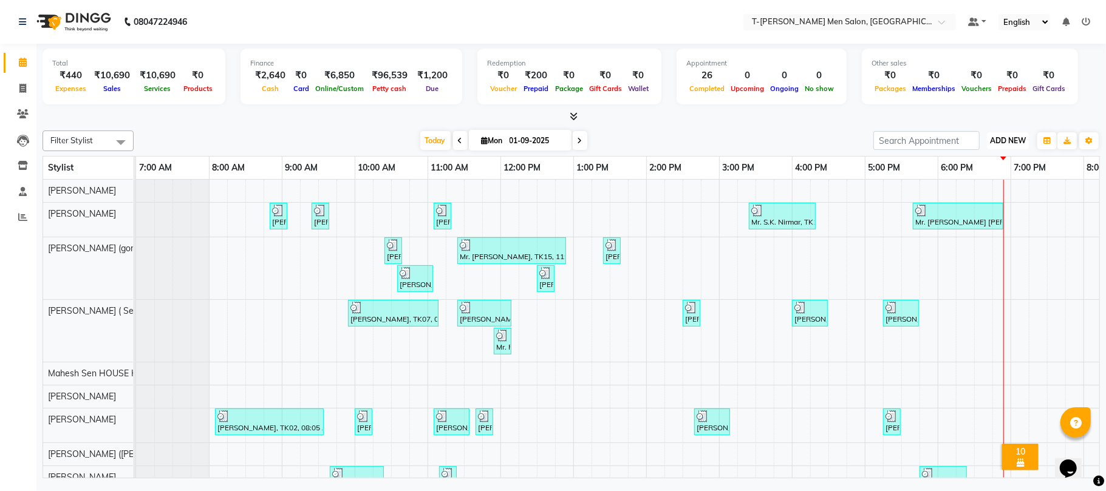
click at [1010, 141] on span "ADD NEW" at bounding box center [1008, 140] width 36 height 9
click at [975, 197] on link "Add Expense" at bounding box center [980, 196] width 96 height 16
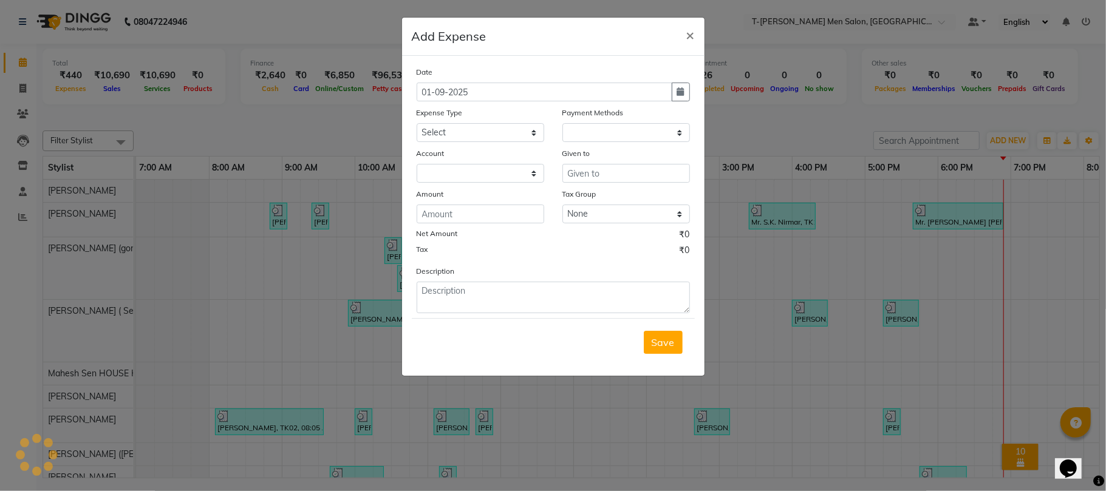
select select "1"
select select "3663"
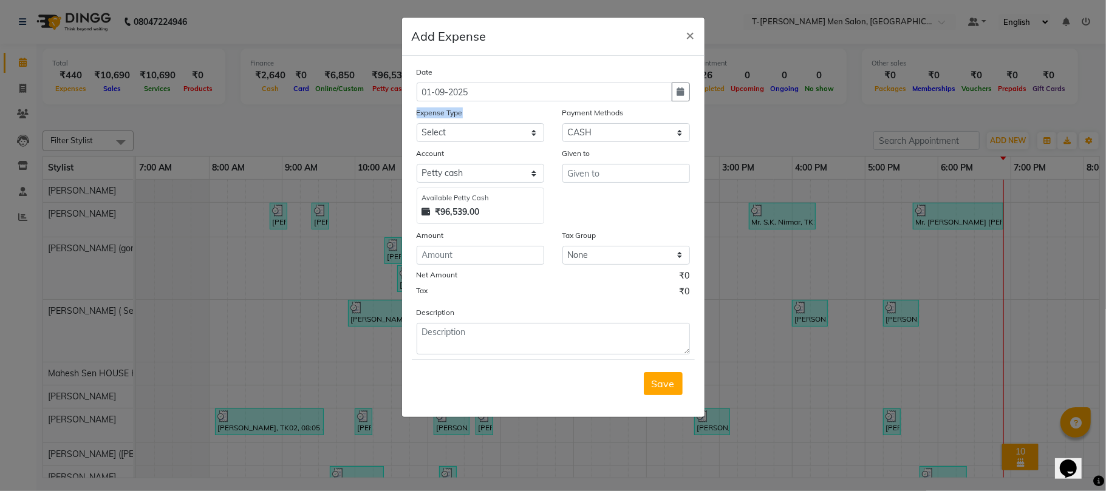
click at [457, 123] on div "Expense Type Select Advance Salary Bank charges Bank Loan Intrest Recovery Car …" at bounding box center [480, 124] width 146 height 36
click at [457, 123] on select "Select Advance Salary Bank charges Bank Loan Intrest Recovery Car maintenance C…" at bounding box center [481, 132] width 128 height 19
select select "7952"
click at [417, 123] on select "Select Advance Salary Bank charges Bank Loan Intrest Recovery Car maintenance C…" at bounding box center [481, 132] width 128 height 19
click at [616, 172] on input "mana'" at bounding box center [626, 173] width 128 height 19
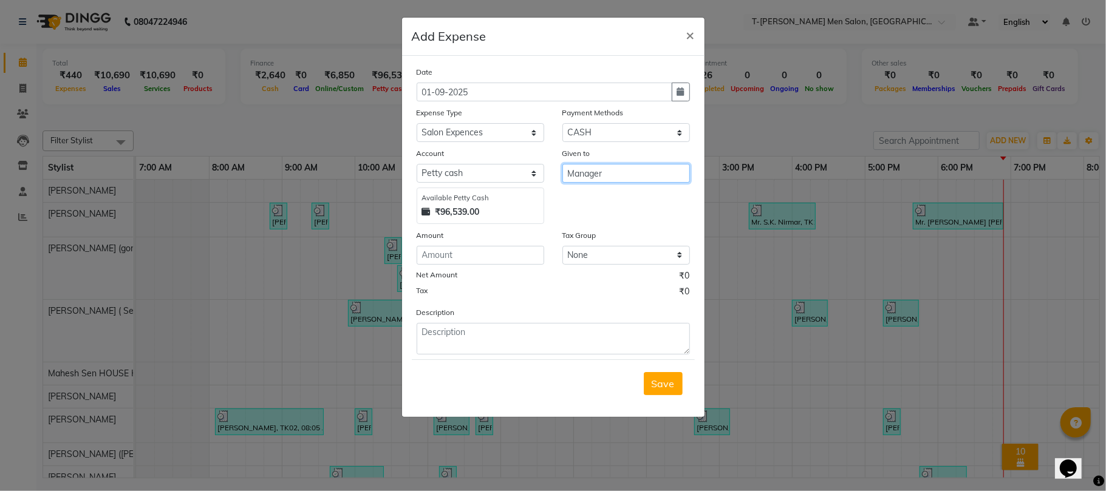
type input "Manager"
type input "200"
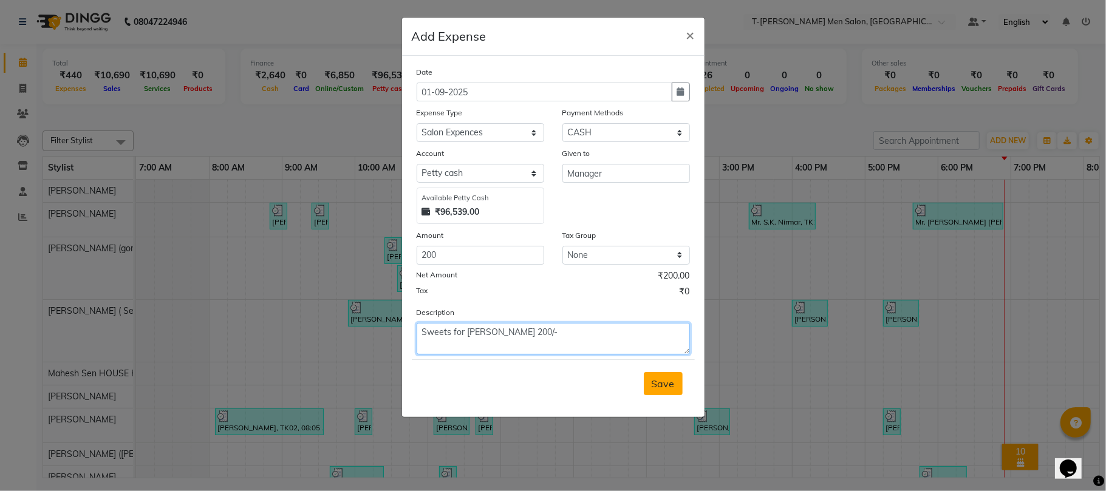
type textarea "Sweets for [PERSON_NAME] 200/-"
click at [664, 381] on span "Save" at bounding box center [663, 384] width 23 height 12
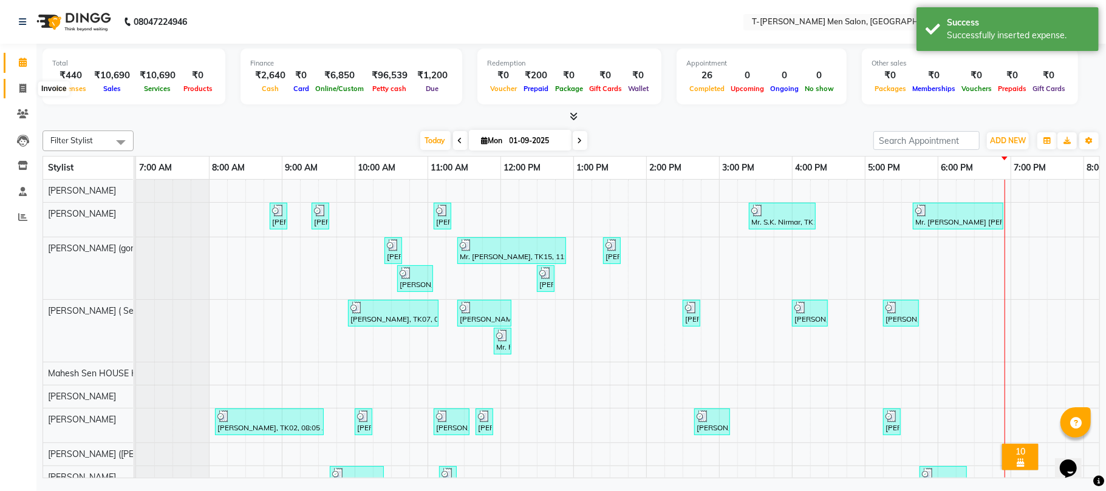
click at [17, 88] on span at bounding box center [22, 89] width 21 height 14
select select "service"
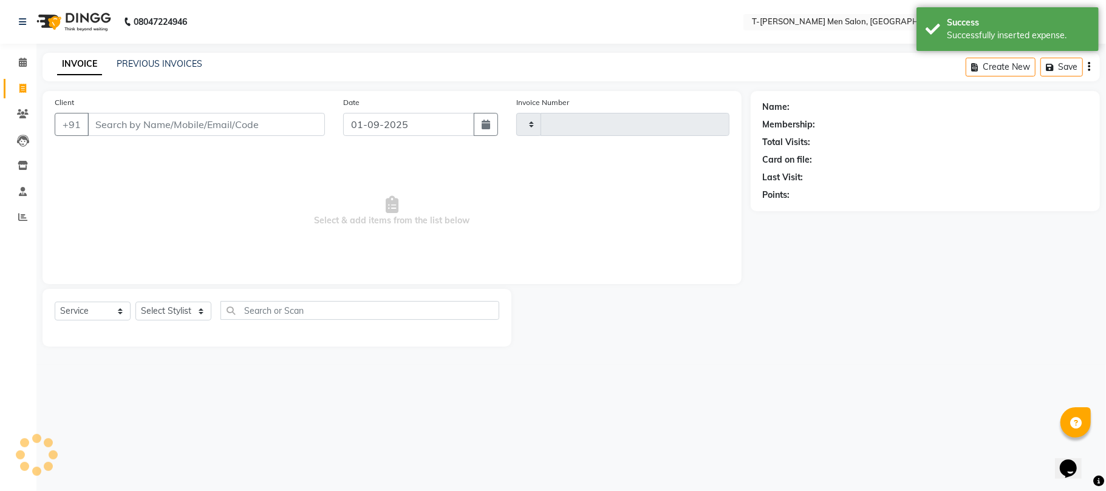
type input "5348"
select select "4816"
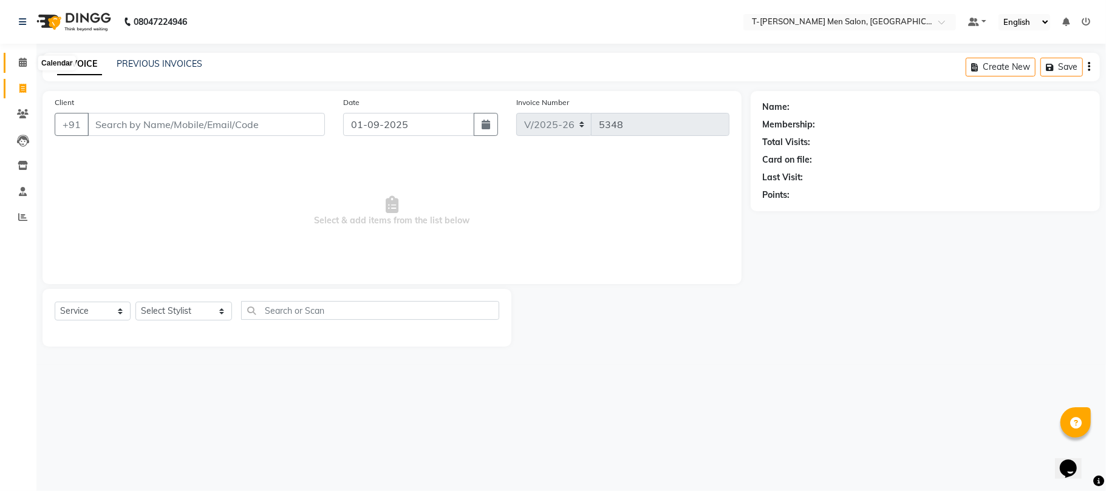
click at [28, 57] on span at bounding box center [22, 63] width 21 height 14
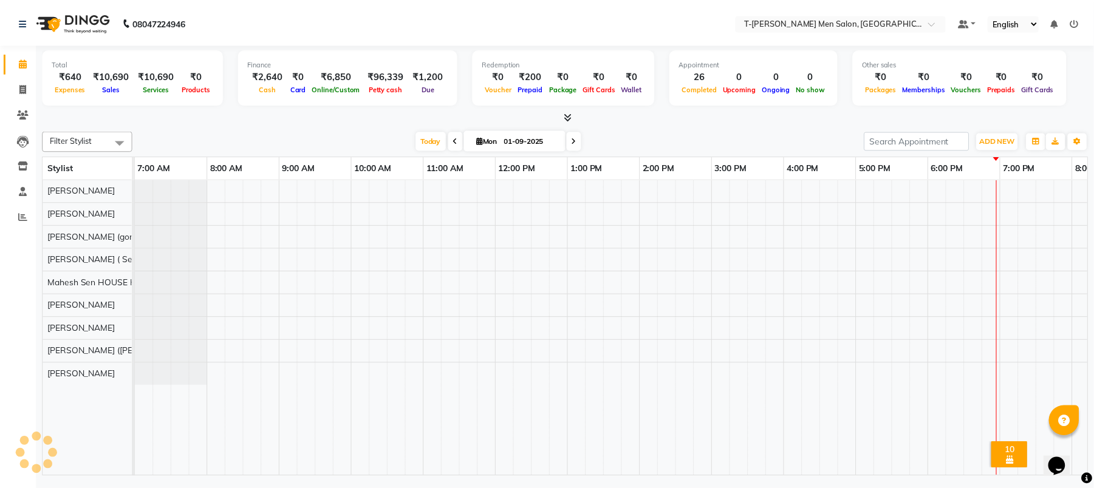
scroll to position [0, 203]
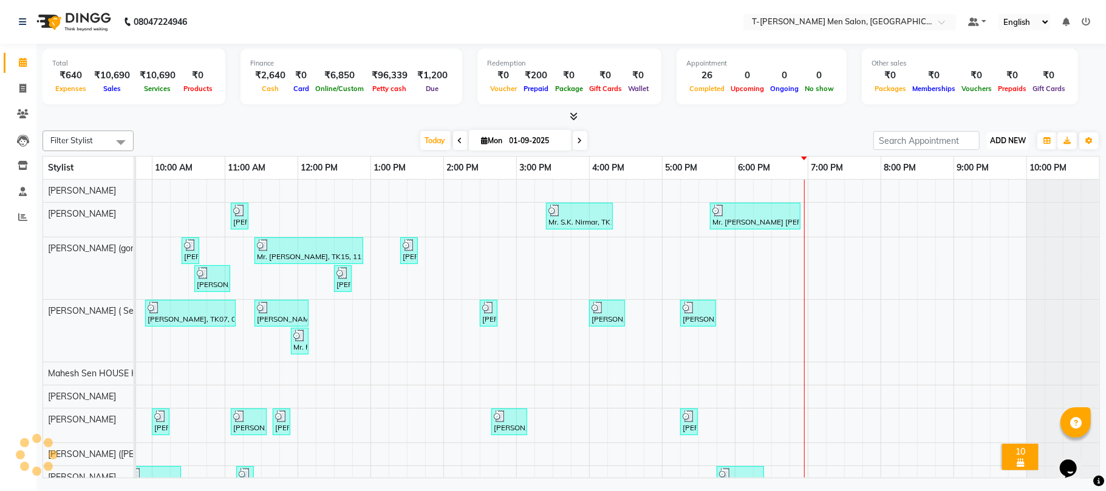
click at [1001, 141] on span "ADD NEW" at bounding box center [1008, 140] width 36 height 9
click at [974, 192] on link "Add Expense" at bounding box center [980, 196] width 96 height 16
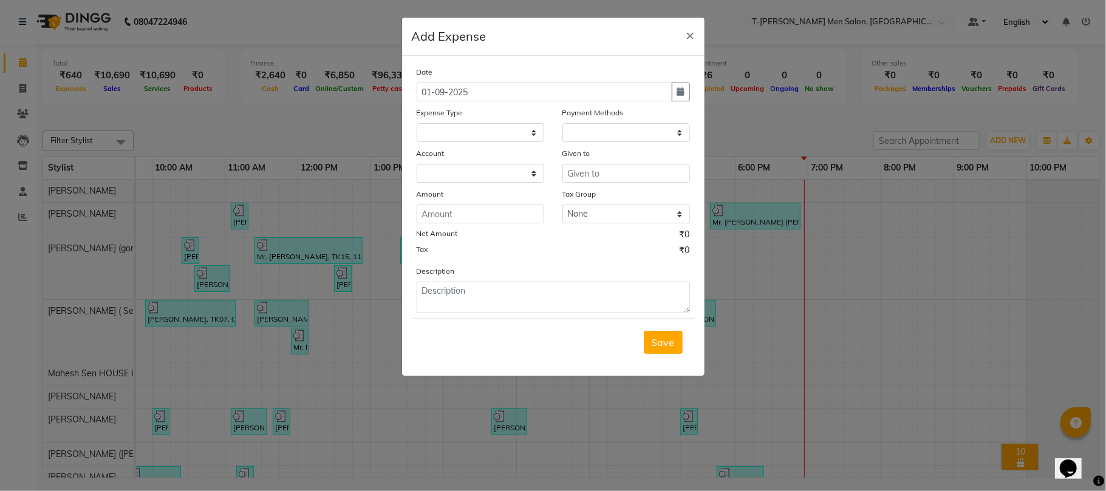
select select
select select "1"
select select "3663"
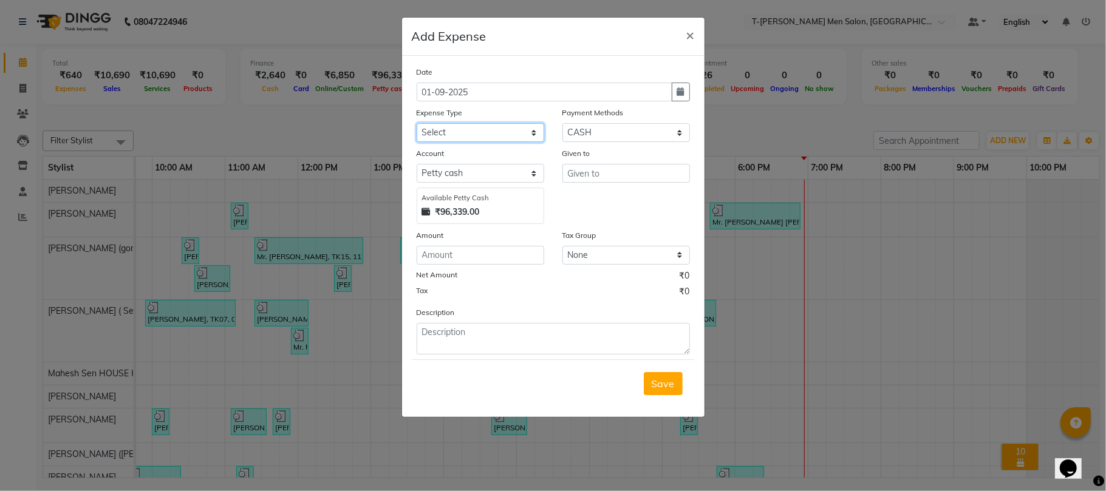
drag, startPoint x: 464, startPoint y: 131, endPoint x: 469, endPoint y: 141, distance: 11.7
click at [464, 131] on select "Select Advance Salary Bank charges Bank Loan Intrest Recovery Car maintenance C…" at bounding box center [481, 132] width 128 height 19
select select "6658"
click at [417, 123] on select "Select Advance Salary Bank charges Bank Loan Intrest Recovery Car maintenance C…" at bounding box center [481, 132] width 128 height 19
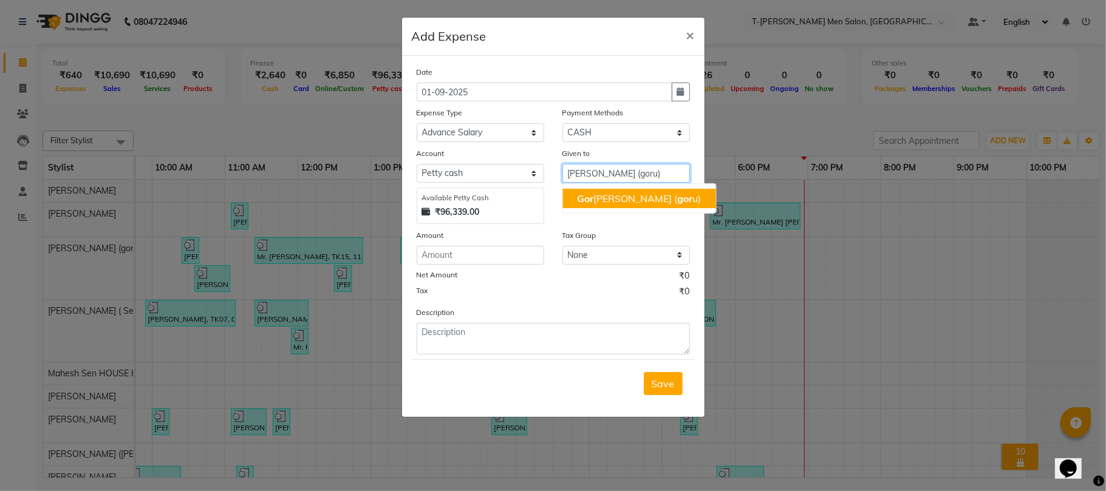
type input "[PERSON_NAME] (goru)"
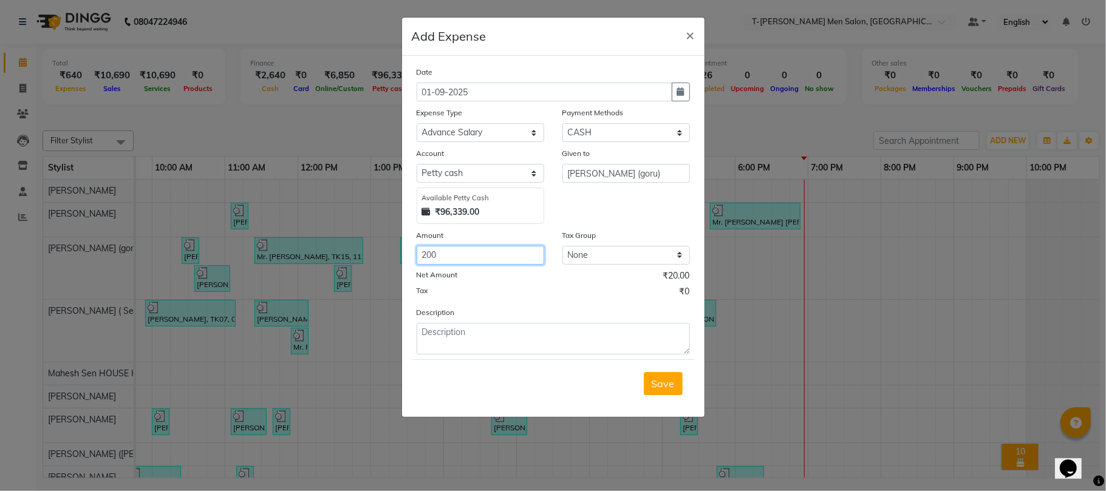
type input "200"
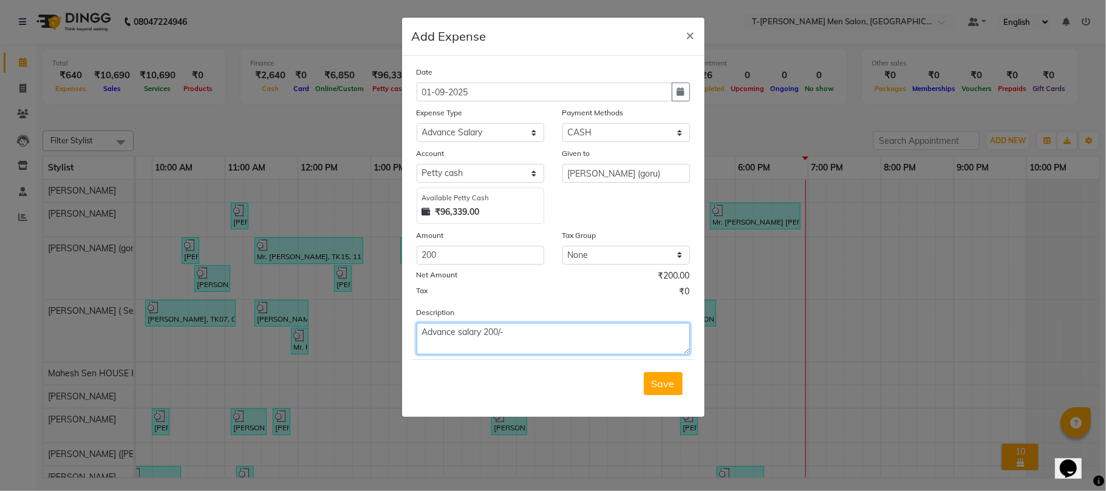
type textarea "Advance salary 200/-"
click at [650, 390] on button "Save" at bounding box center [663, 383] width 39 height 23
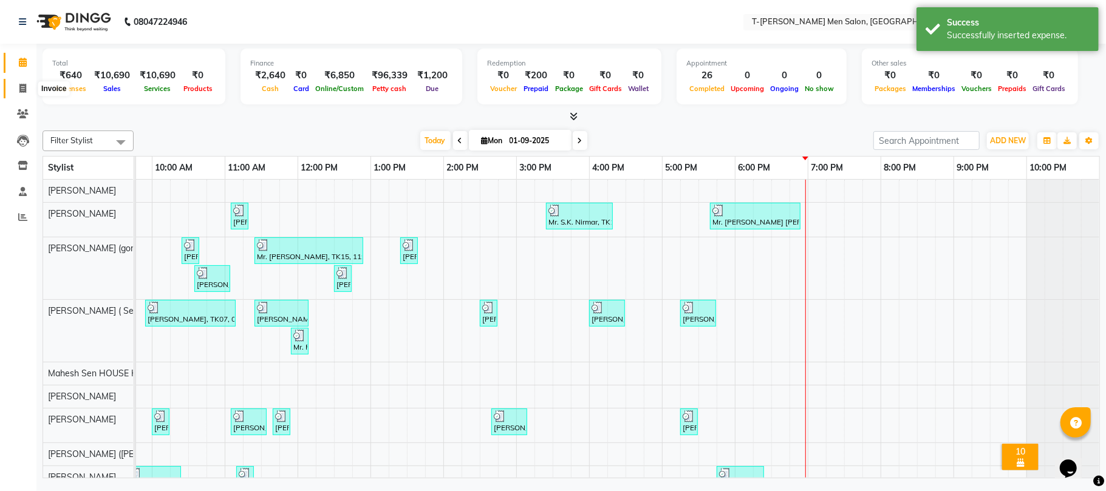
click at [22, 92] on icon at bounding box center [22, 88] width 7 height 9
select select "service"
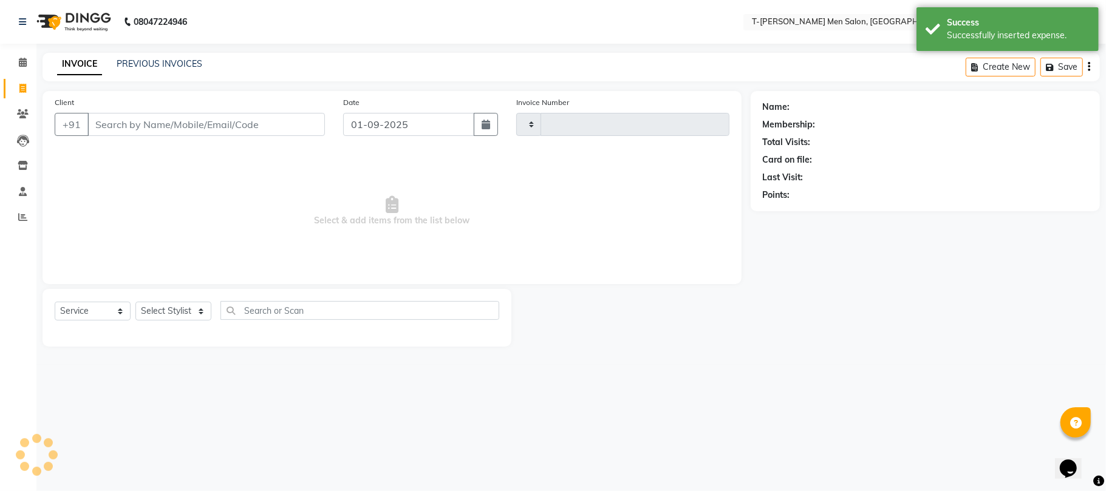
type input "5348"
select select "4816"
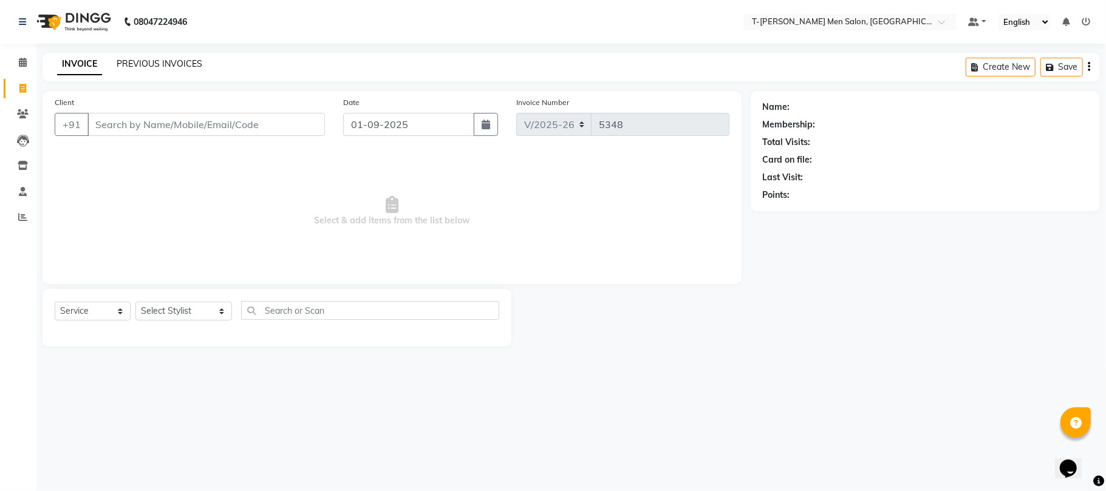
click at [153, 62] on link "PREVIOUS INVOICES" at bounding box center [160, 63] width 86 height 11
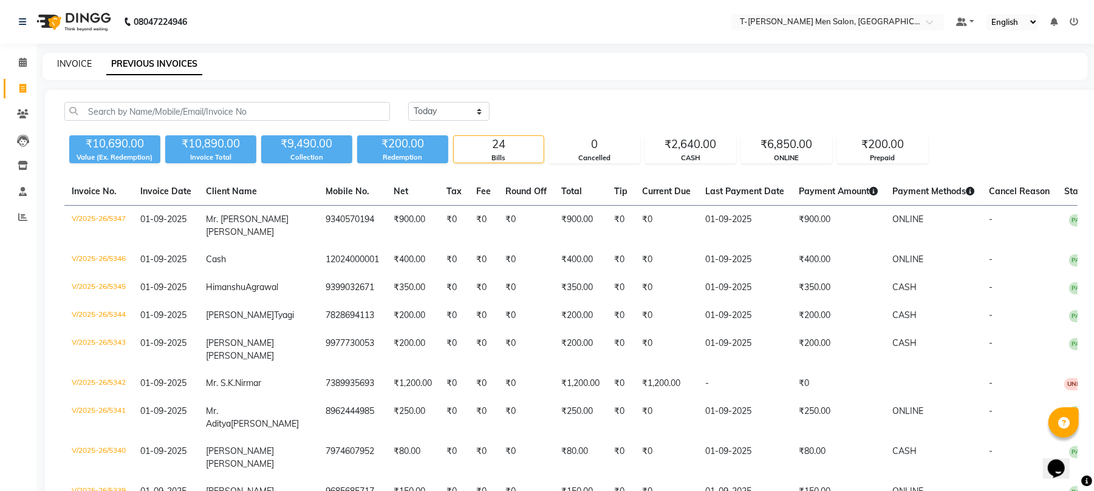
click at [74, 59] on link "INVOICE" at bounding box center [74, 63] width 35 height 11
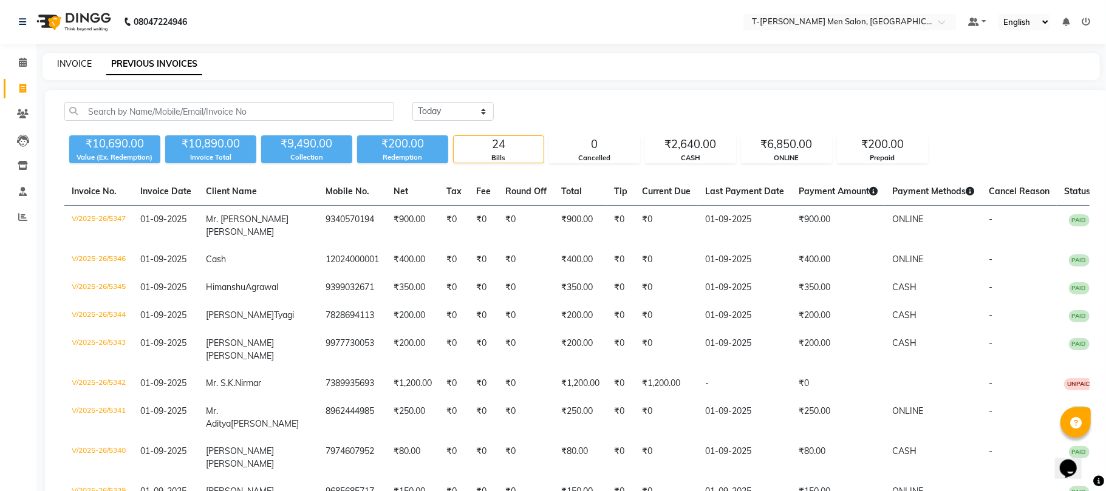
select select "service"
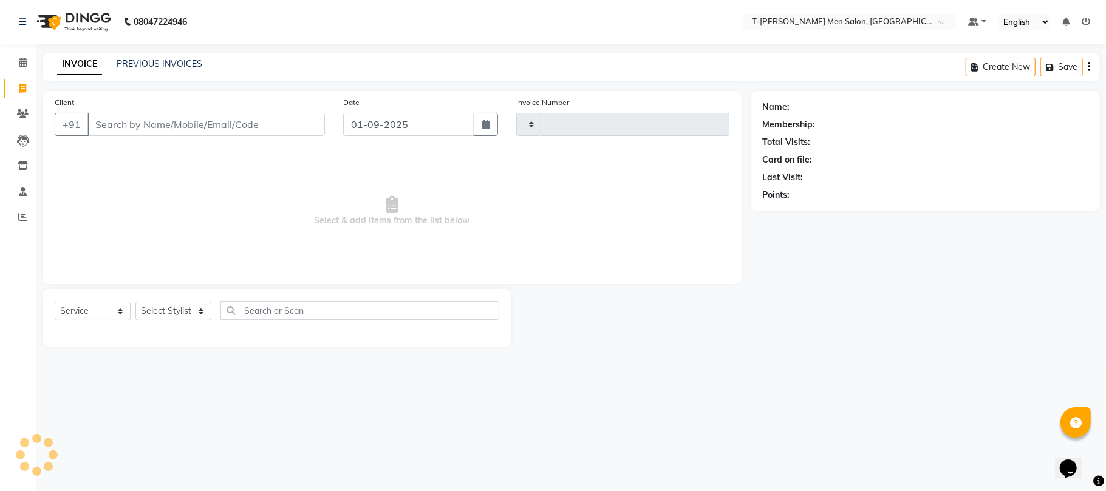
type input "5348"
select select "4816"
click at [138, 64] on link "PREVIOUS INVOICES" at bounding box center [160, 63] width 86 height 11
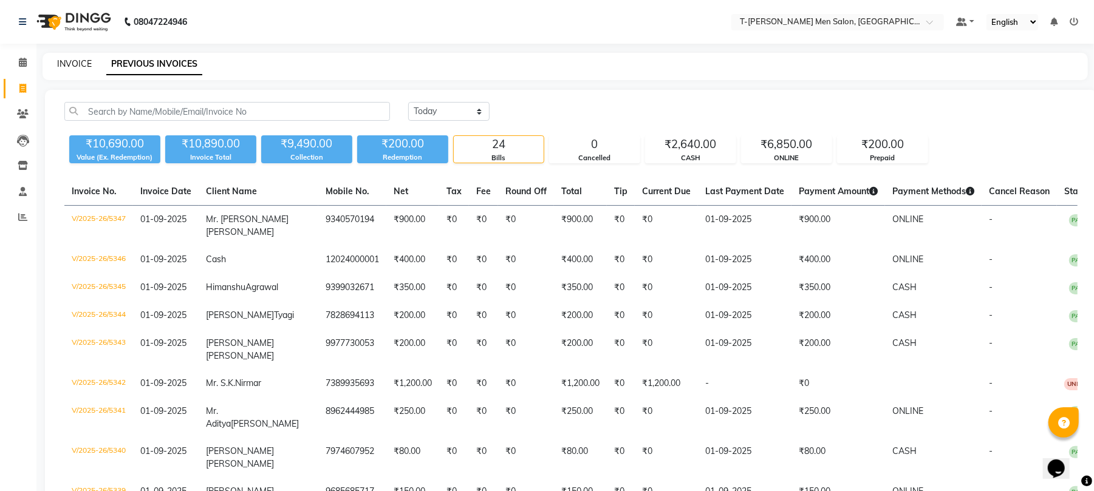
click at [85, 60] on link "INVOICE" at bounding box center [74, 63] width 35 height 11
select select "service"
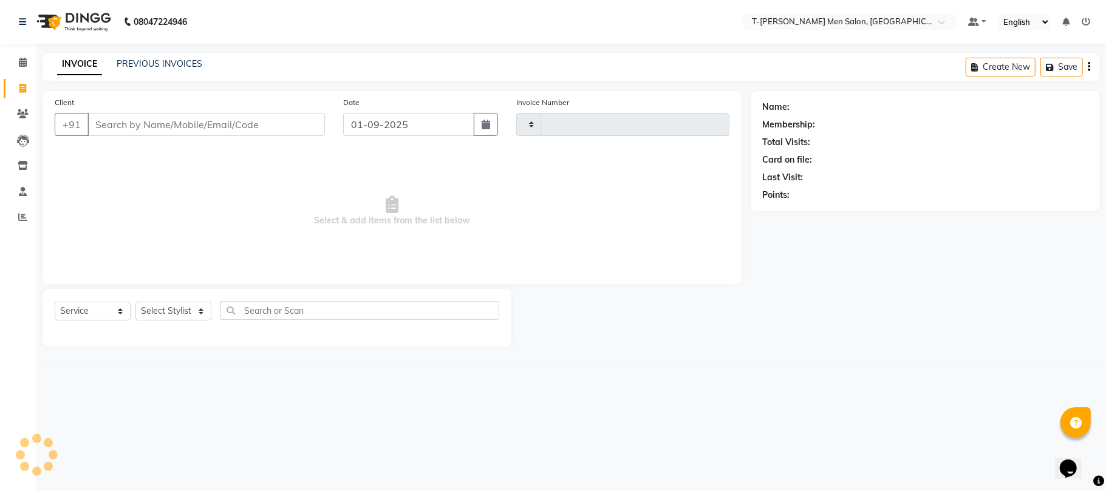
type input "5348"
select select "4816"
drag, startPoint x: 163, startPoint y: 316, endPoint x: 161, endPoint y: 306, distance: 10.0
click at [163, 313] on select "Select Stylist [PERSON_NAME] (goru) [PERSON_NAME] [PERSON_NAME] ([PERSON_NAME])…" at bounding box center [183, 311] width 97 height 19
click at [135, 302] on select "Select Stylist [PERSON_NAME] (goru) [PERSON_NAME] [PERSON_NAME] ([PERSON_NAME])…" at bounding box center [183, 311] width 97 height 19
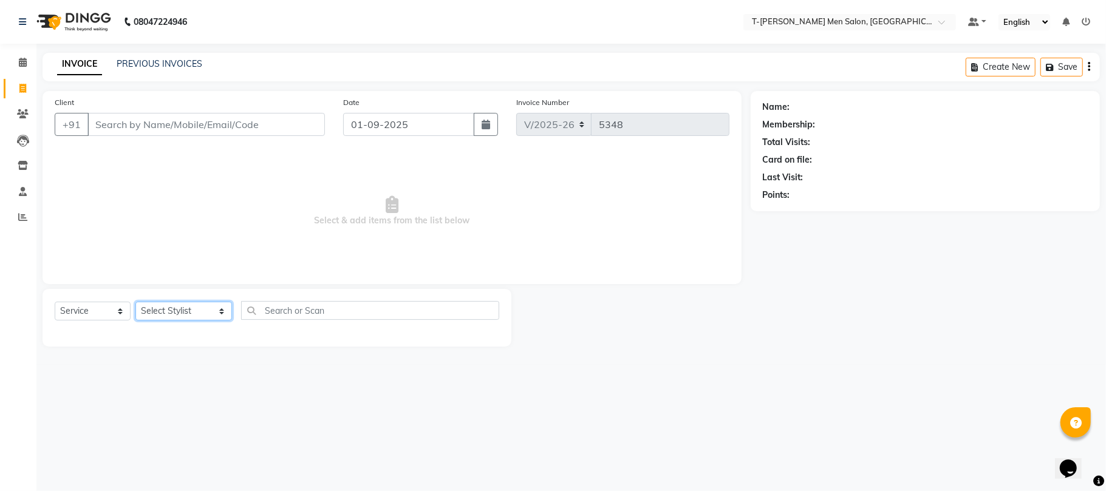
drag, startPoint x: 168, startPoint y: 314, endPoint x: 170, endPoint y: 302, distance: 11.7
click at [168, 314] on select "Select Stylist [PERSON_NAME] (goru) [PERSON_NAME] [PERSON_NAME] ([PERSON_NAME])…" at bounding box center [183, 311] width 97 height 19
select select "29181"
click at [135, 302] on select "Select Stylist [PERSON_NAME] (goru) [PERSON_NAME] [PERSON_NAME] ([PERSON_NAME])…" at bounding box center [183, 311] width 97 height 19
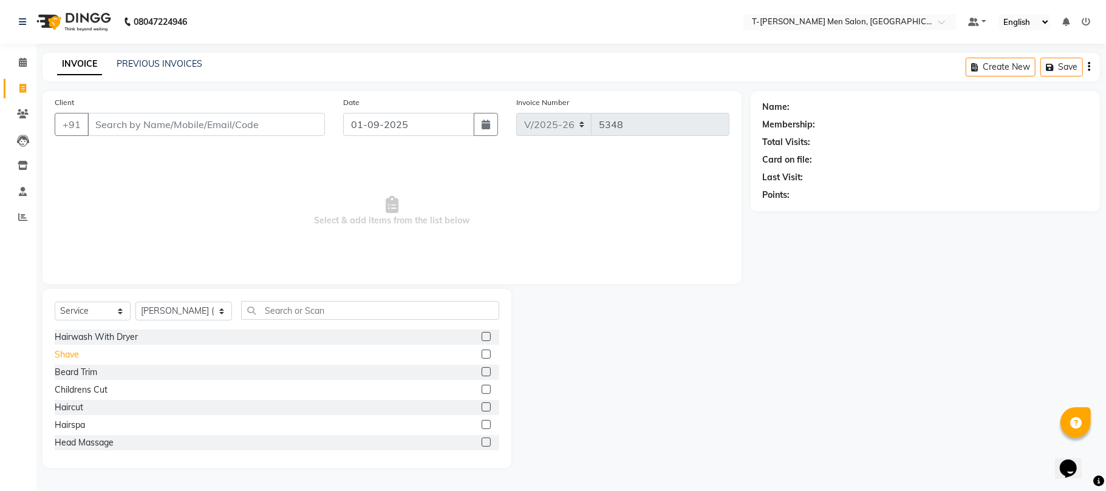
click at [58, 353] on div "Shave" at bounding box center [67, 355] width 24 height 13
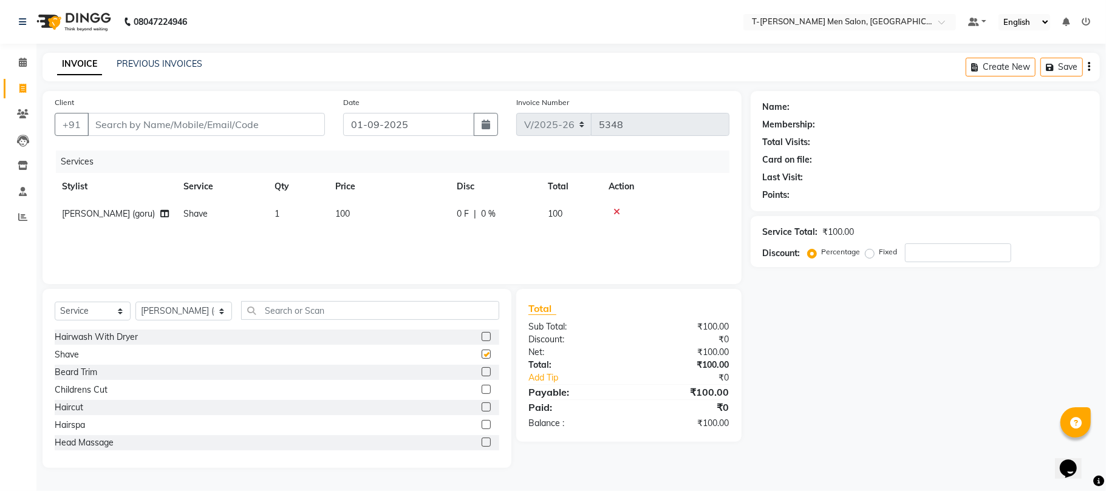
checkbox input "false"
click at [174, 115] on input "Client" at bounding box center [205, 124] width 237 height 23
click at [197, 131] on input "Client" at bounding box center [205, 124] width 237 height 23
type input "v"
type input "0"
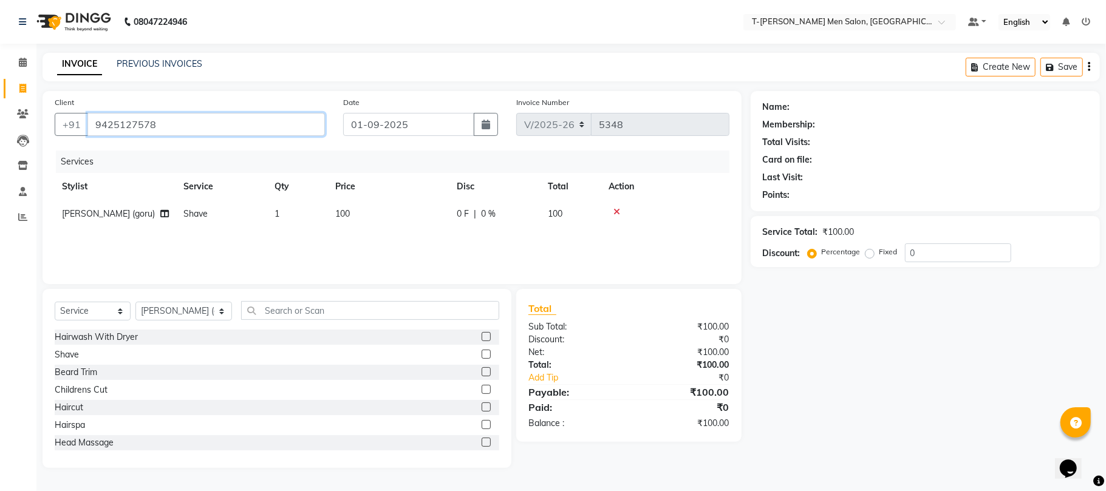
type input "9425127578"
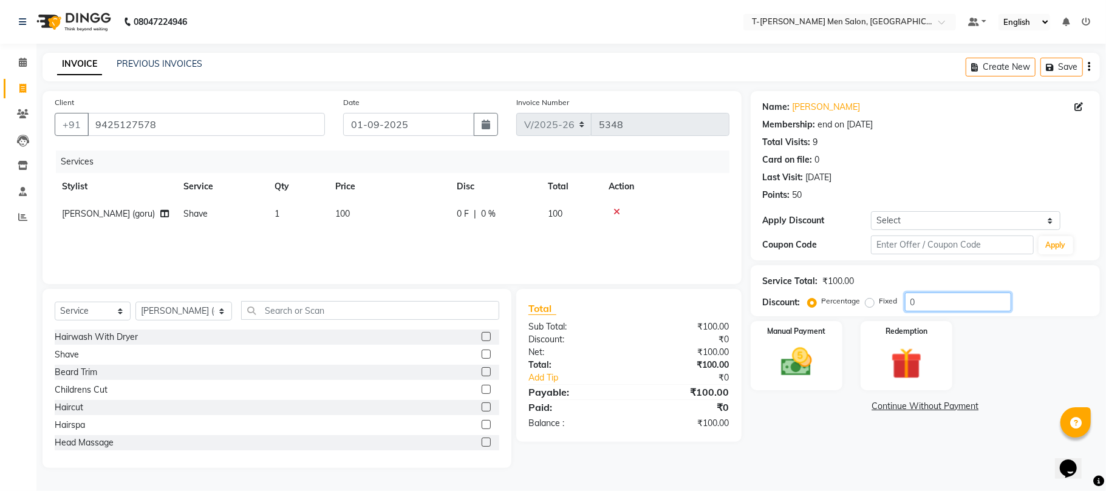
click at [933, 302] on input "0" at bounding box center [958, 302] width 106 height 19
type input "20"
drag, startPoint x: 798, startPoint y: 362, endPoint x: 811, endPoint y: 364, distance: 13.5
click at [800, 362] on img at bounding box center [796, 363] width 53 height 38
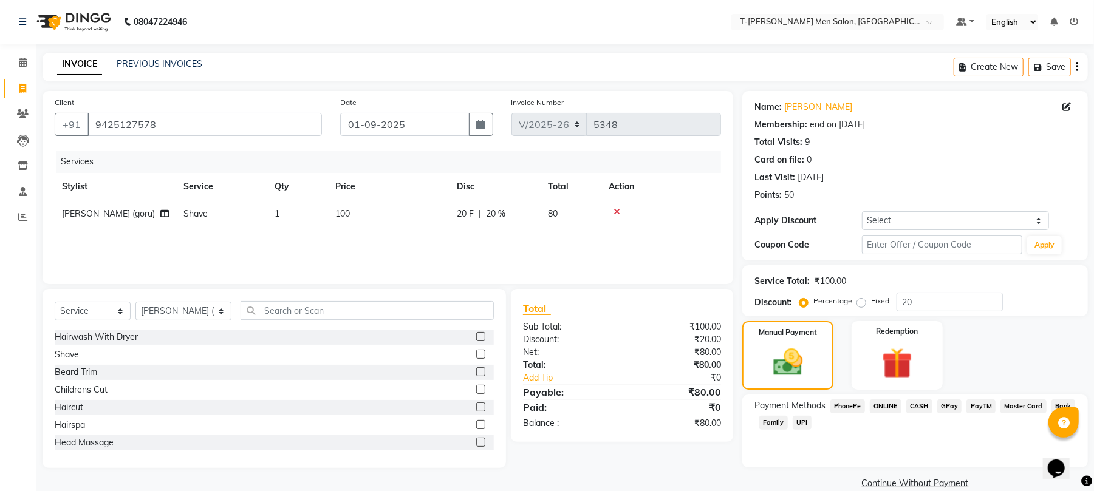
click at [912, 409] on span "CASH" at bounding box center [919, 407] width 26 height 14
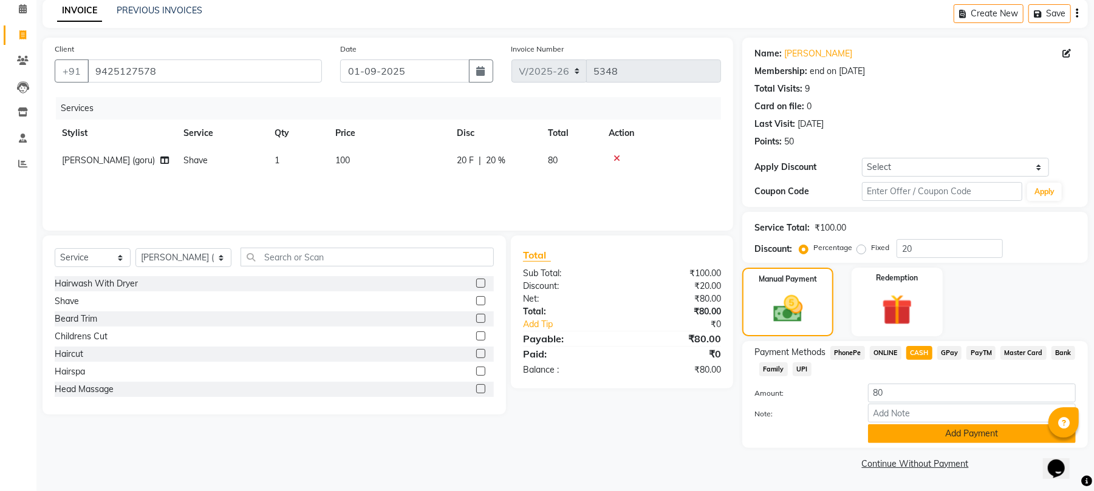
click at [885, 434] on button "Add Payment" at bounding box center [972, 433] width 208 height 19
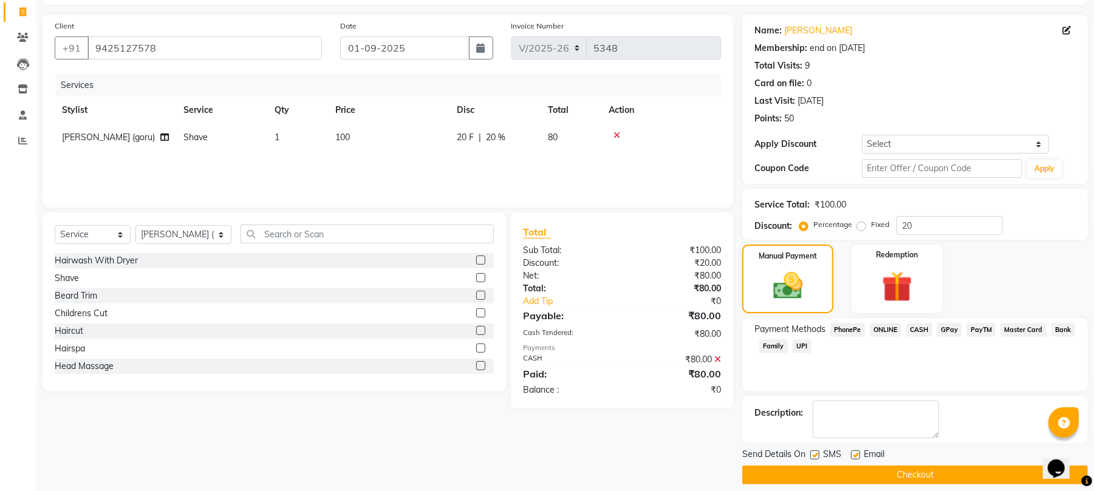
scroll to position [89, 0]
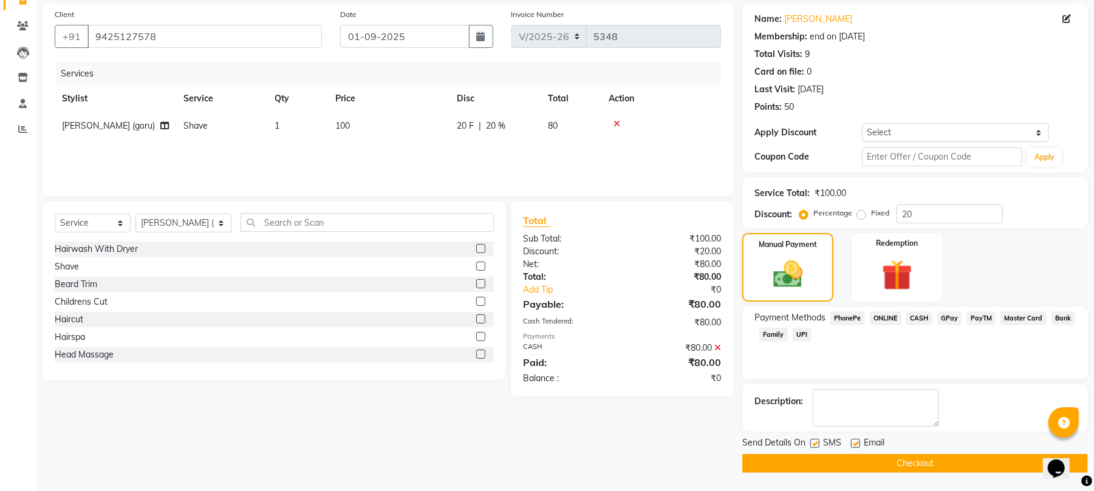
click at [852, 443] on label at bounding box center [855, 443] width 9 height 9
click at [852, 443] on input "checkbox" at bounding box center [855, 444] width 8 height 8
checkbox input "false"
click at [814, 442] on label at bounding box center [814, 443] width 9 height 9
click at [814, 442] on input "checkbox" at bounding box center [814, 444] width 8 height 8
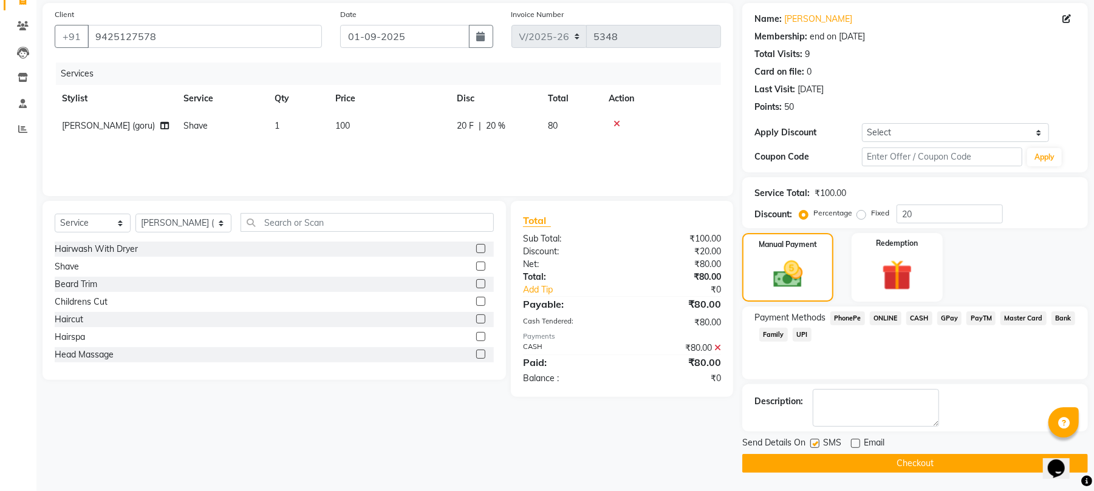
checkbox input "false"
click at [815, 457] on button "Checkout" at bounding box center [914, 463] width 345 height 19
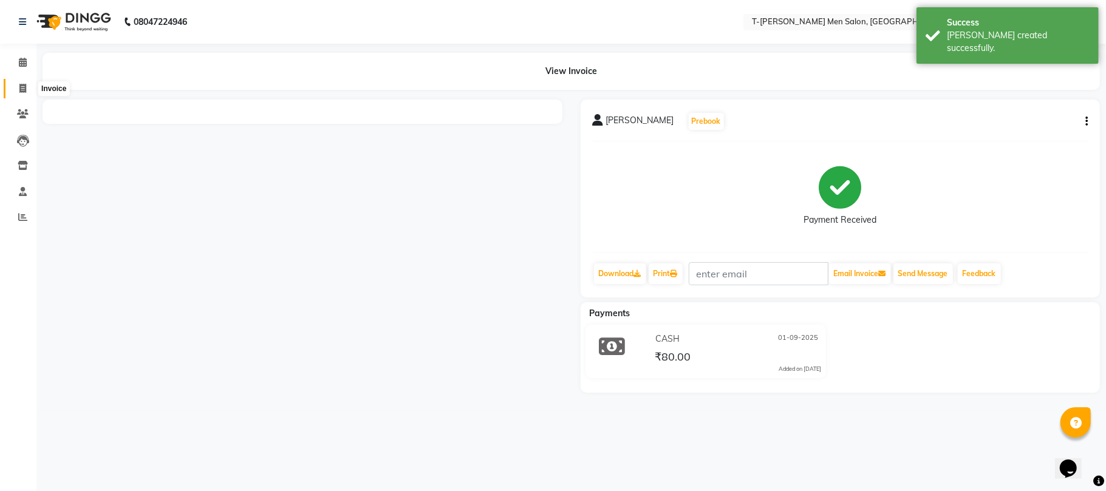
click at [21, 84] on icon at bounding box center [22, 88] width 7 height 9
select select "4816"
select select "service"
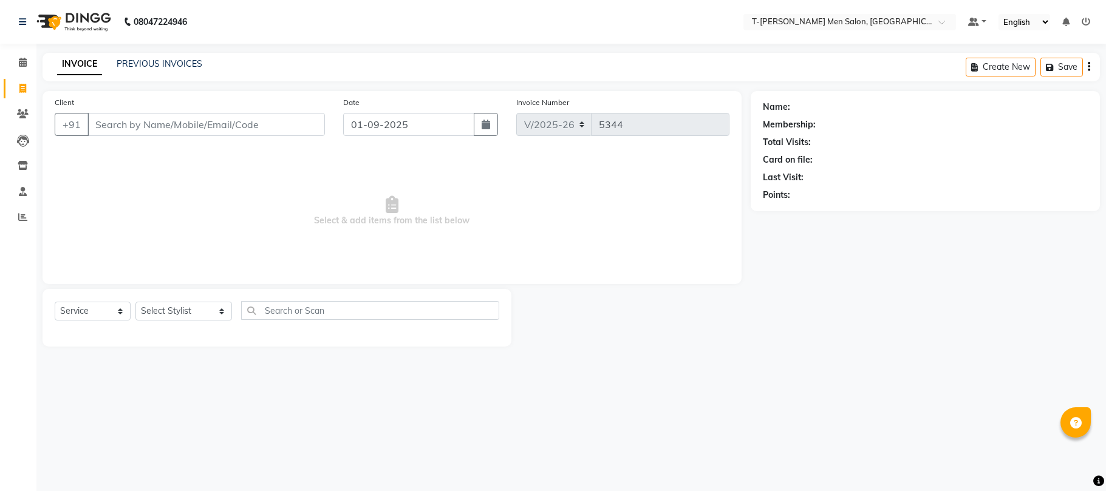
select select "4816"
select select "service"
